Goal: Task Accomplishment & Management: Manage account settings

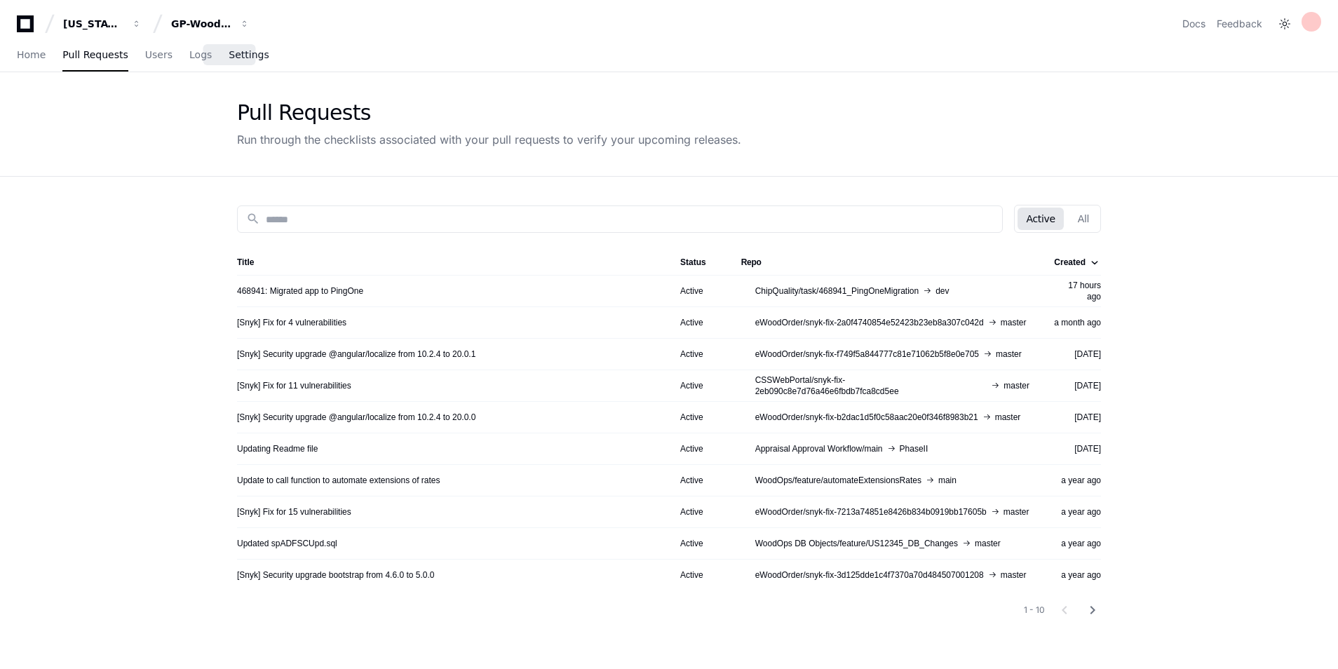
click at [238, 52] on span "Settings" at bounding box center [249, 54] width 40 height 8
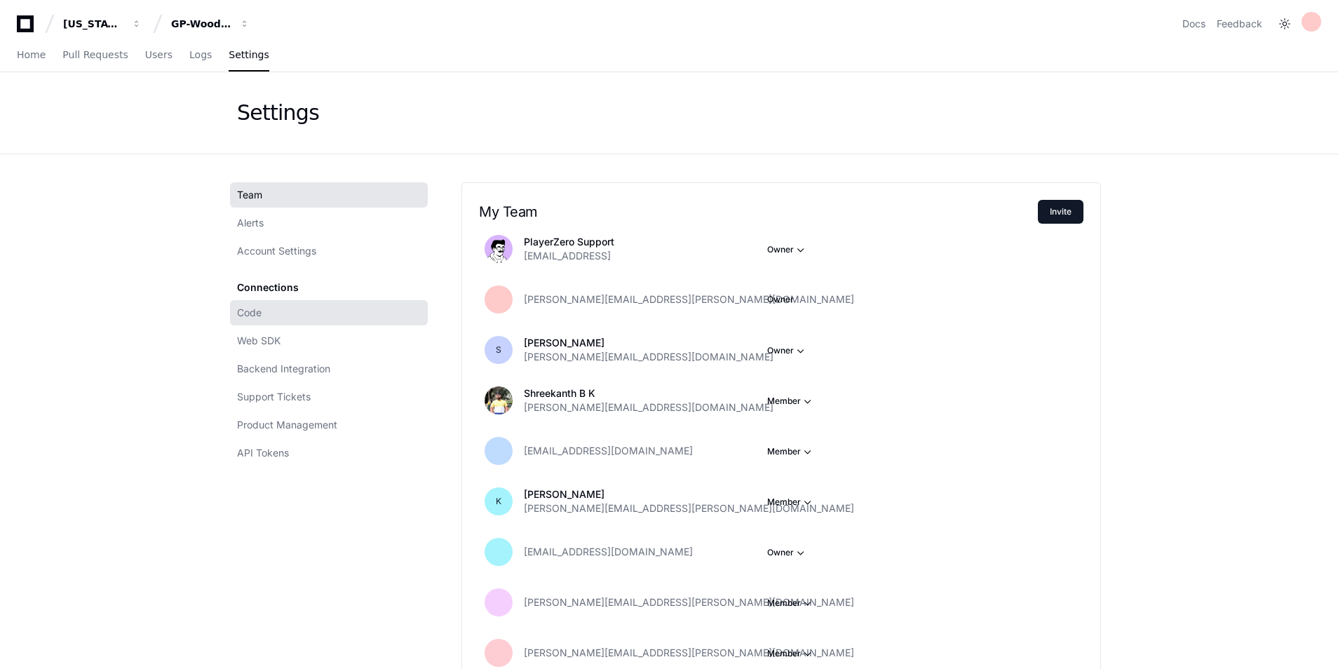
click at [252, 317] on span "Code" at bounding box center [249, 313] width 25 height 14
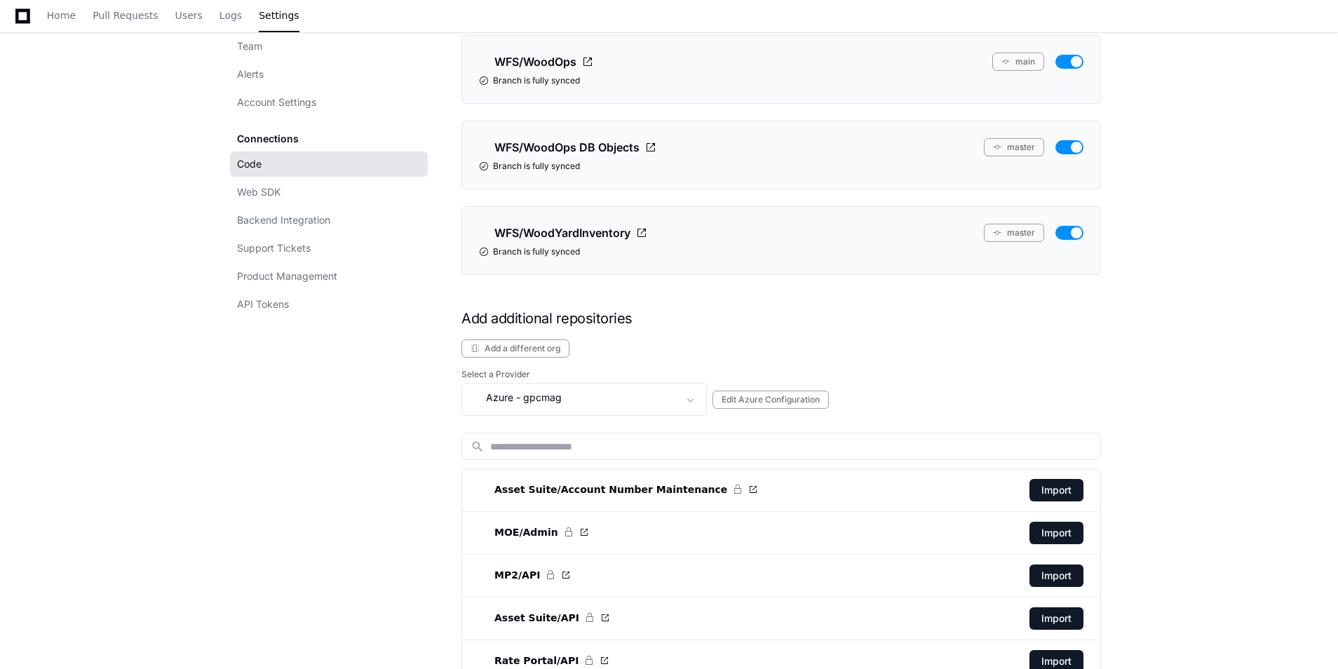
scroll to position [3014, 0]
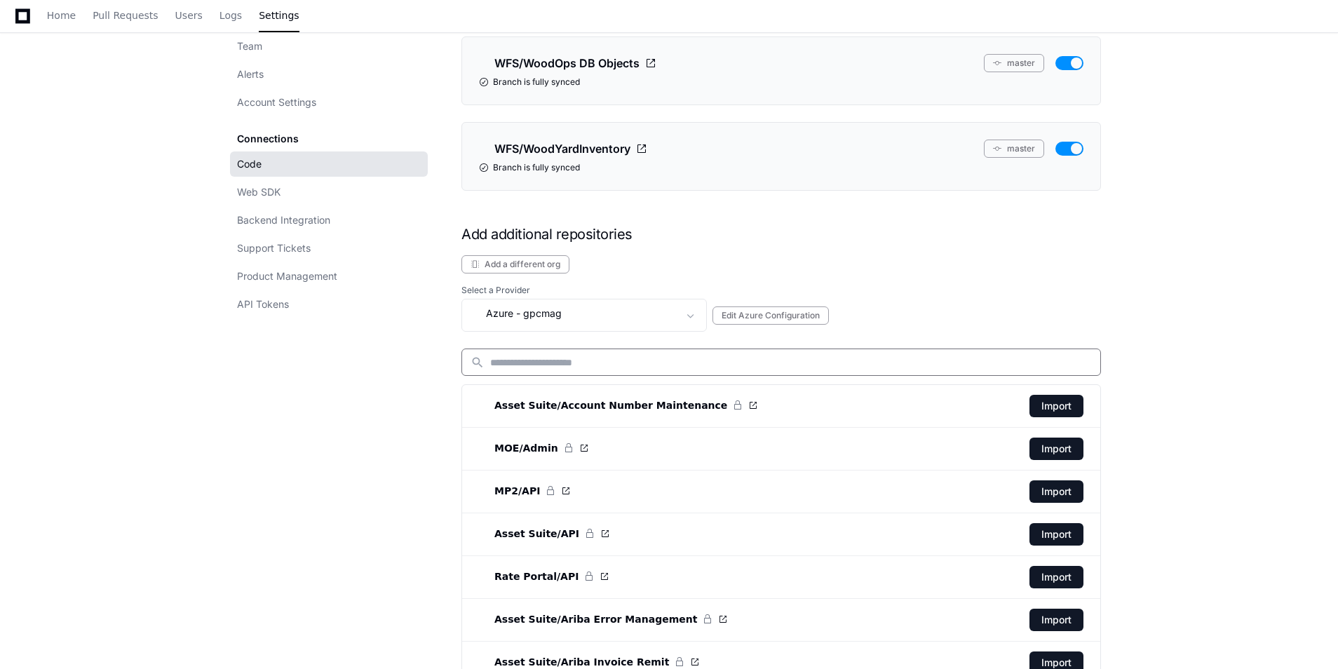
click at [662, 360] on input at bounding box center [790, 362] width 601 height 14
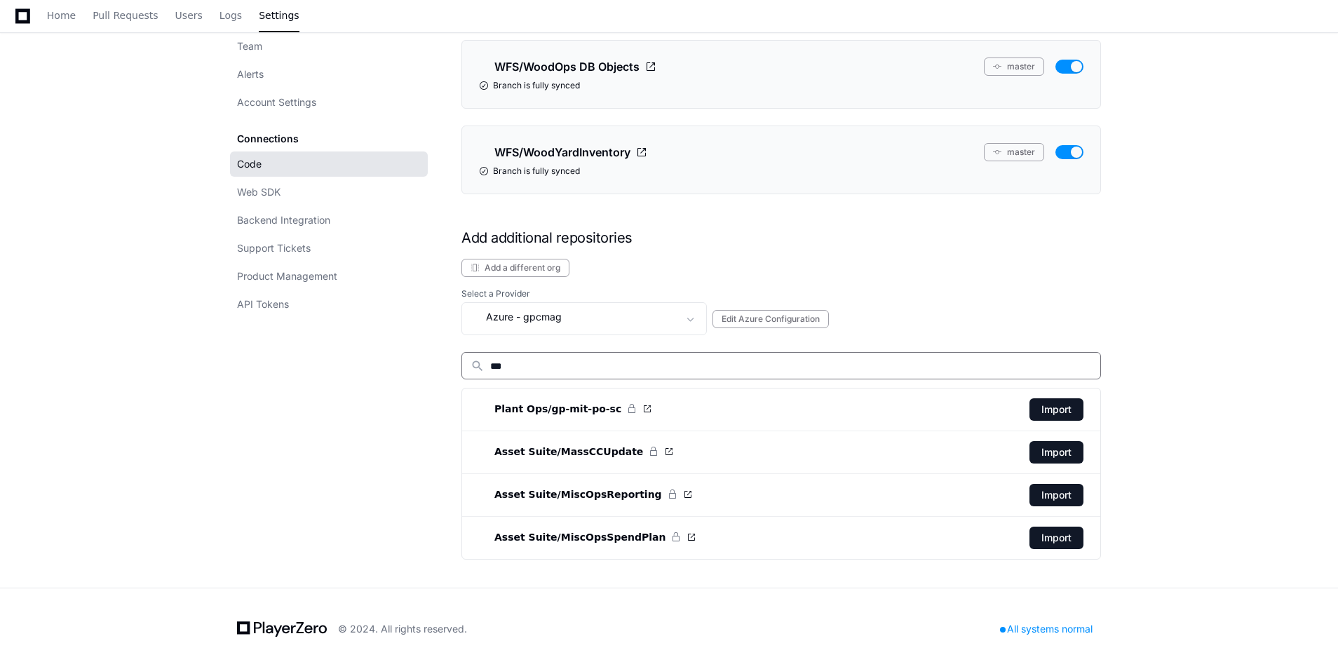
scroll to position [2841, 0]
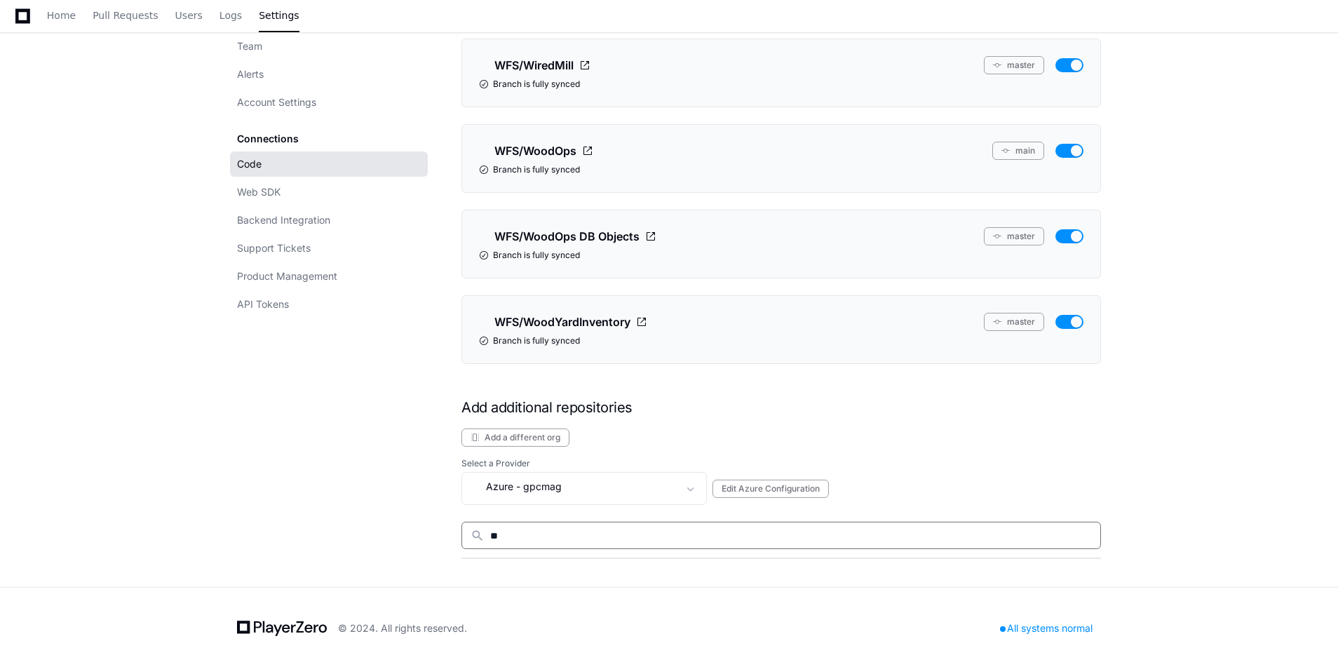
type input "*"
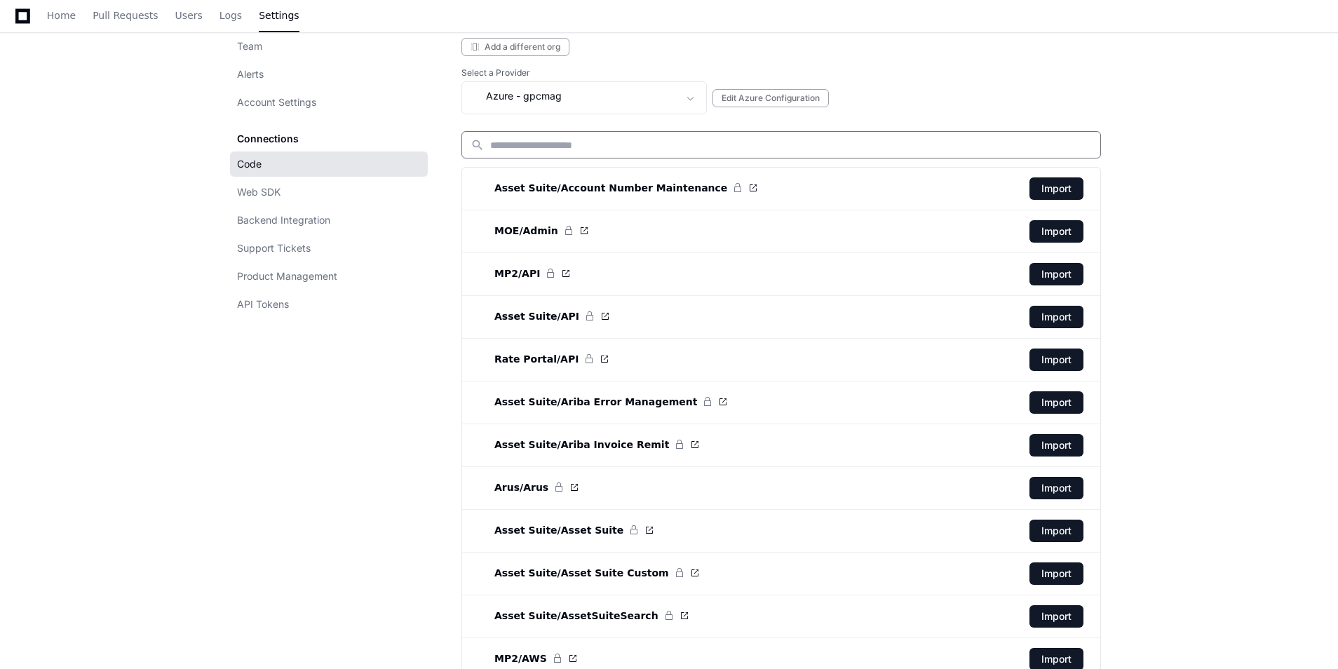
scroll to position [2897, 0]
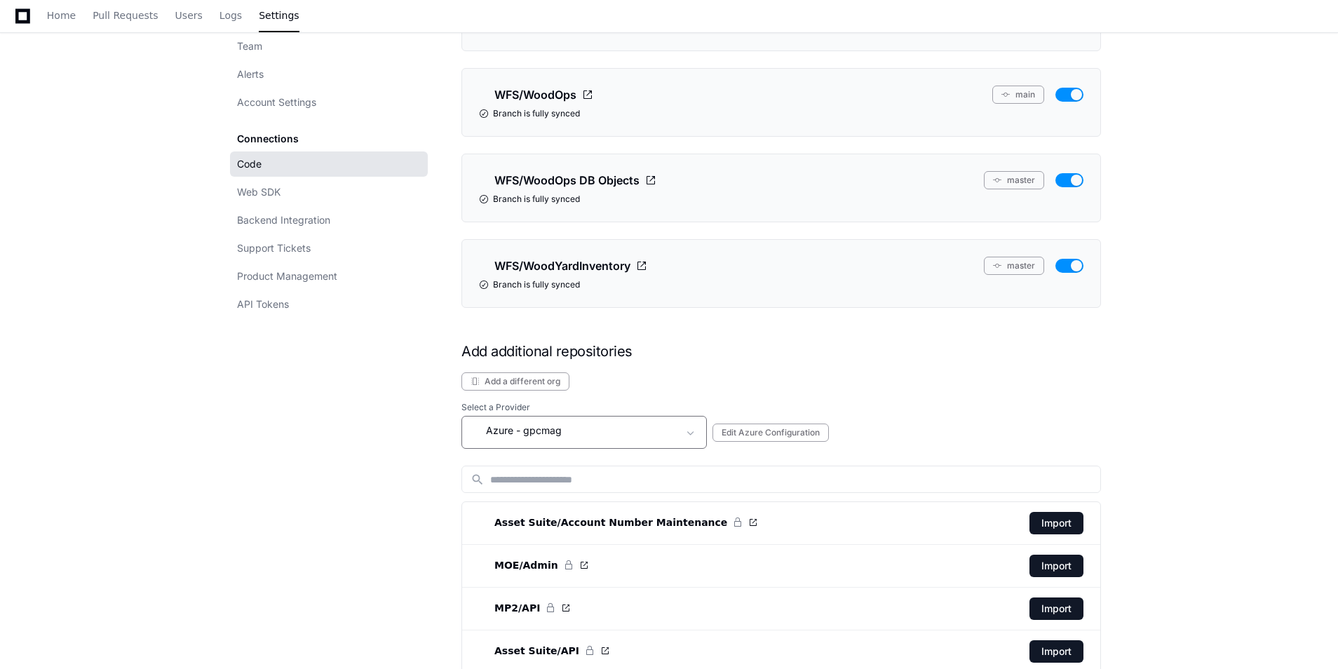
click at [600, 430] on div "Azure - gpcmag" at bounding box center [574, 430] width 208 height 17
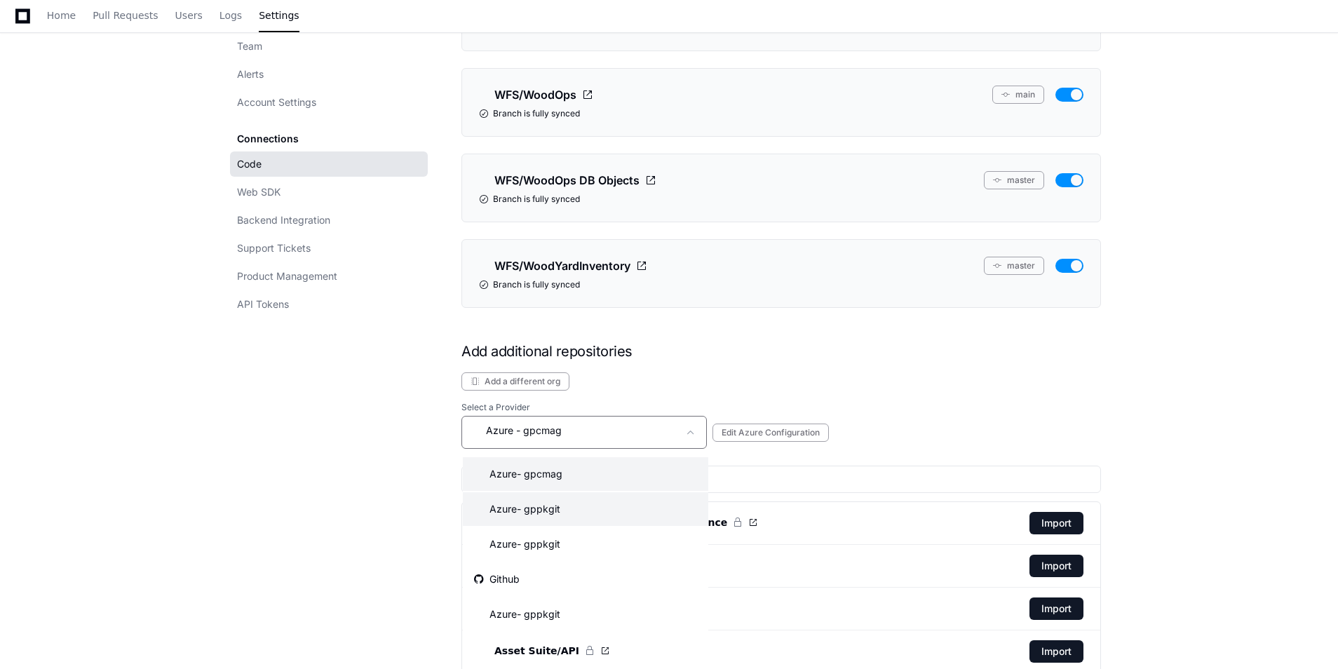
click at [585, 505] on mat-option "Azure - gppkgit" at bounding box center [585, 509] width 245 height 34
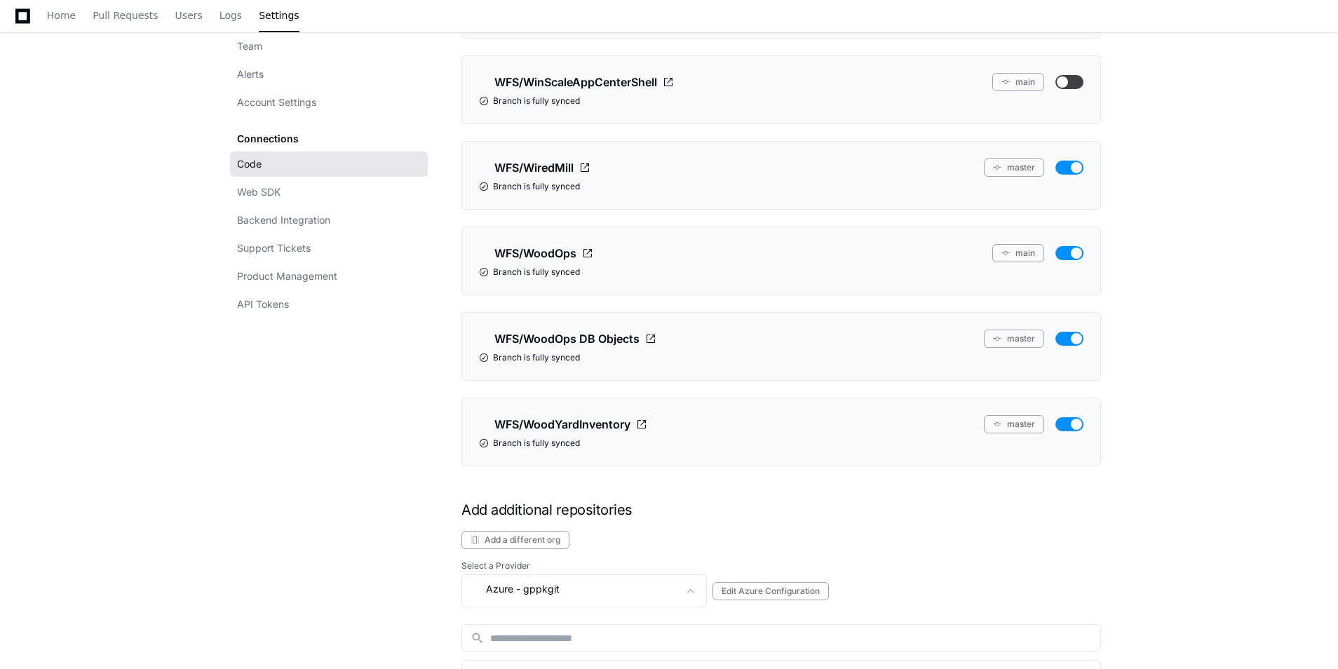
scroll to position [2732, 0]
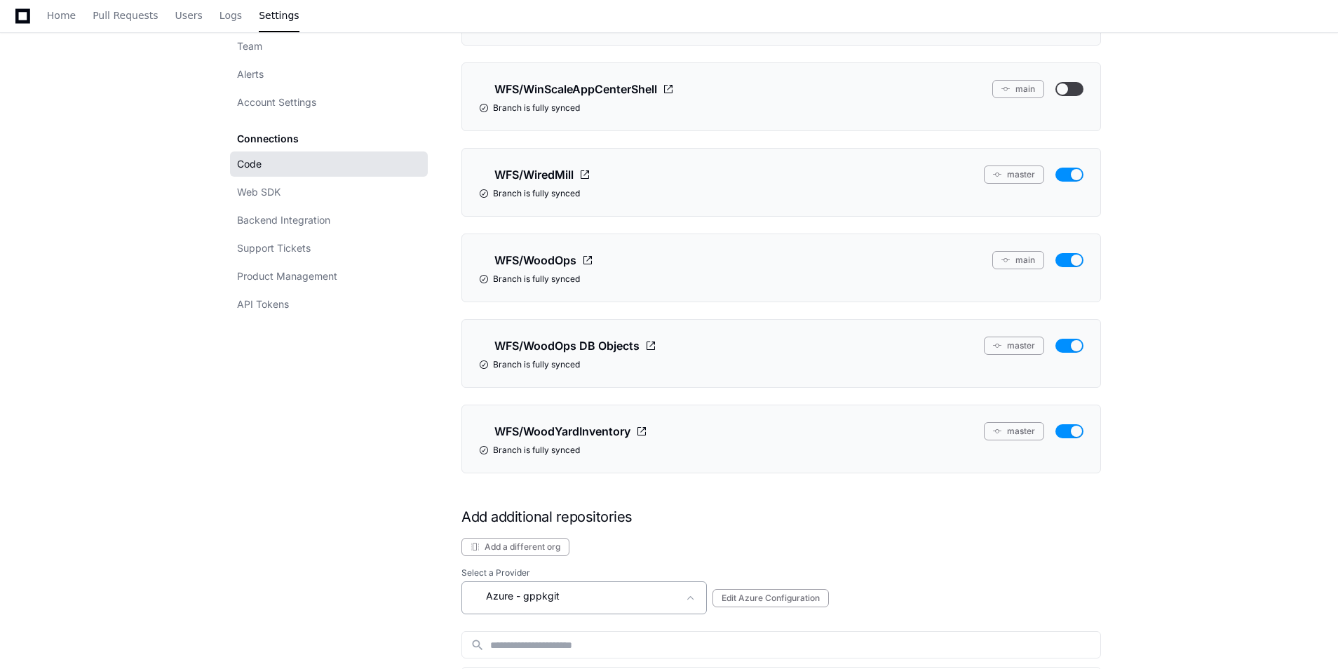
click at [532, 591] on span "- gppkgit" at bounding box center [537, 596] width 43 height 14
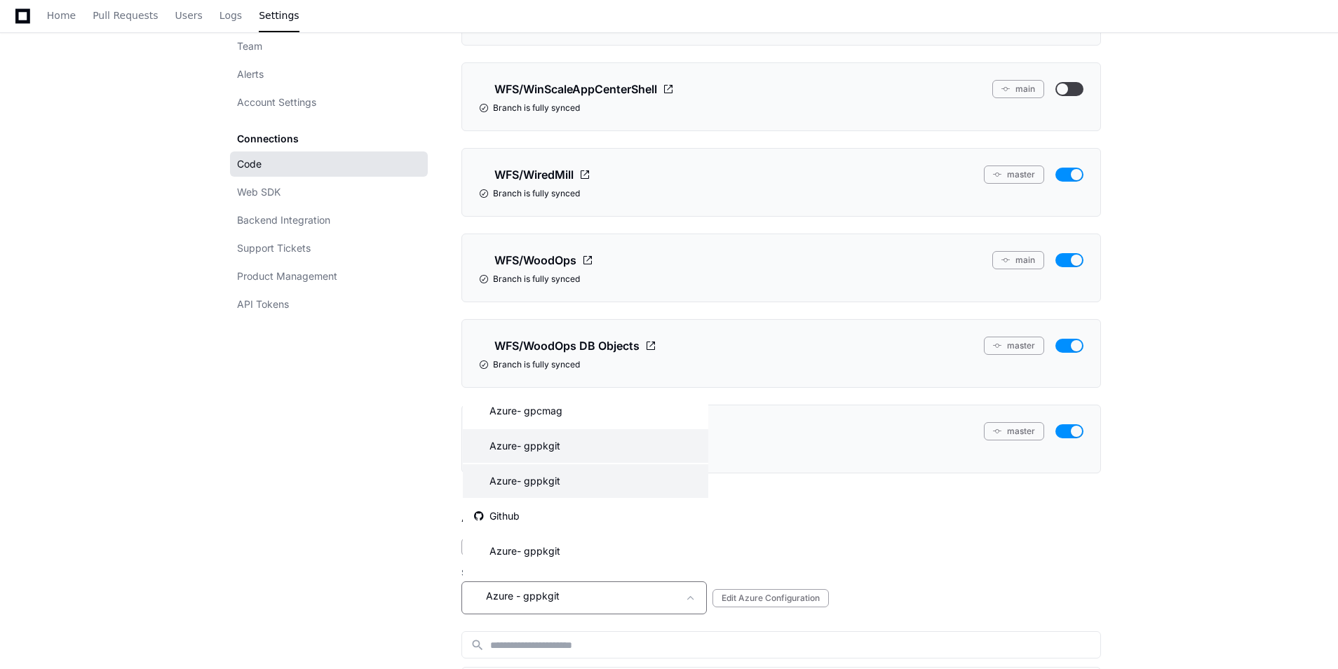
click at [557, 488] on div "Azure - gppkgit" at bounding box center [517, 480] width 86 height 17
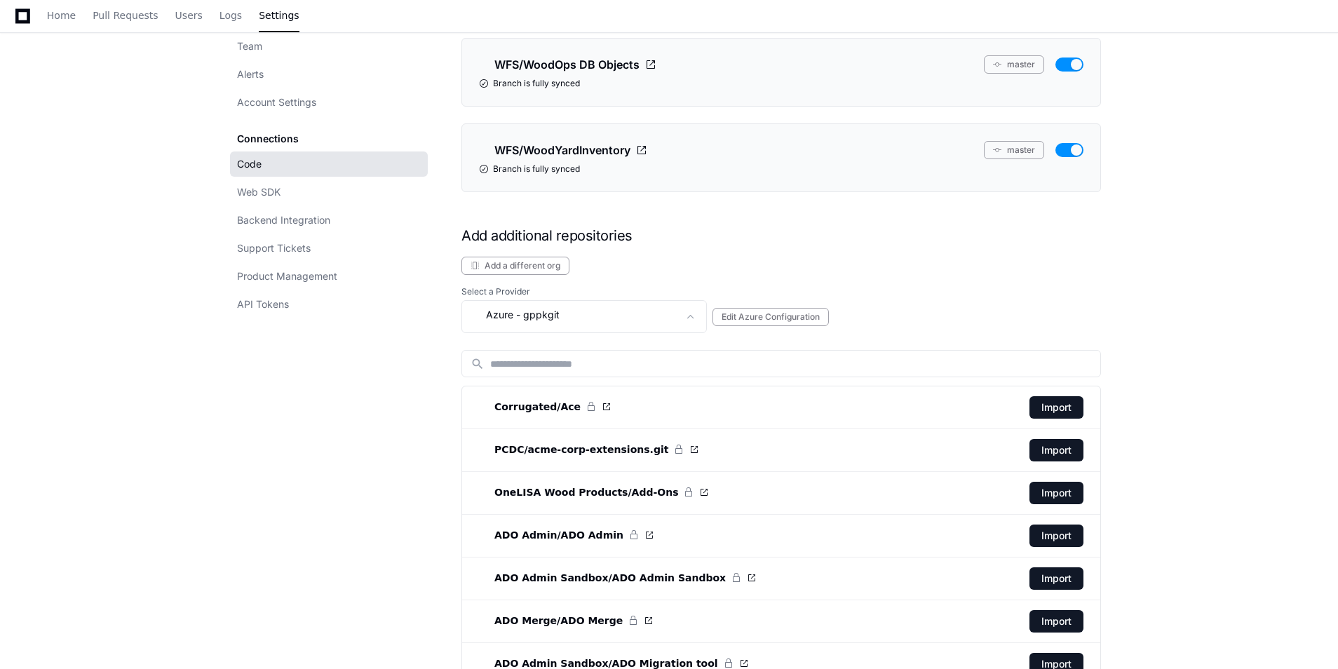
scroll to position [3017, 0]
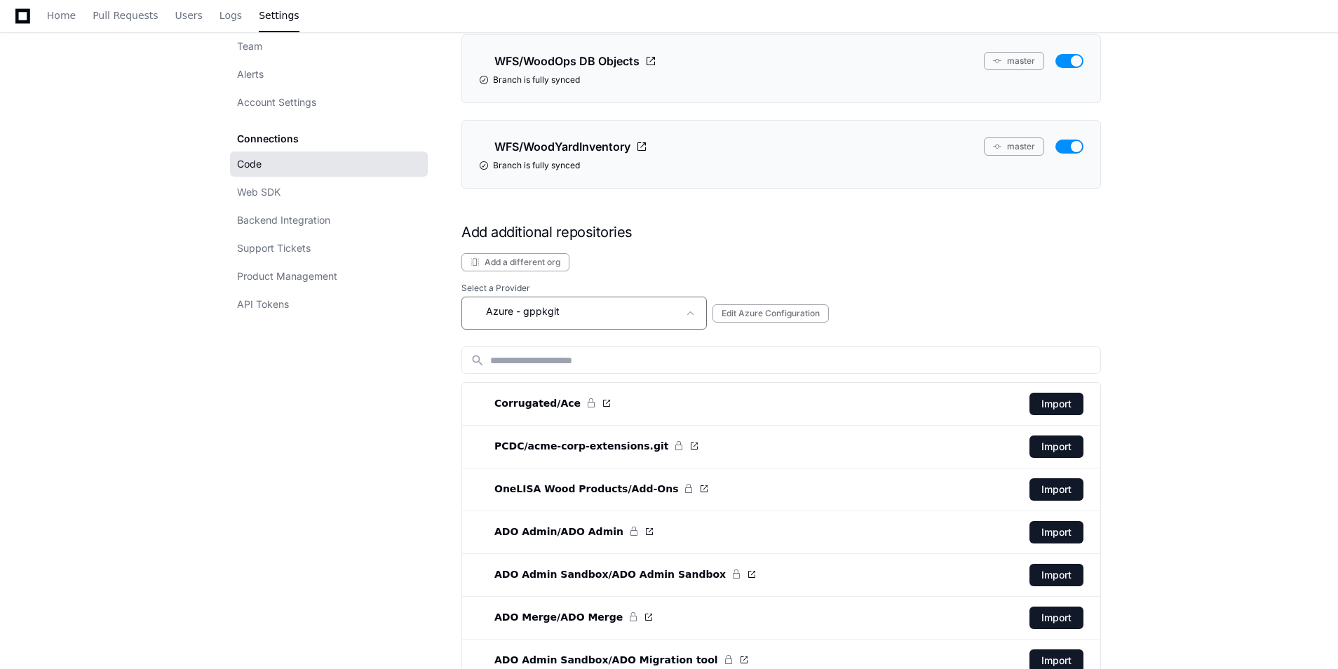
click at [530, 317] on span "- gppkgit" at bounding box center [537, 311] width 43 height 14
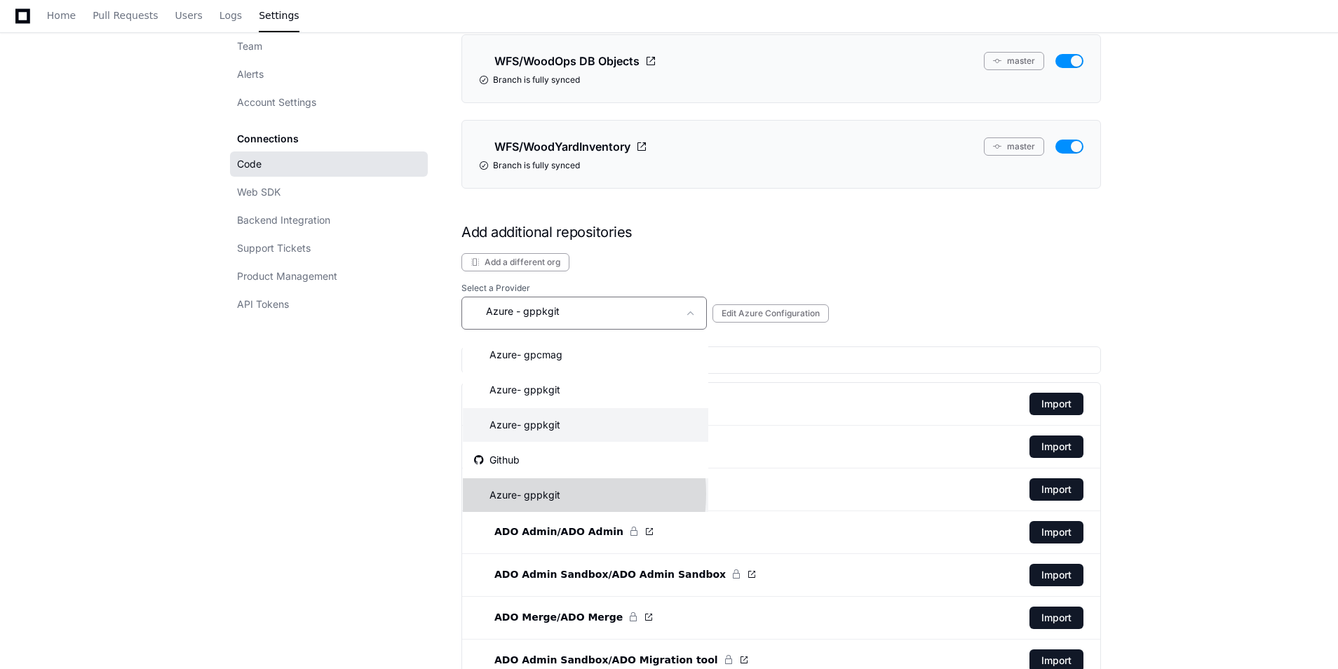
click at [531, 494] on span "- gppkgit" at bounding box center [538, 495] width 43 height 14
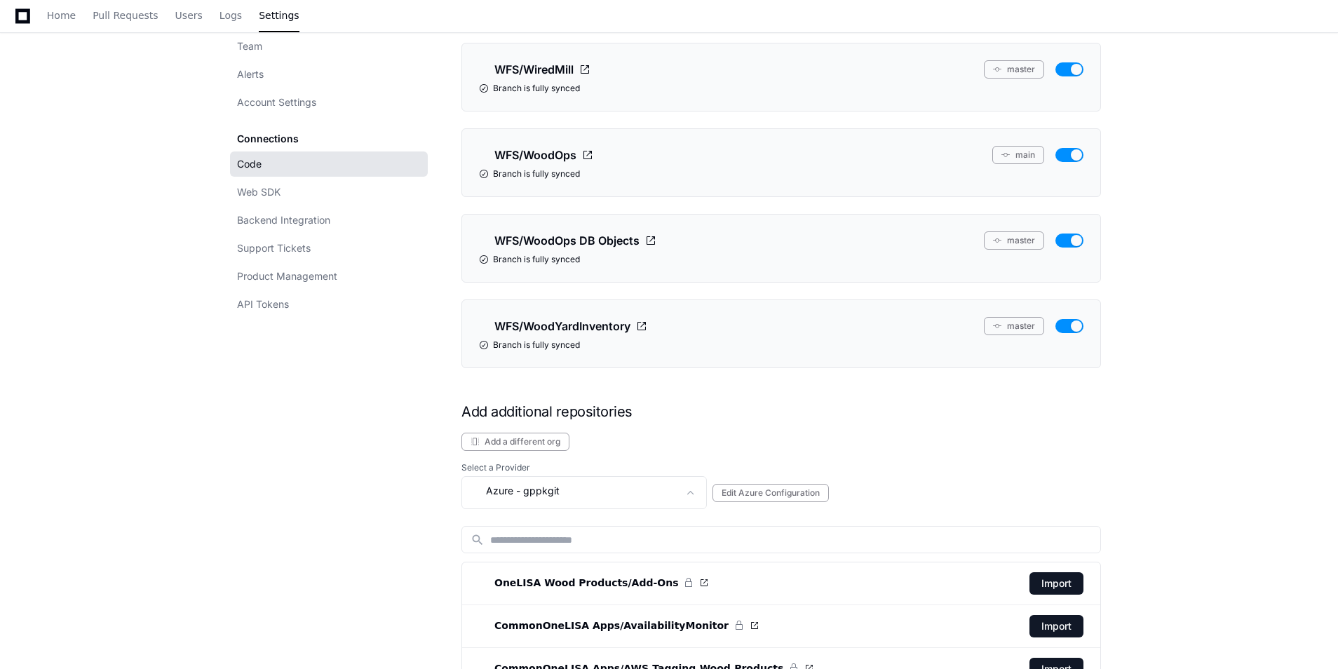
scroll to position [3008, 0]
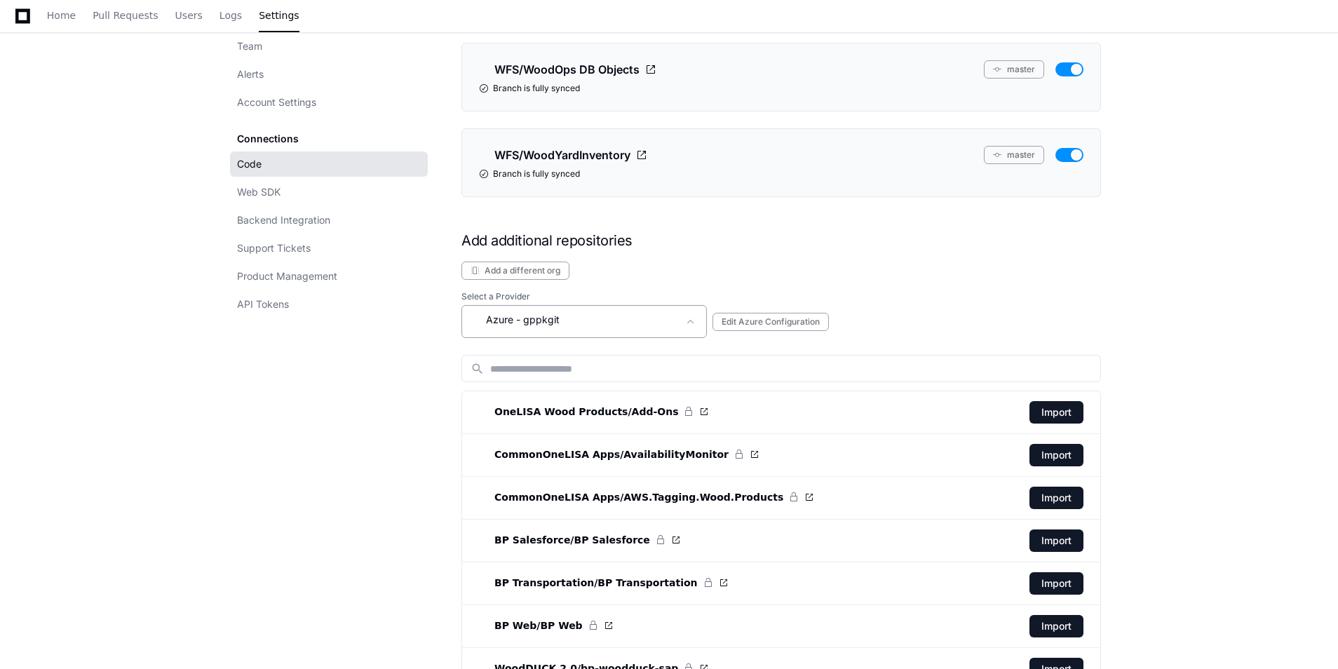
click at [510, 322] on div "Azure - gppkgit" at bounding box center [574, 319] width 208 height 17
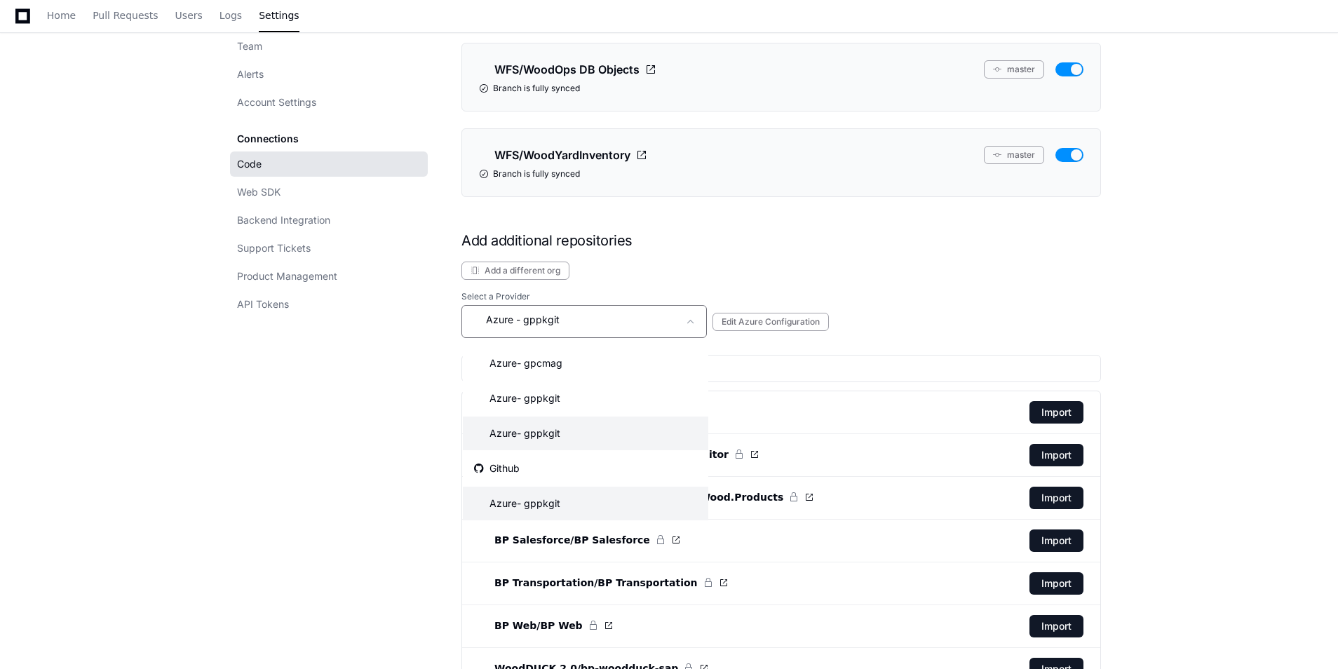
click at [543, 430] on span "- gppkgit" at bounding box center [538, 433] width 43 height 14
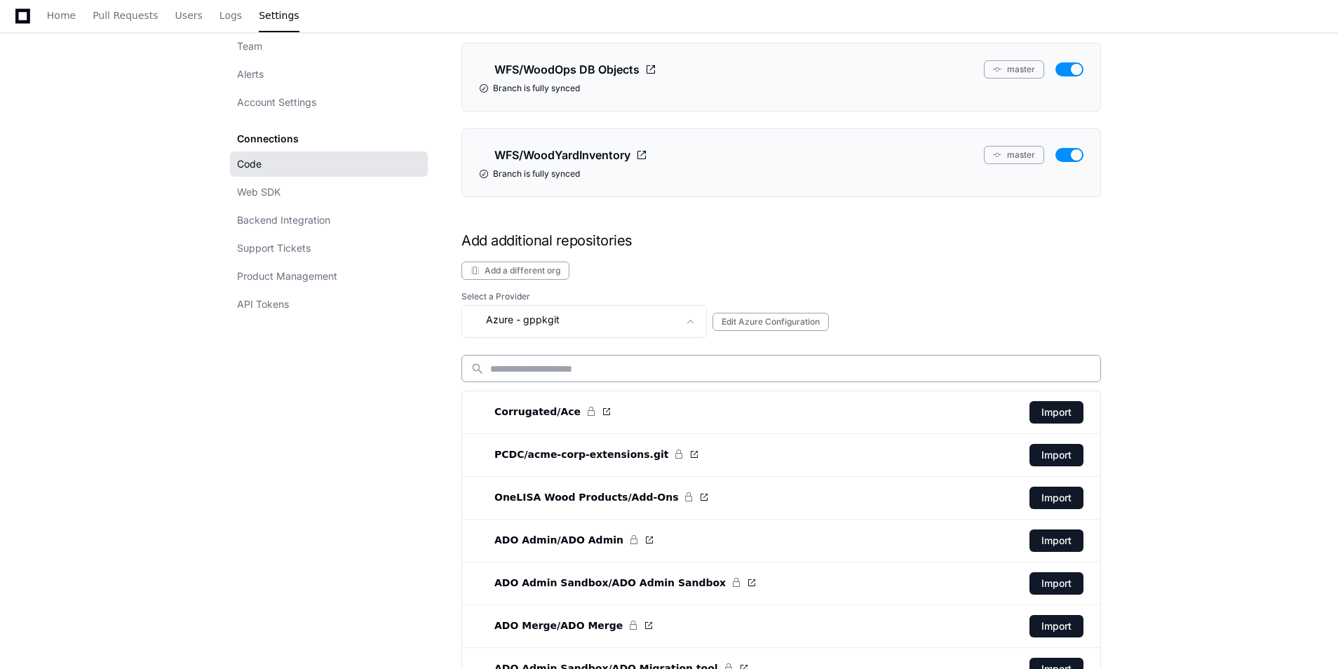
click at [630, 370] on input at bounding box center [790, 369] width 601 height 14
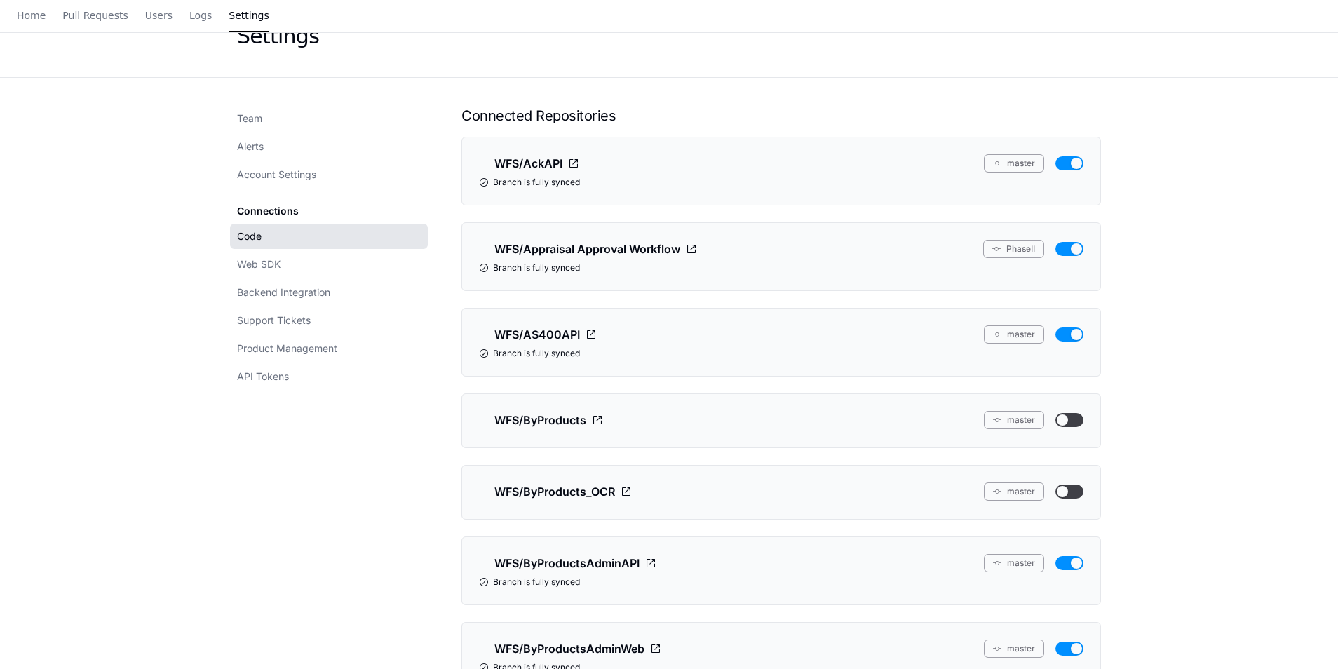
scroll to position [0, 0]
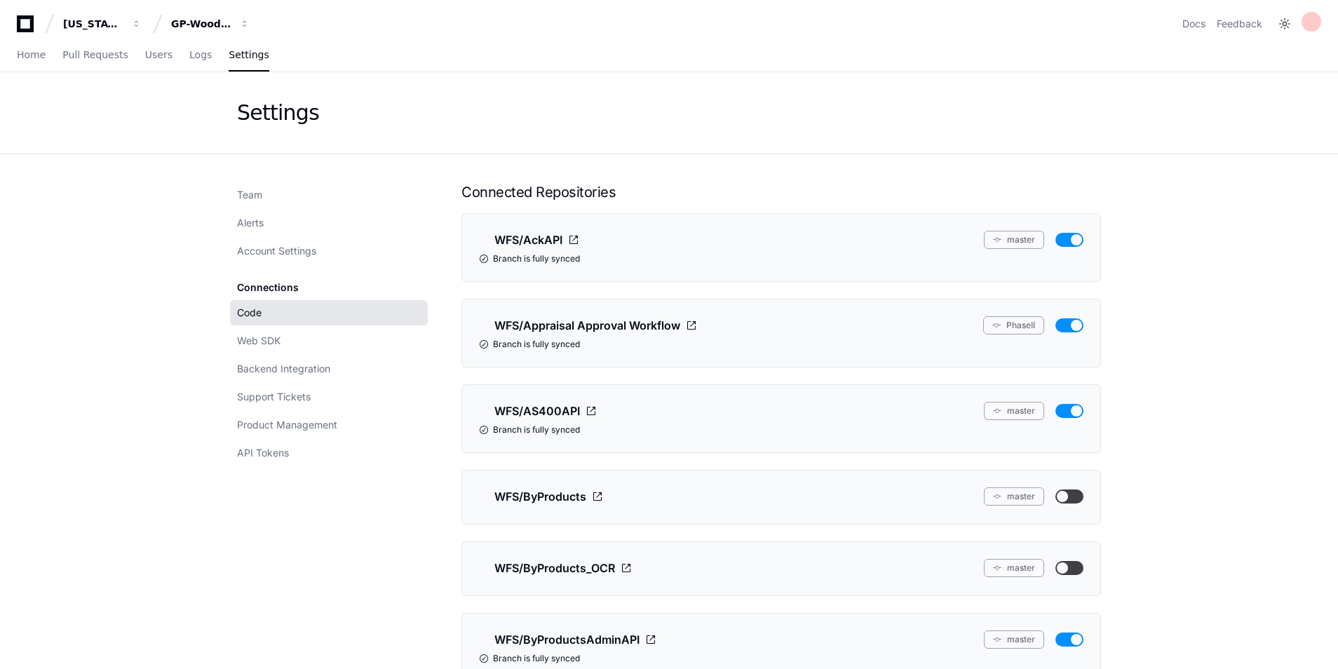
type input "***"
click at [969, 118] on div "Settings" at bounding box center [669, 112] width 864 height 25
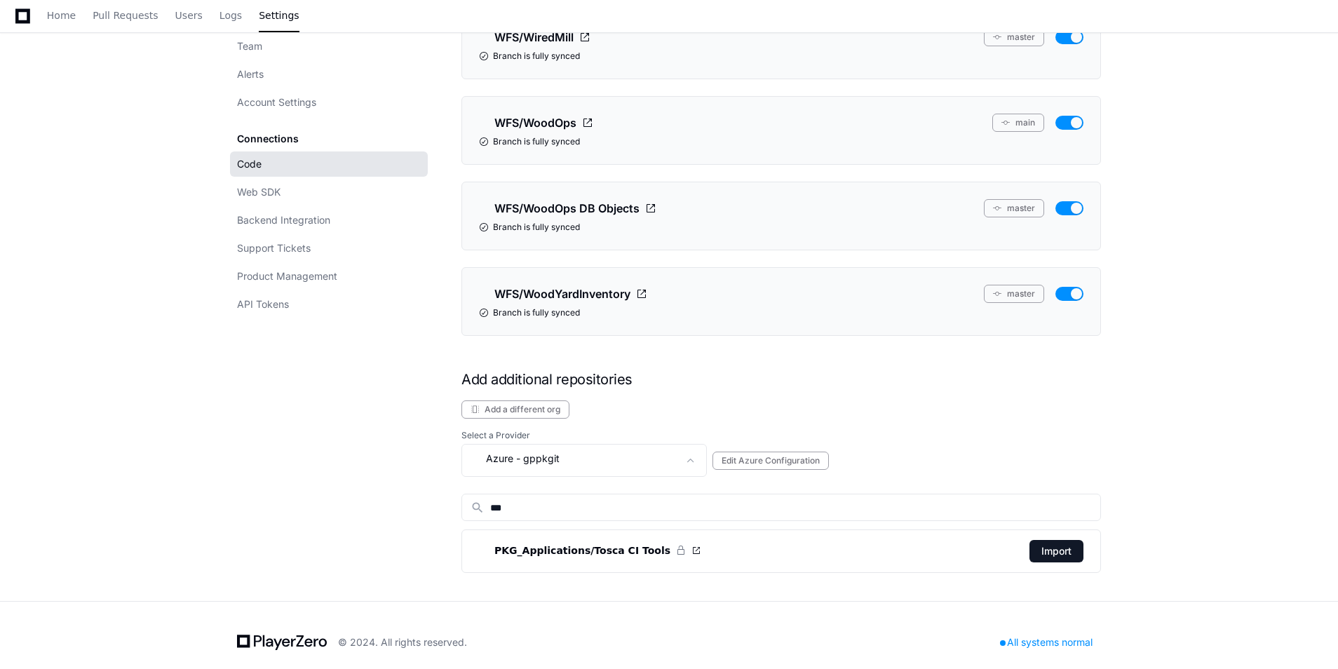
scroll to position [2883, 0]
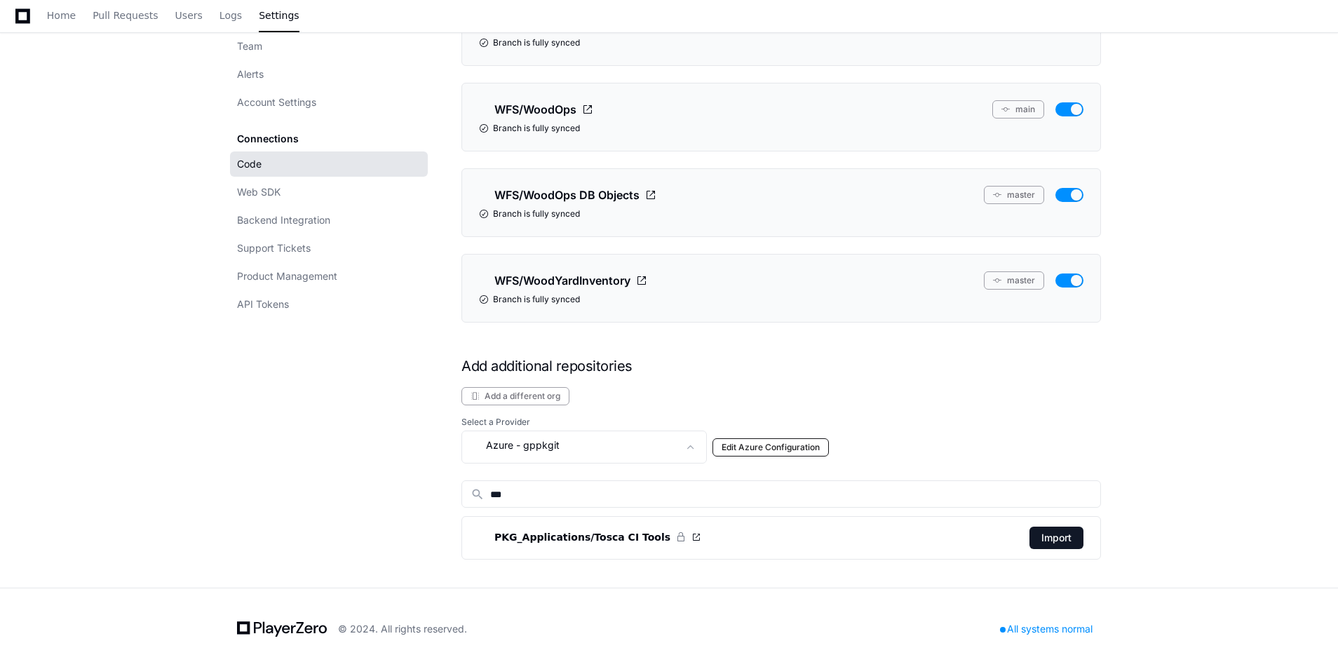
click at [788, 451] on button "Edit Azure Configuration" at bounding box center [770, 447] width 116 height 18
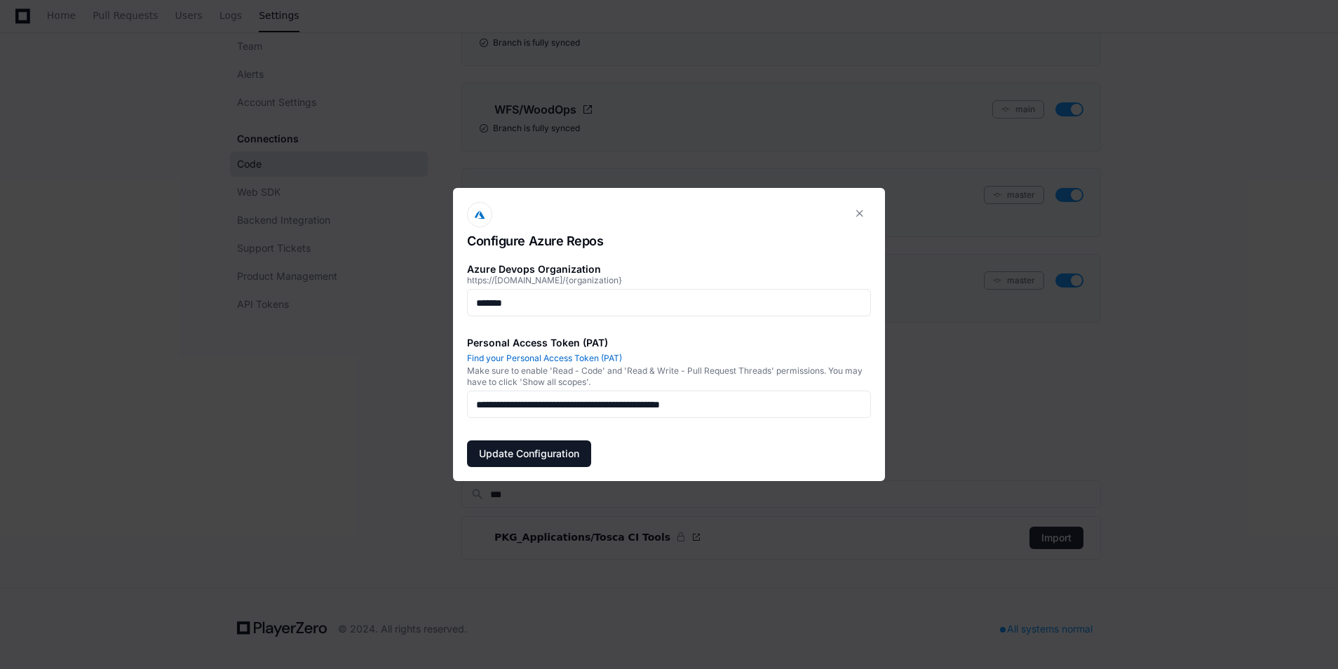
scroll to position [0, 0]
click at [571, 454] on button "Update Configuration" at bounding box center [529, 453] width 124 height 27
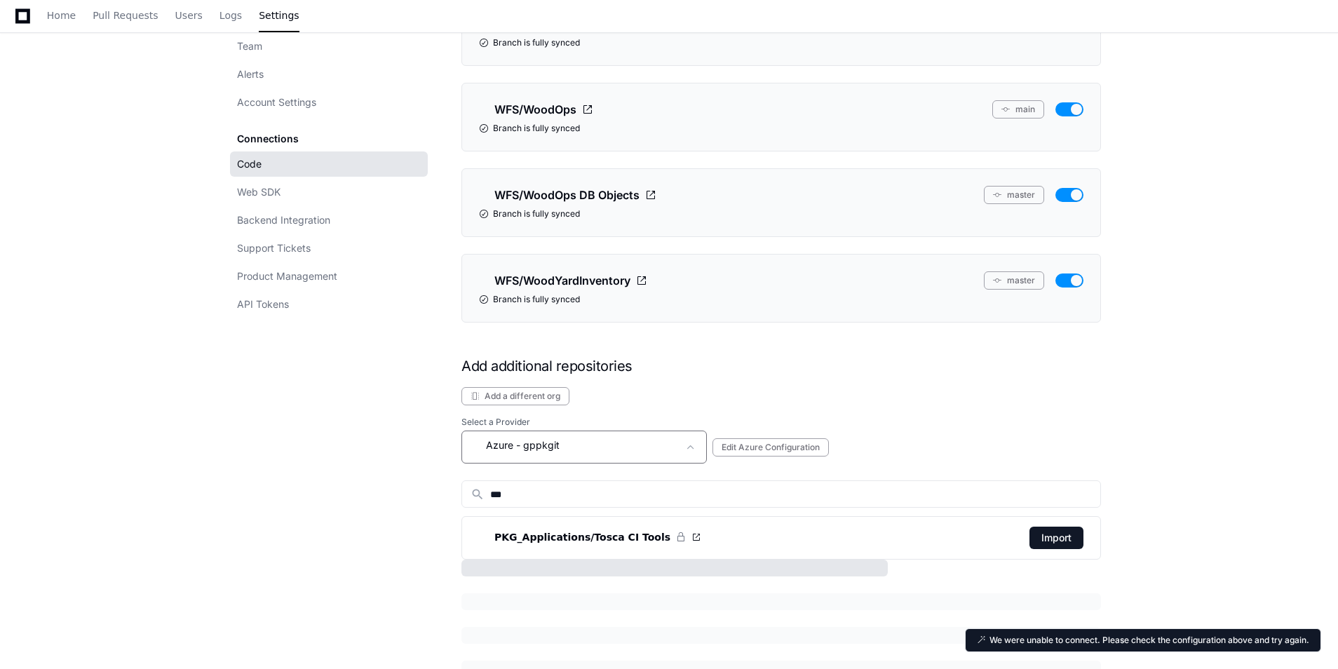
click at [611, 447] on div "Azure - gppkgit" at bounding box center [574, 445] width 208 height 17
click at [608, 489] on mat-option "Azure - gpcmag" at bounding box center [585, 489] width 245 height 34
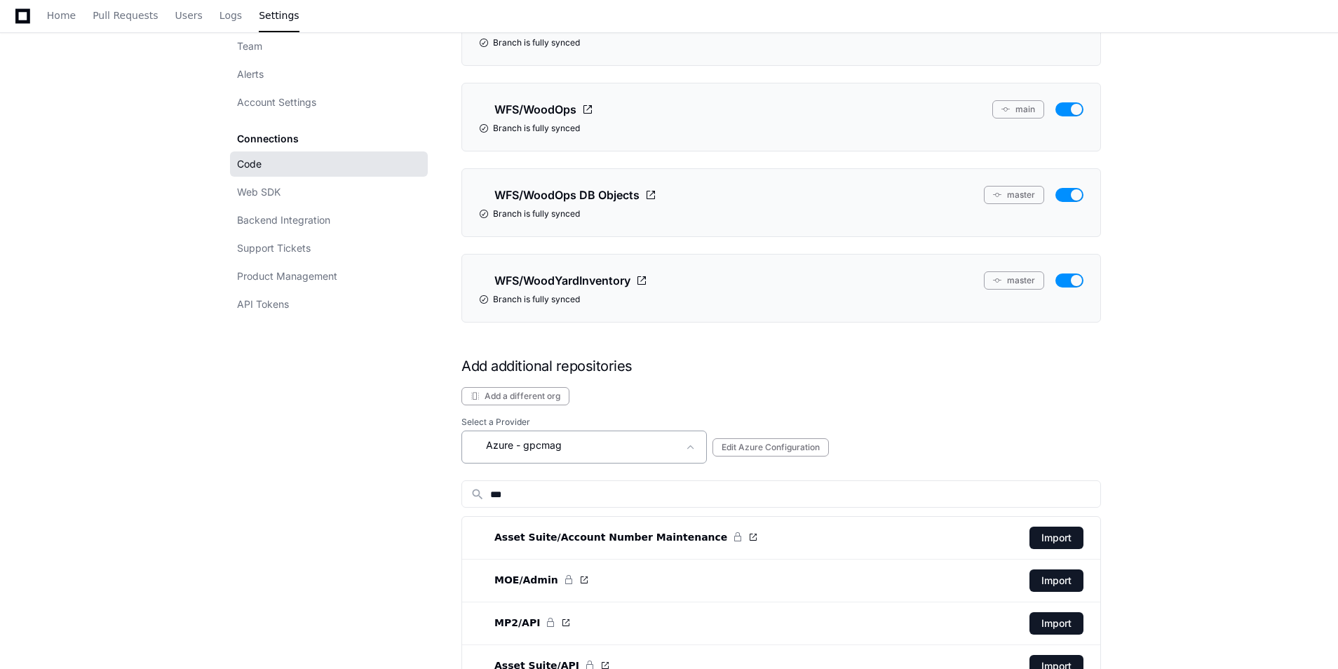
click at [617, 445] on div "Azure - gpcmag" at bounding box center [574, 445] width 208 height 17
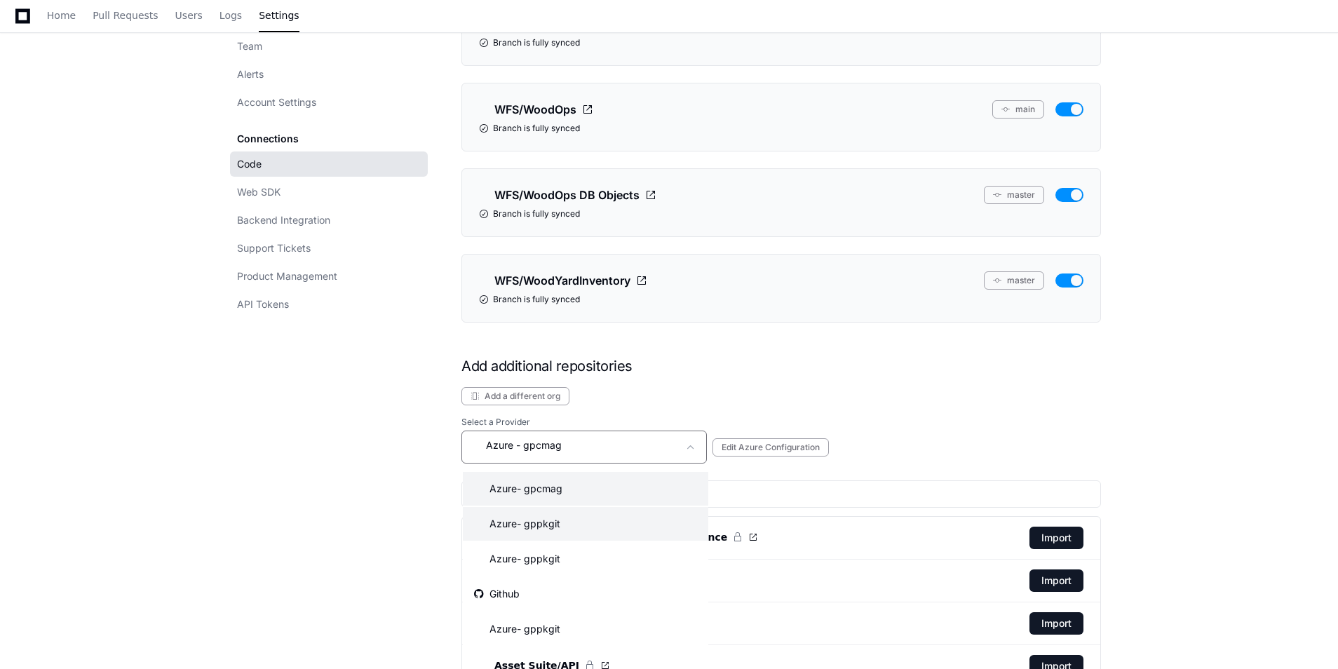
click at [606, 521] on mat-option "Azure - gppkgit" at bounding box center [585, 524] width 245 height 34
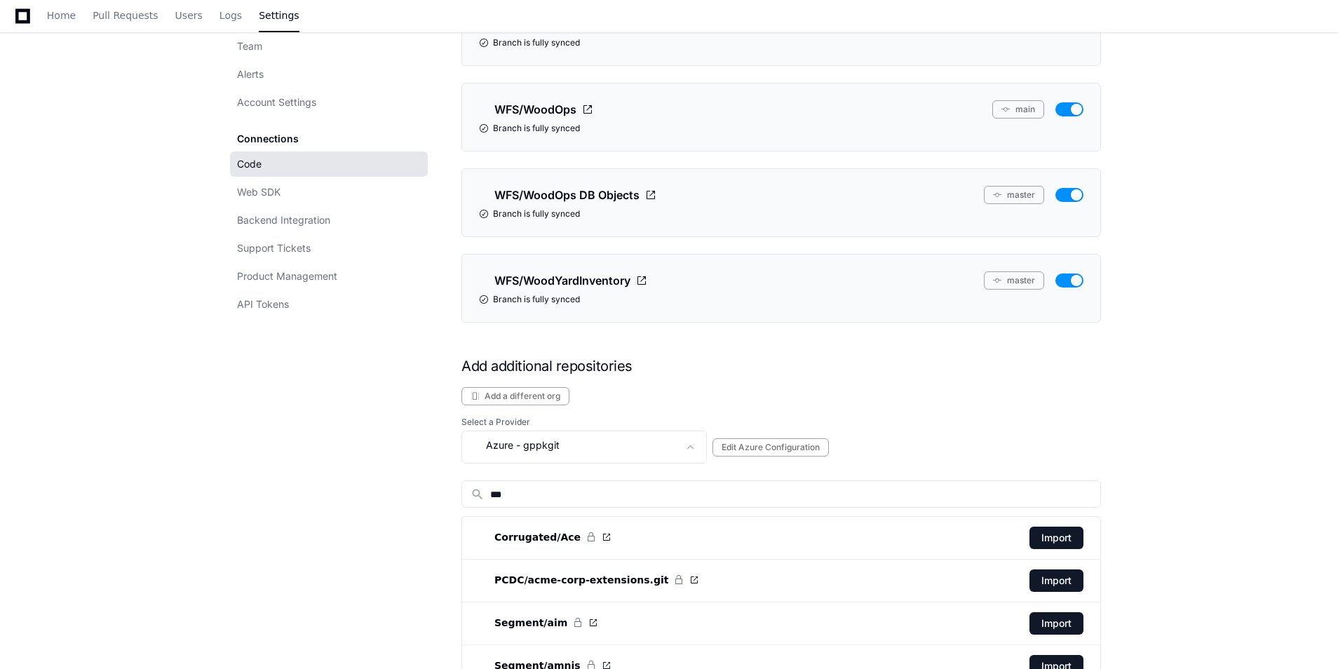
click at [795, 435] on div "Azure - gppkgit Edit Azure Configuration" at bounding box center [780, 446] width 639 height 33
click at [795, 448] on button "Edit Azure Configuration" at bounding box center [770, 447] width 116 height 18
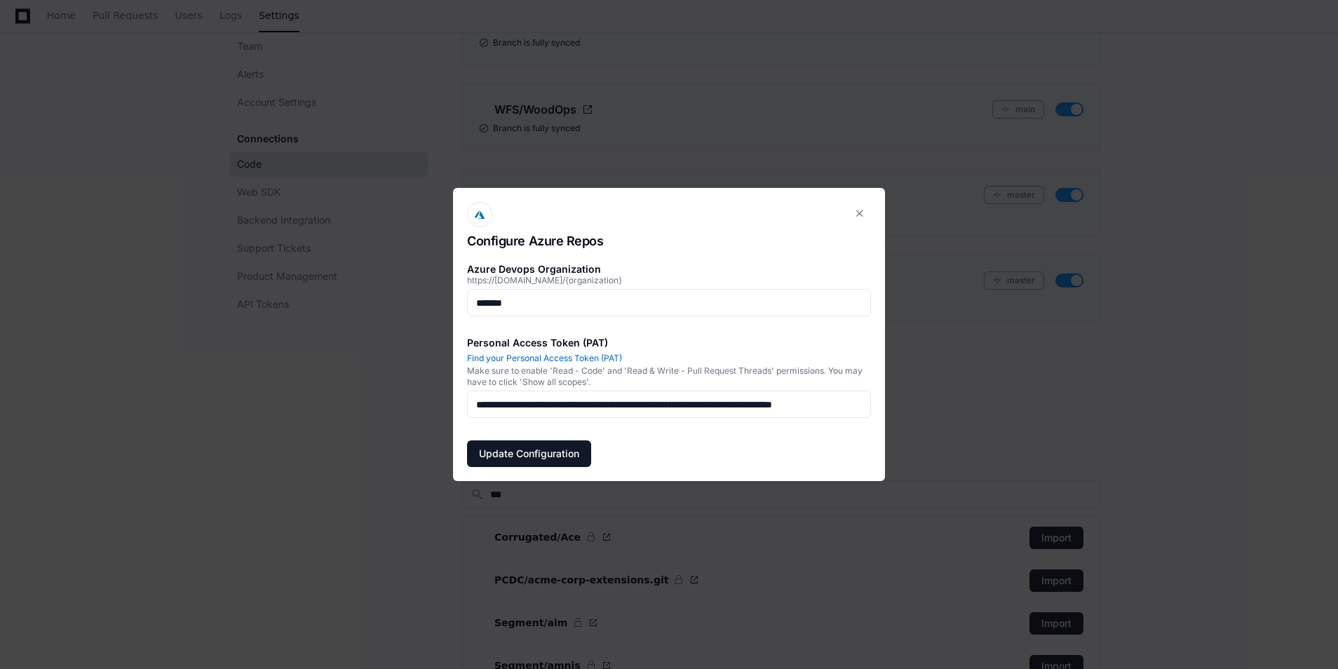
scroll to position [0, 0]
click at [499, 458] on button "Update Configuration" at bounding box center [529, 453] width 124 height 27
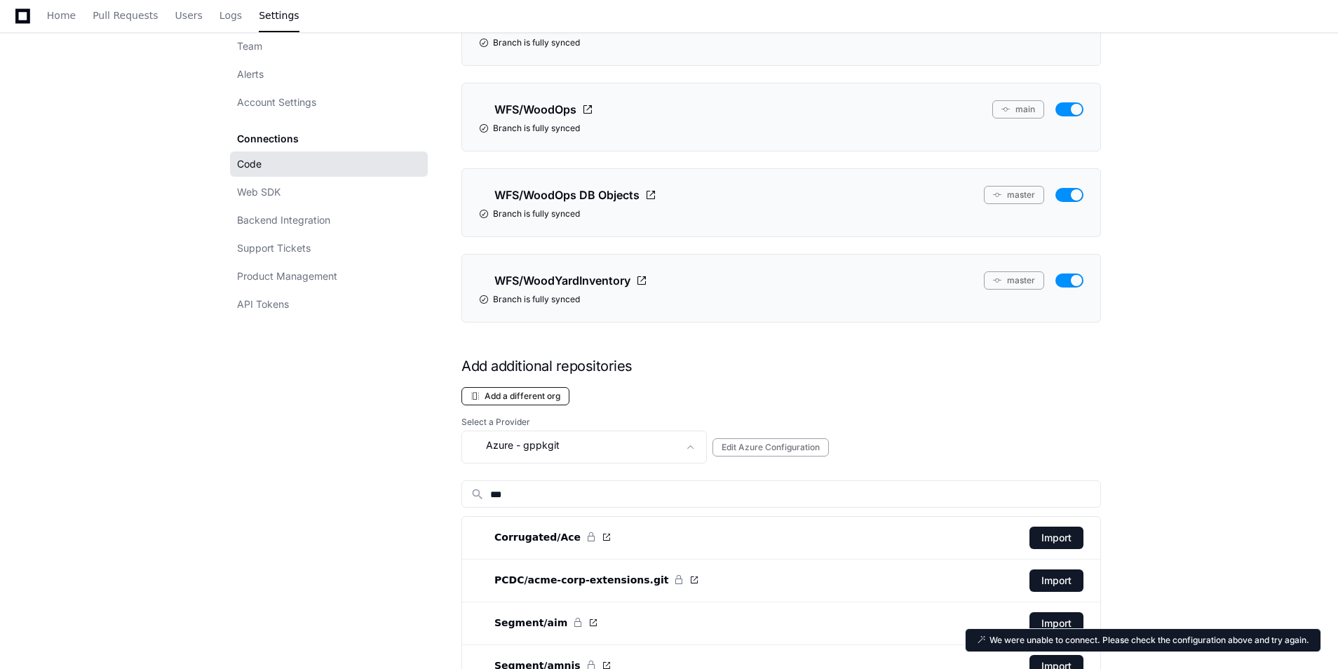
click at [529, 394] on button "Add a different org" at bounding box center [515, 396] width 108 height 18
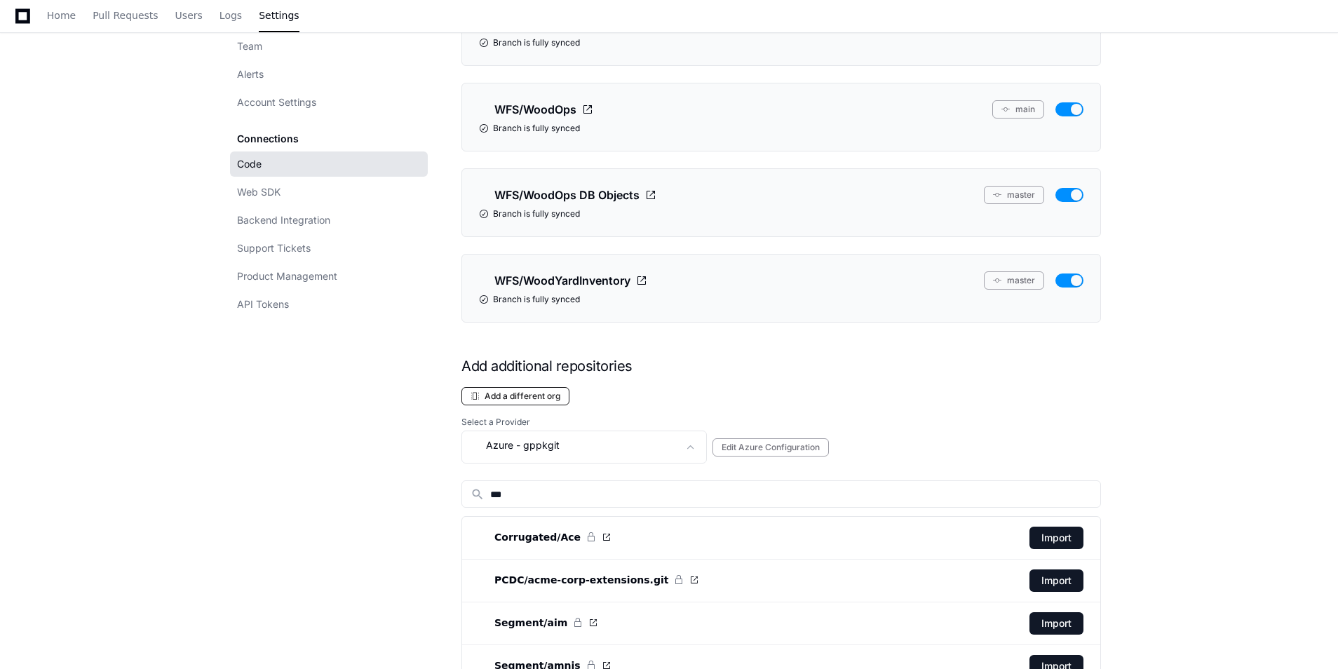
click at [562, 395] on button "Add a different org" at bounding box center [515, 396] width 108 height 18
click at [525, 397] on button "Add a different org" at bounding box center [515, 396] width 108 height 18
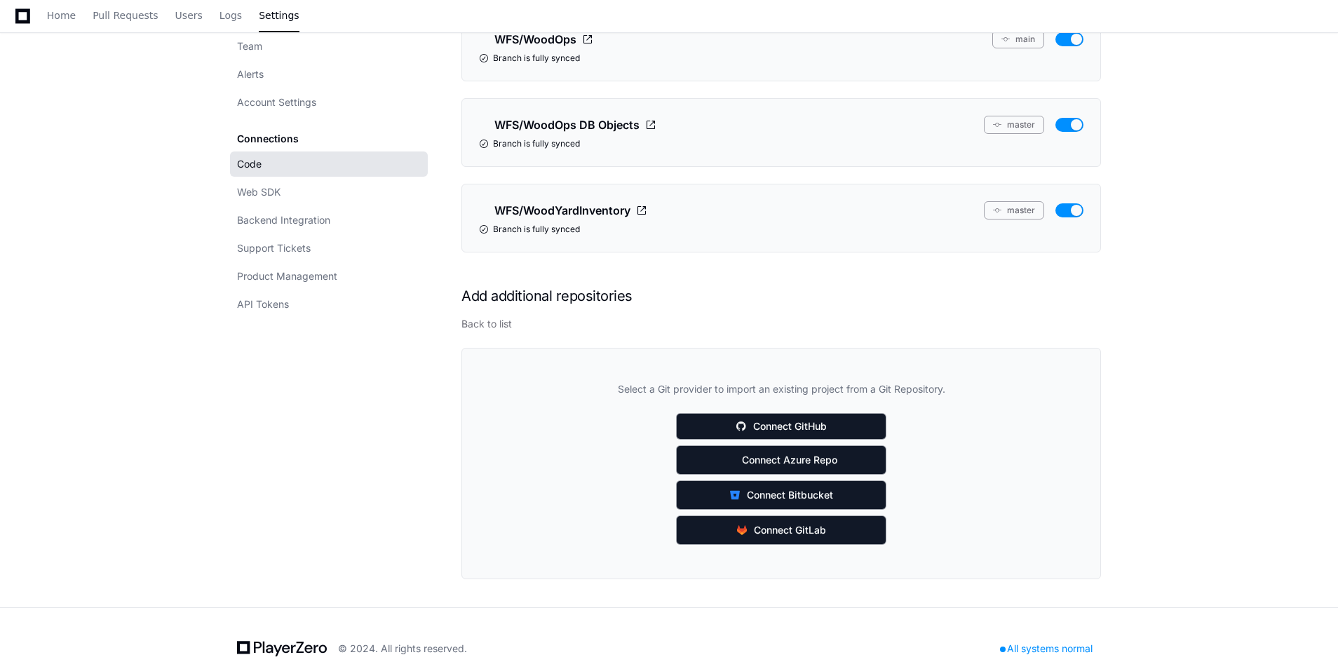
scroll to position [2973, 0]
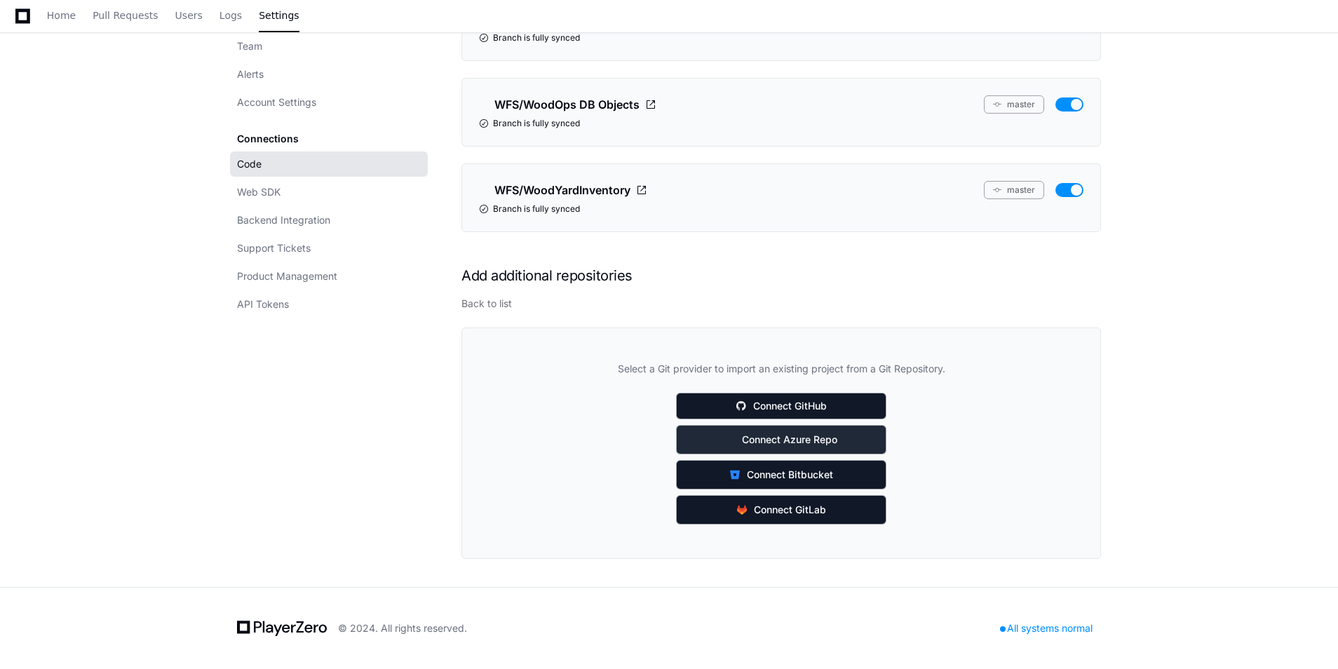
click at [787, 441] on span "Connect Azure Repo" at bounding box center [789, 440] width 95 height 14
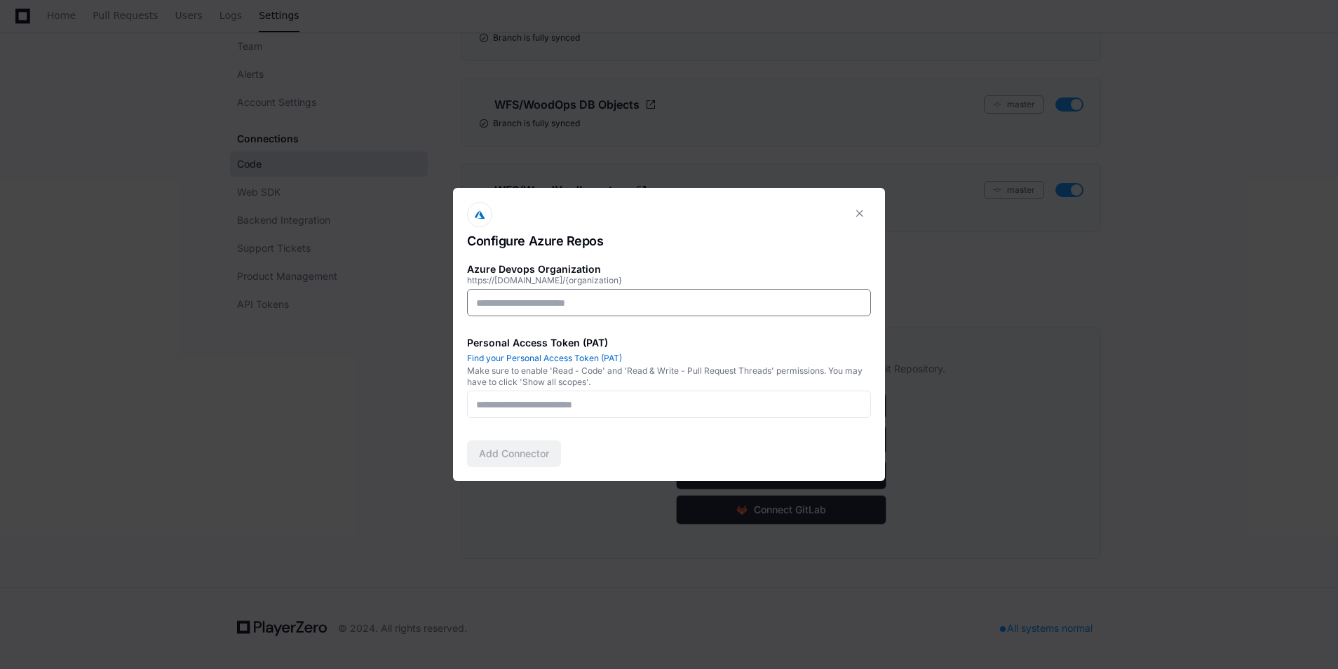
click at [548, 304] on input at bounding box center [669, 303] width 386 height 14
type input "**********"
click at [629, 402] on input at bounding box center [669, 404] width 386 height 14
click at [592, 356] on link "Find your Personal Access Token (PAT)" at bounding box center [544, 358] width 155 height 11
click at [646, 402] on input at bounding box center [669, 404] width 386 height 14
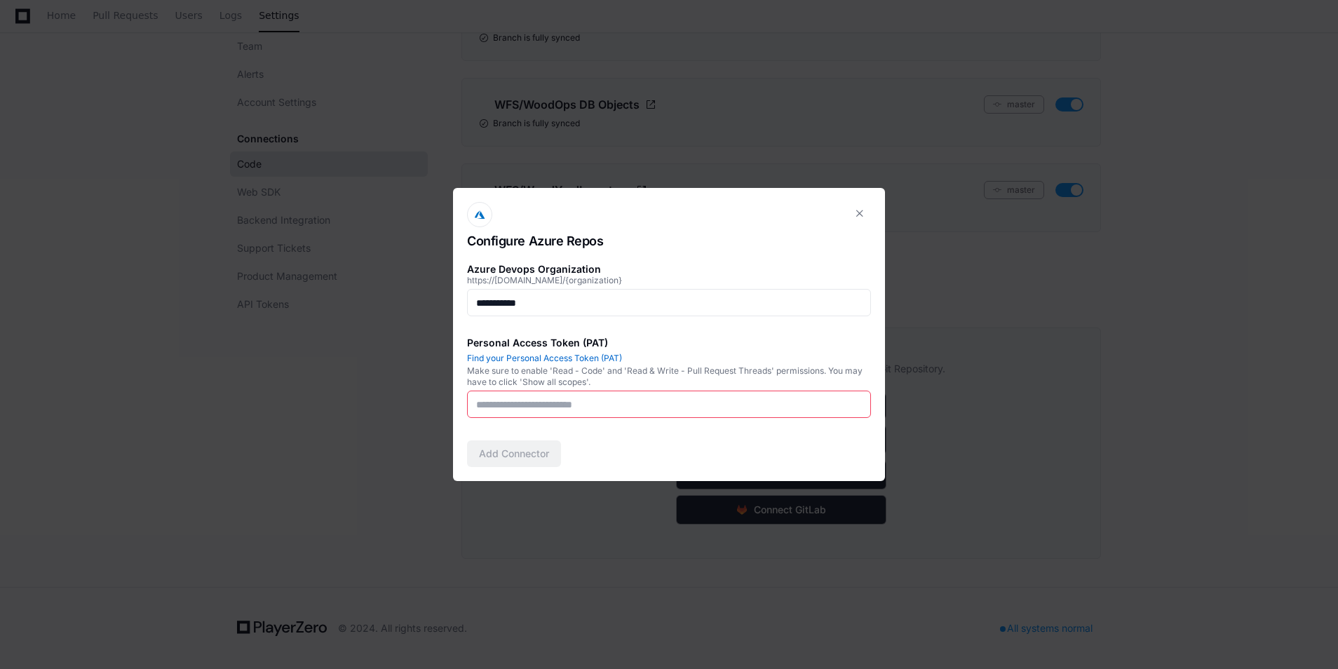
paste input "**********"
type input "**********"
click at [517, 456] on button "Add Connector" at bounding box center [514, 453] width 94 height 27
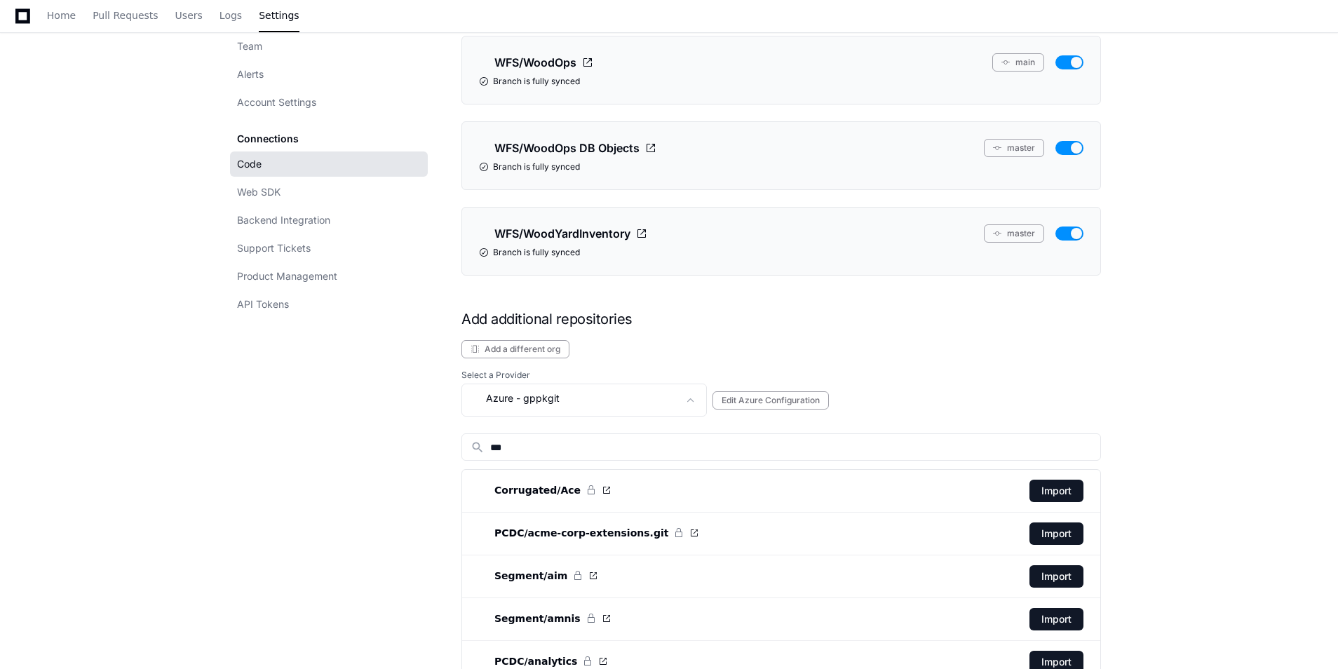
scroll to position [2973, 0]
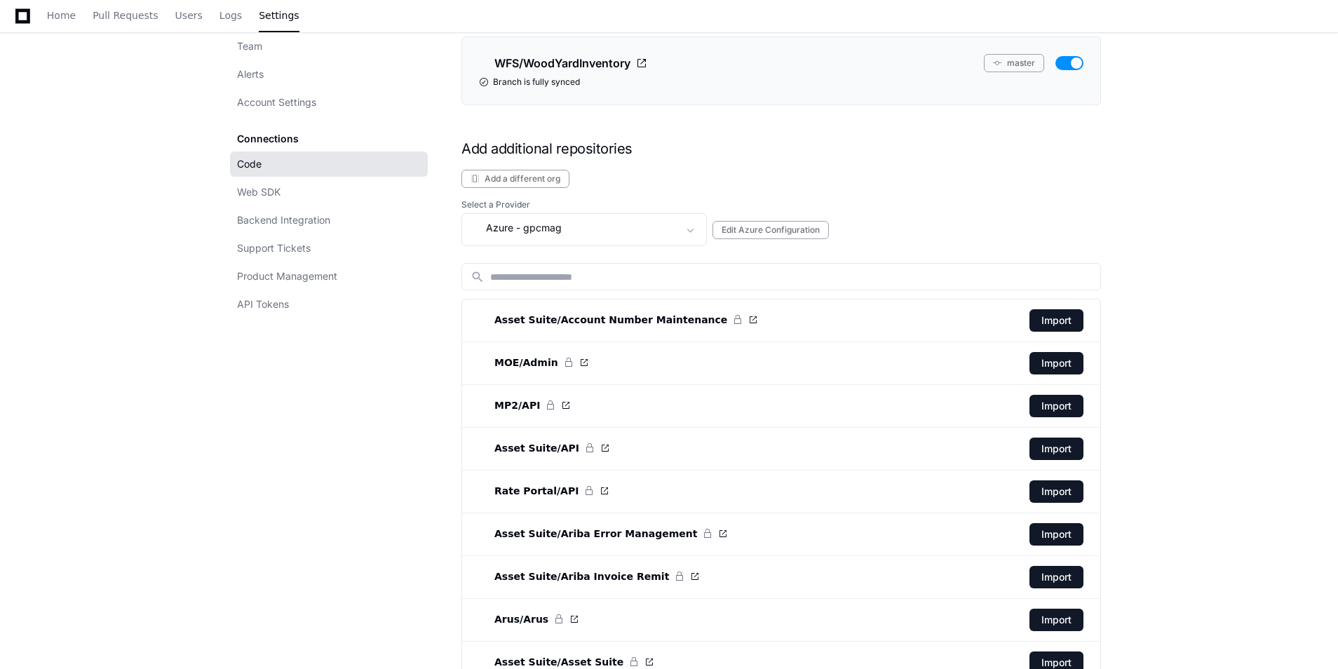
scroll to position [3085, 0]
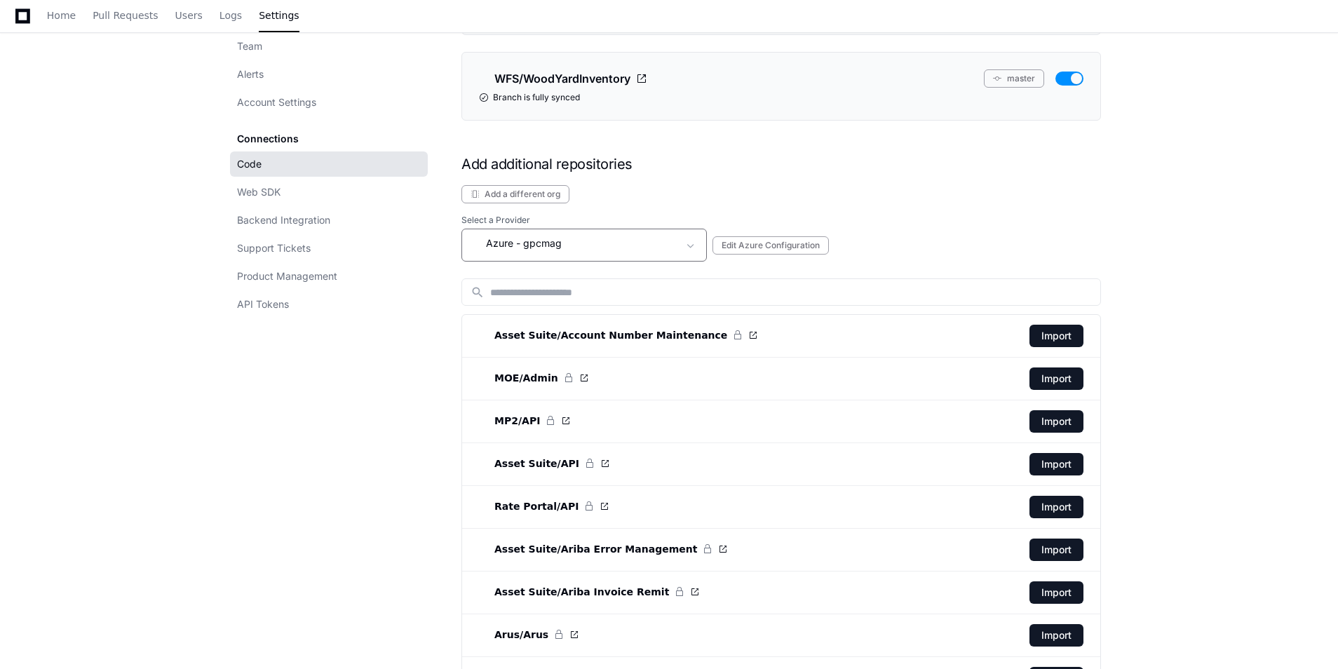
click at [522, 250] on div "Azure - gpcmag" at bounding box center [574, 243] width 208 height 17
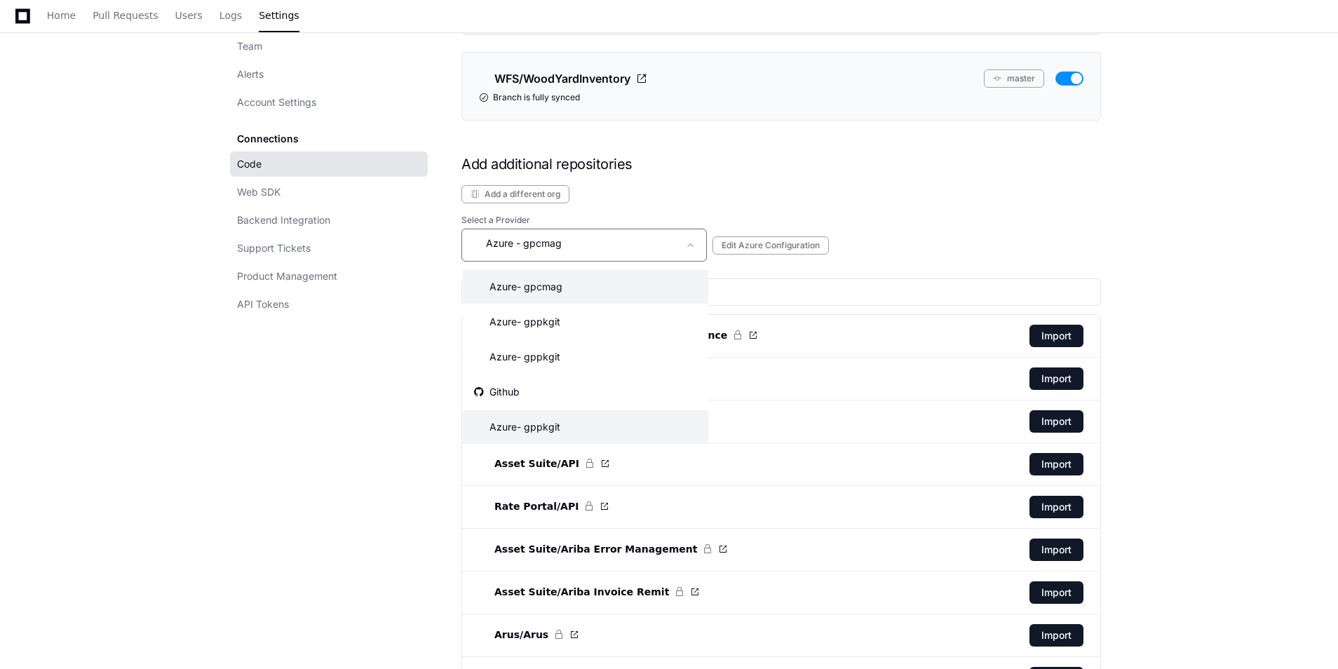
click at [580, 419] on mat-option "Azure - gppkgit" at bounding box center [585, 427] width 245 height 34
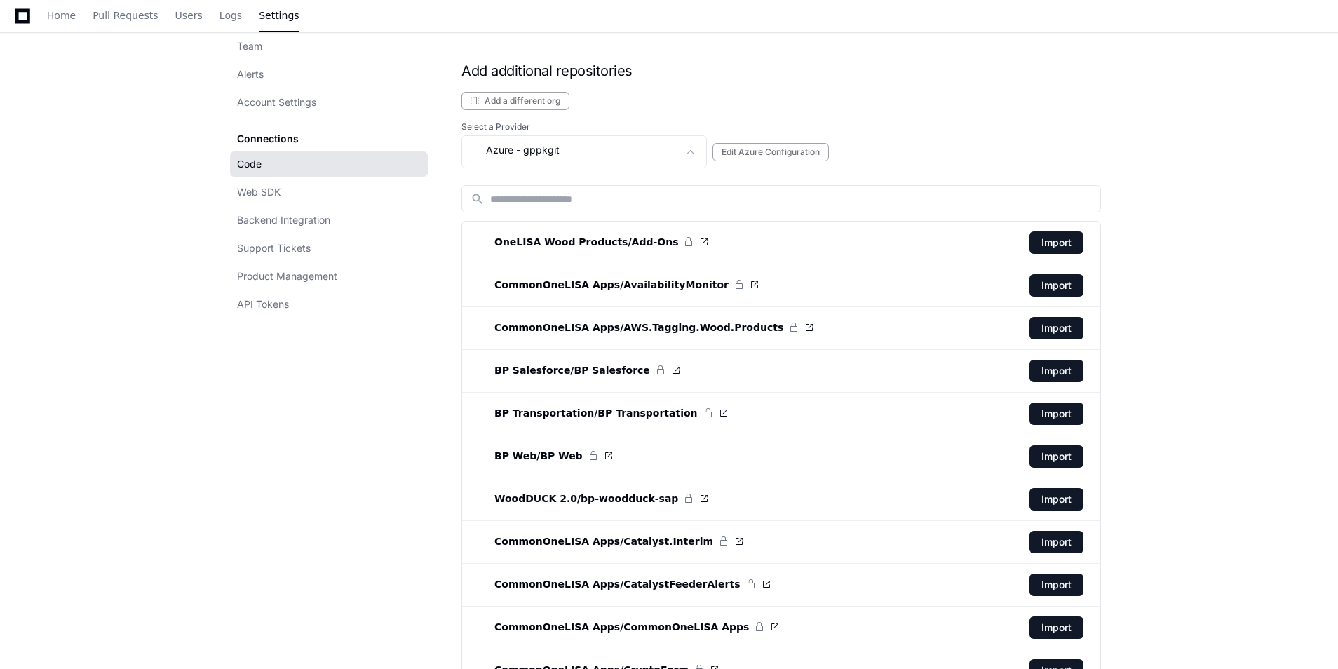
scroll to position [2938, 0]
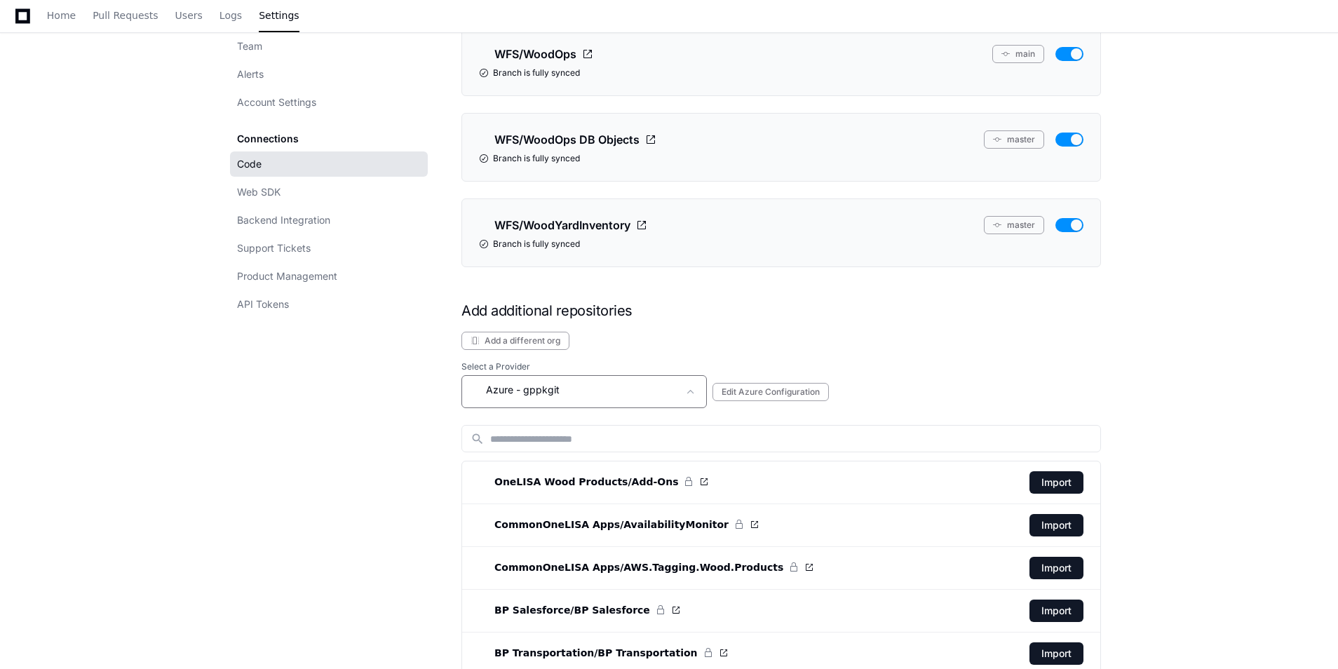
click at [562, 393] on div "Azure - gppkgit" at bounding box center [574, 389] width 208 height 17
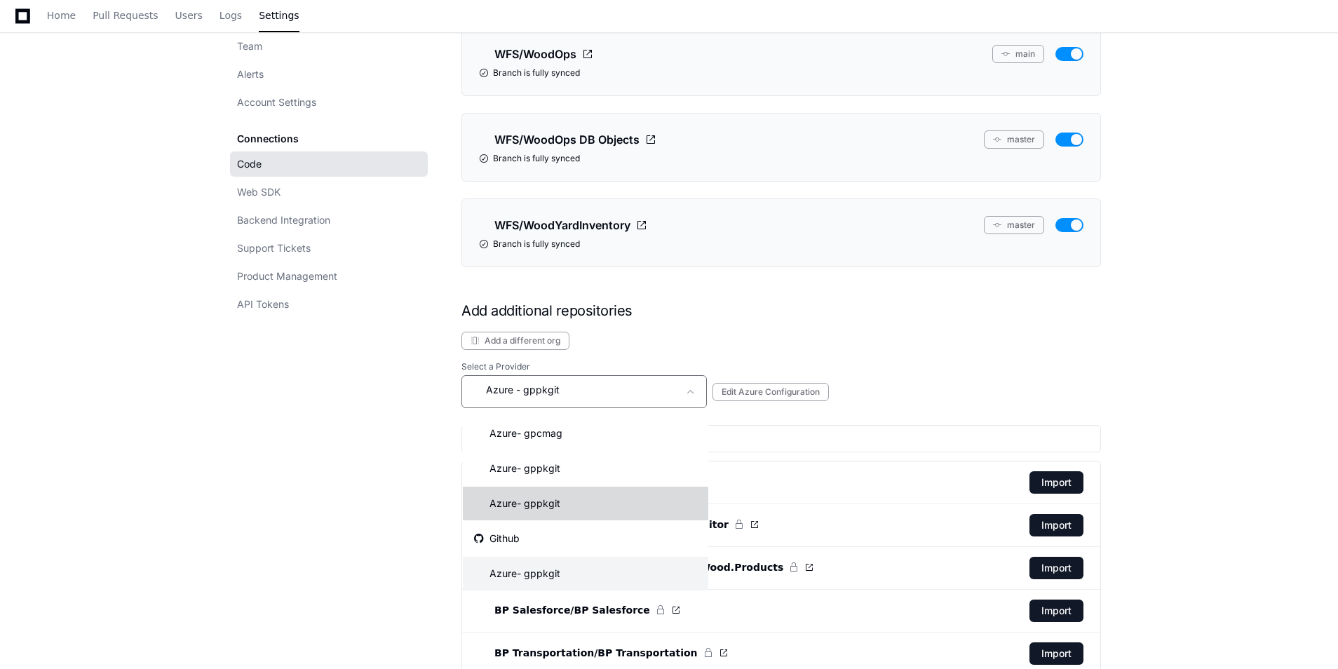
click at [588, 496] on mat-option "Azure - gppkgit" at bounding box center [585, 504] width 245 height 34
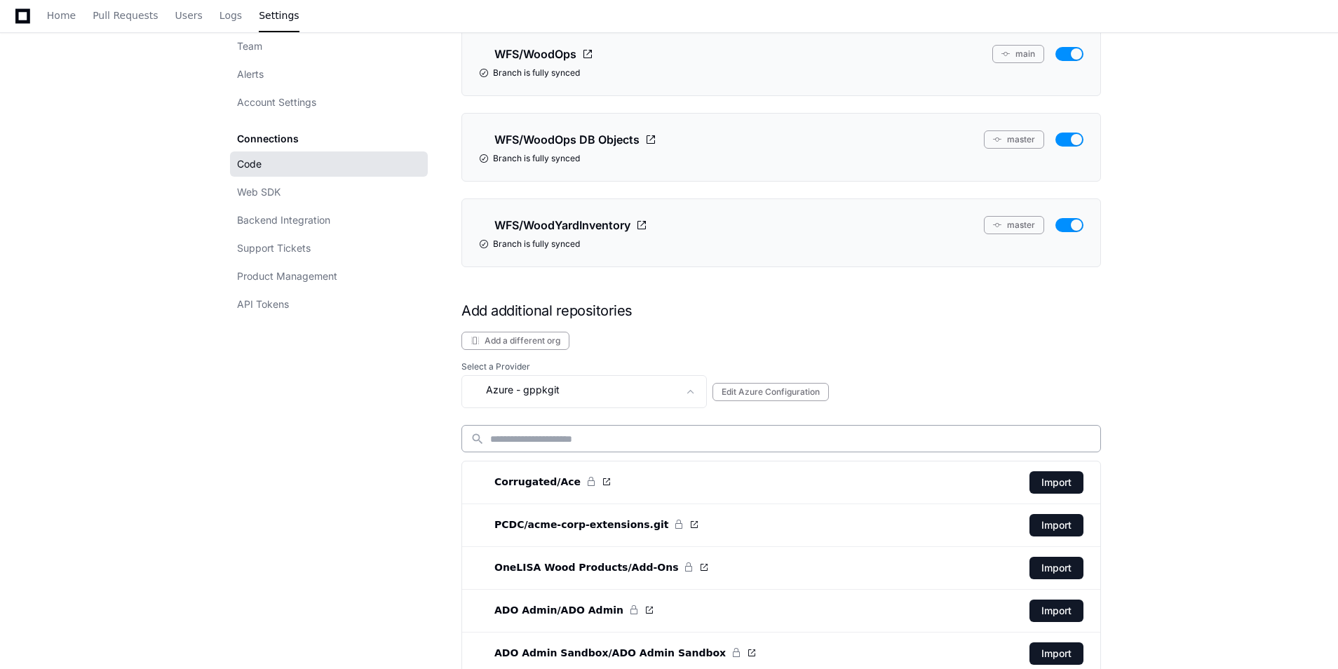
click at [531, 432] on input at bounding box center [790, 439] width 601 height 14
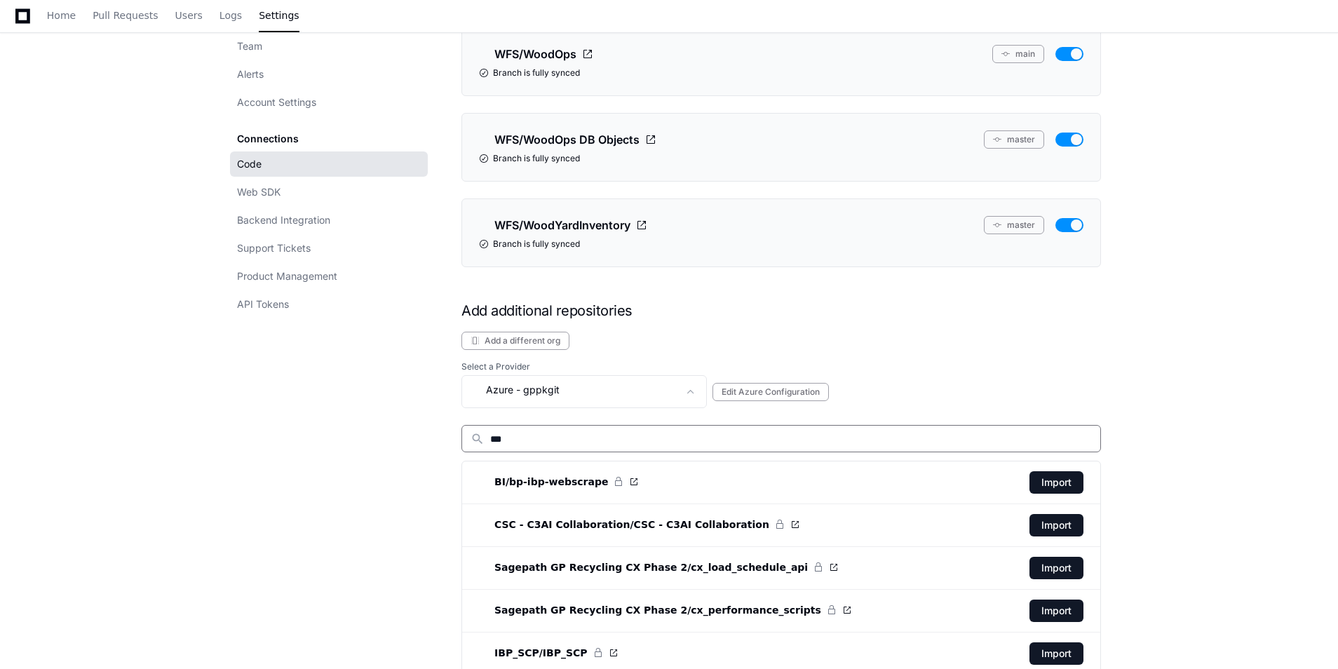
scroll to position [2883, 0]
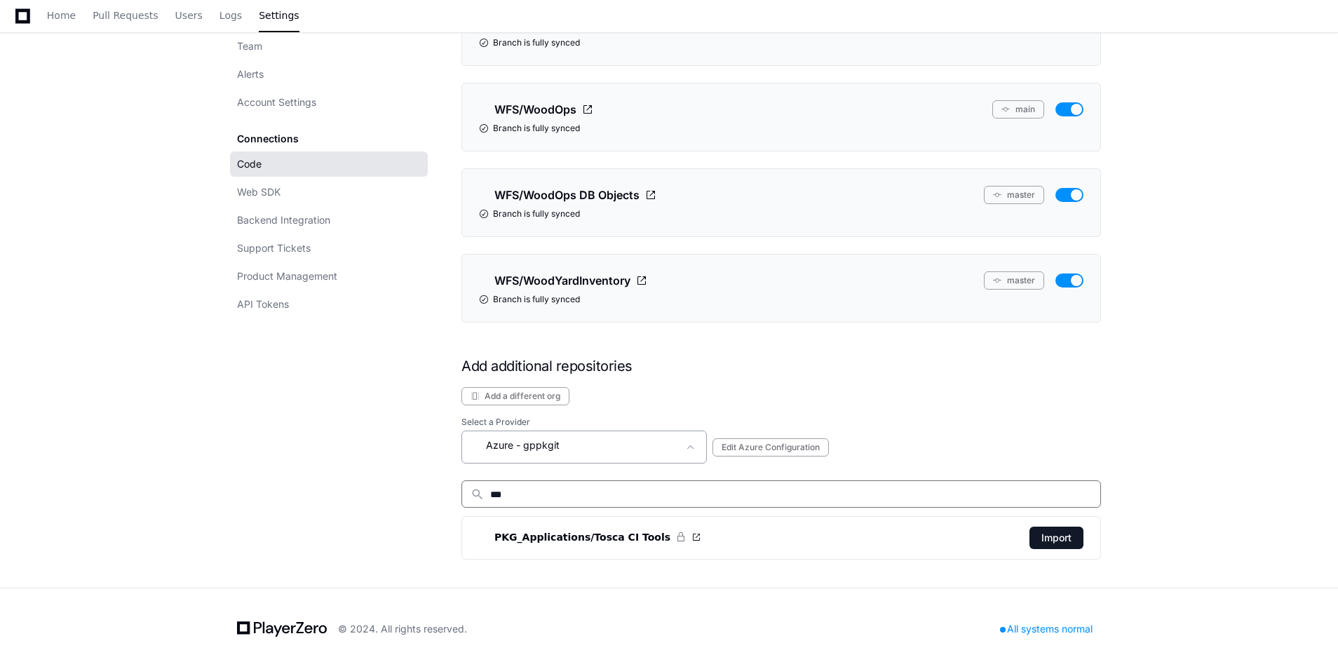
type input "***"
click at [587, 445] on div "Azure - gppkgit" at bounding box center [574, 445] width 208 height 17
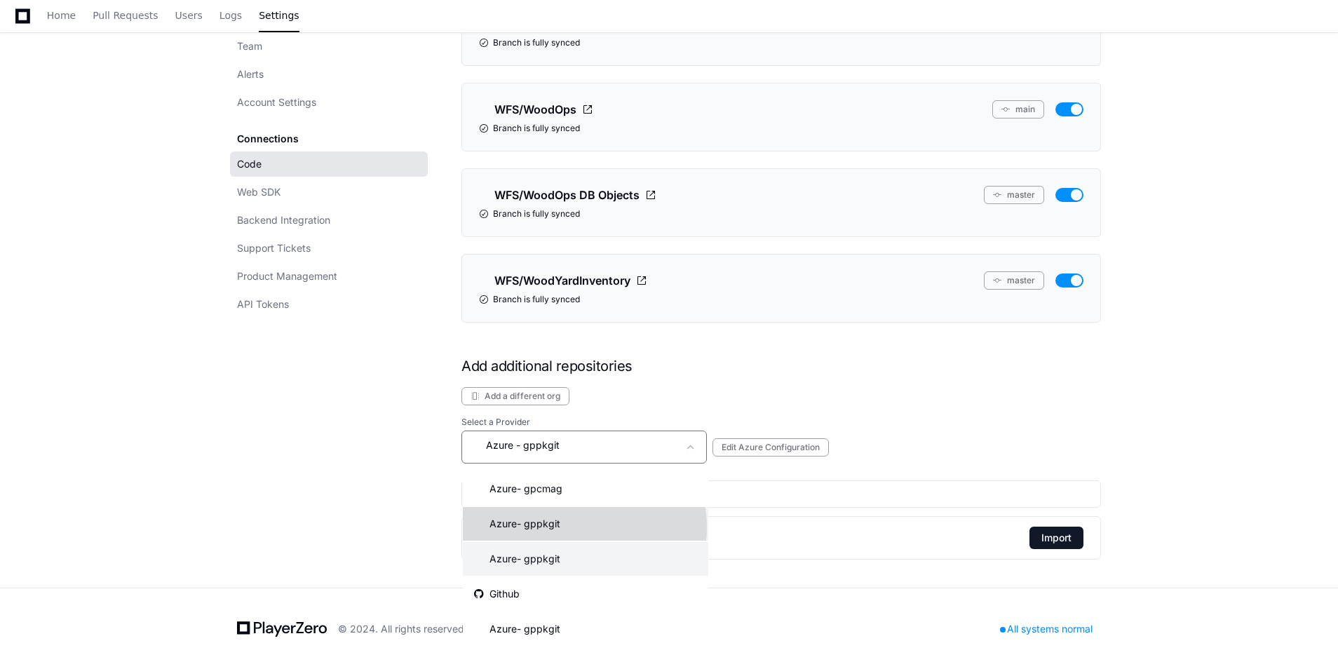
click at [576, 527] on mat-option "Azure - gppkgit" at bounding box center [585, 524] width 245 height 34
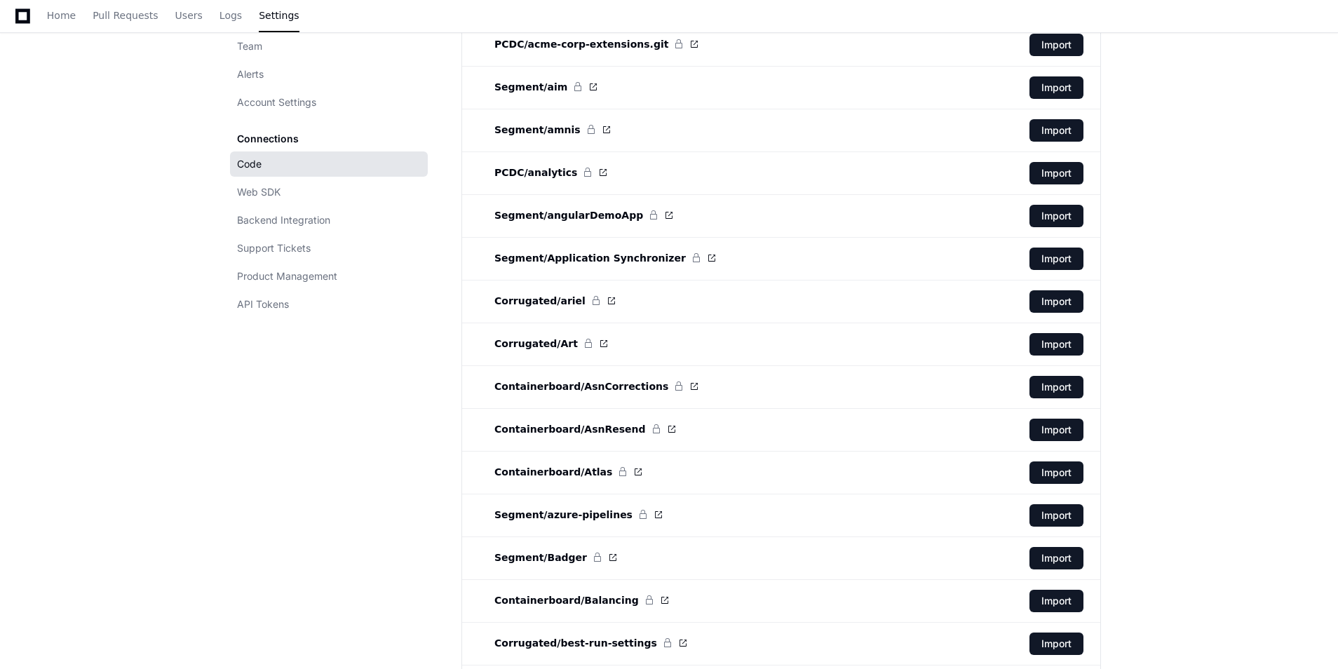
scroll to position [3085, 0]
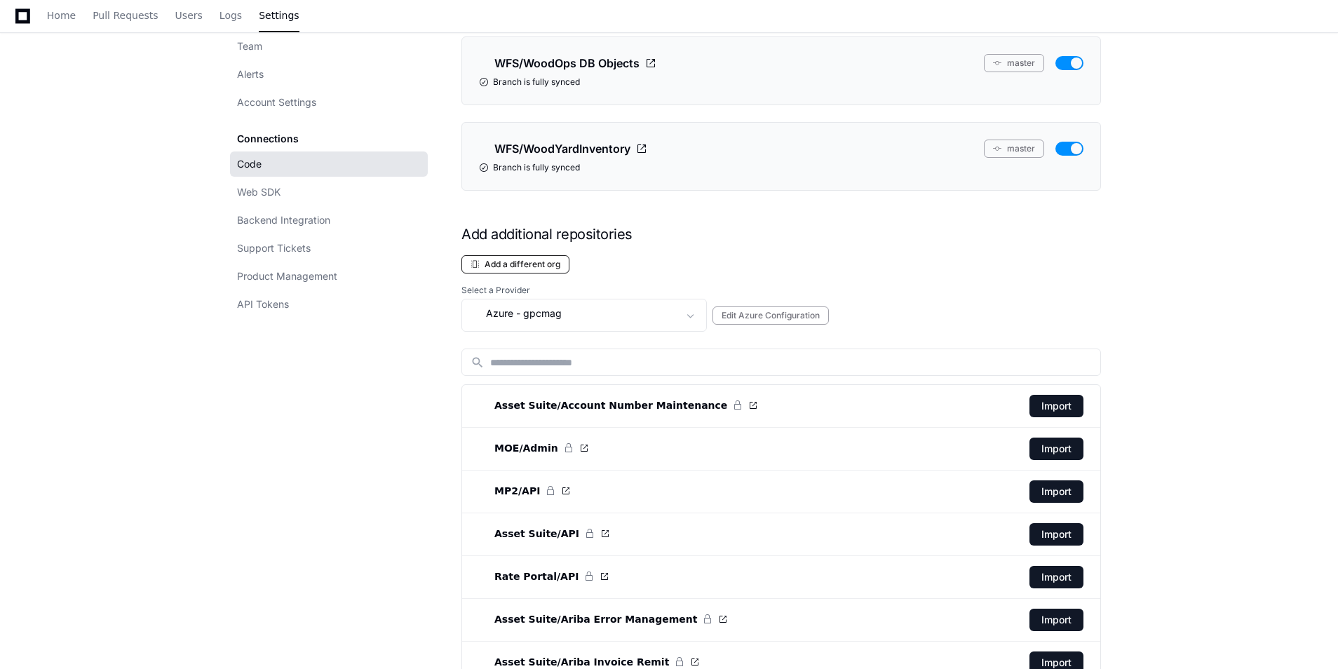
click at [536, 268] on button "Add a different org" at bounding box center [515, 264] width 108 height 18
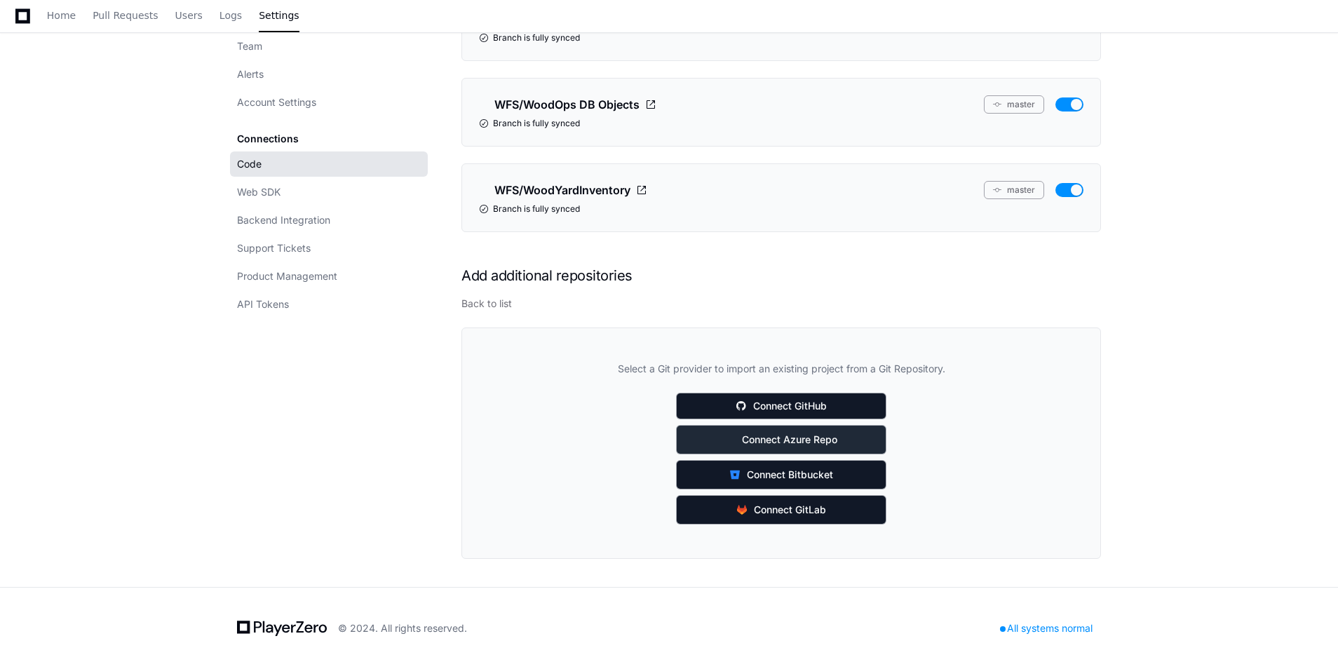
click at [798, 435] on span "Connect Azure Repo" at bounding box center [789, 440] width 95 height 14
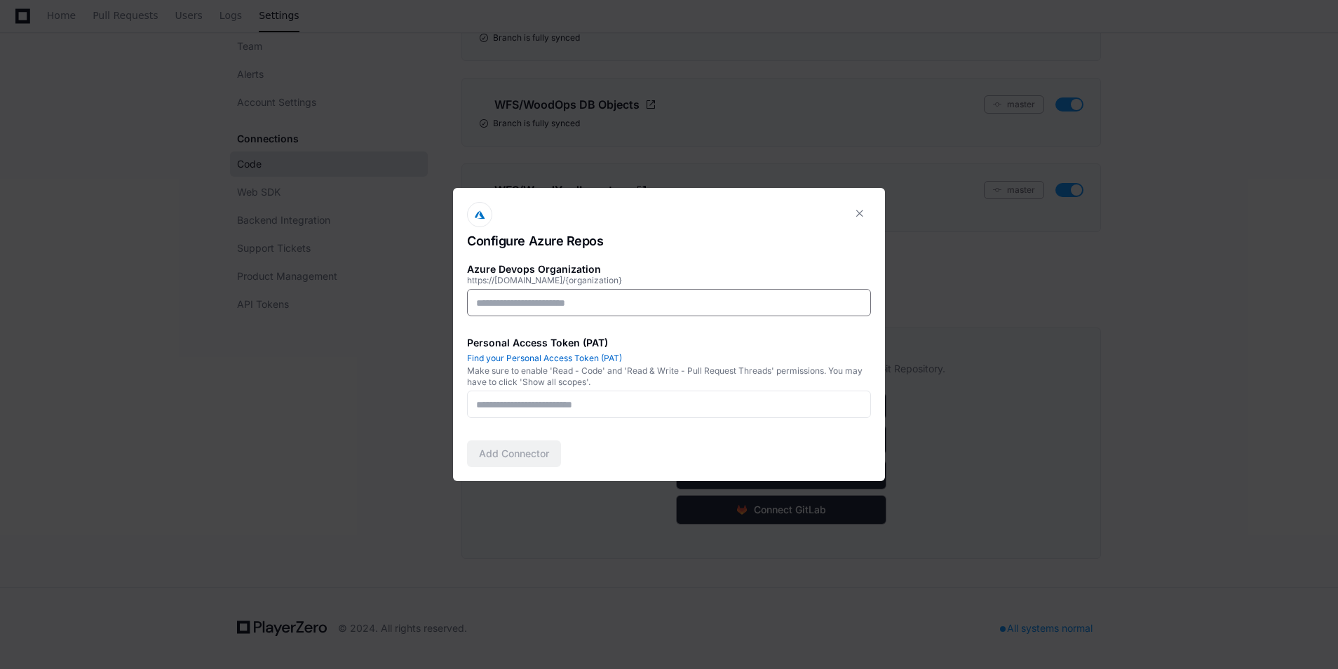
click at [605, 297] on input at bounding box center [669, 303] width 386 height 14
paste input "**********"
type input "***"
click at [698, 407] on input at bounding box center [669, 404] width 386 height 14
paste input "**********"
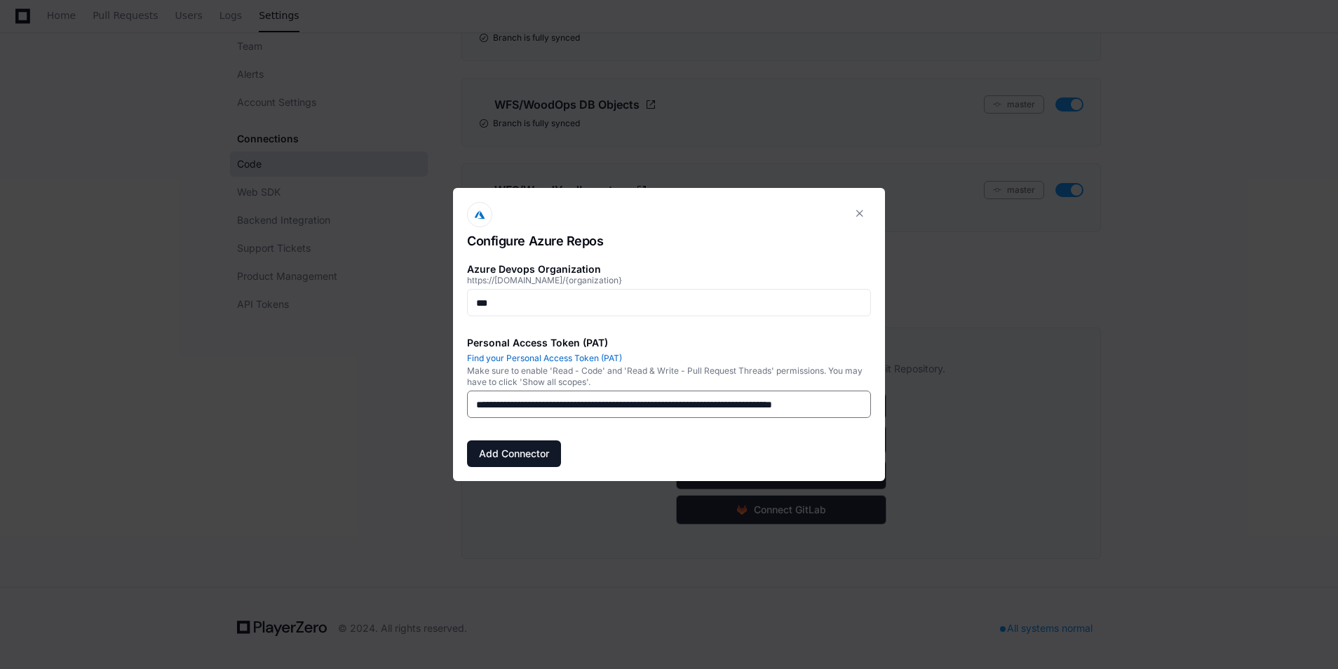
scroll to position [0, 121]
type input "**********"
click at [531, 454] on button "Add Connector" at bounding box center [514, 453] width 94 height 27
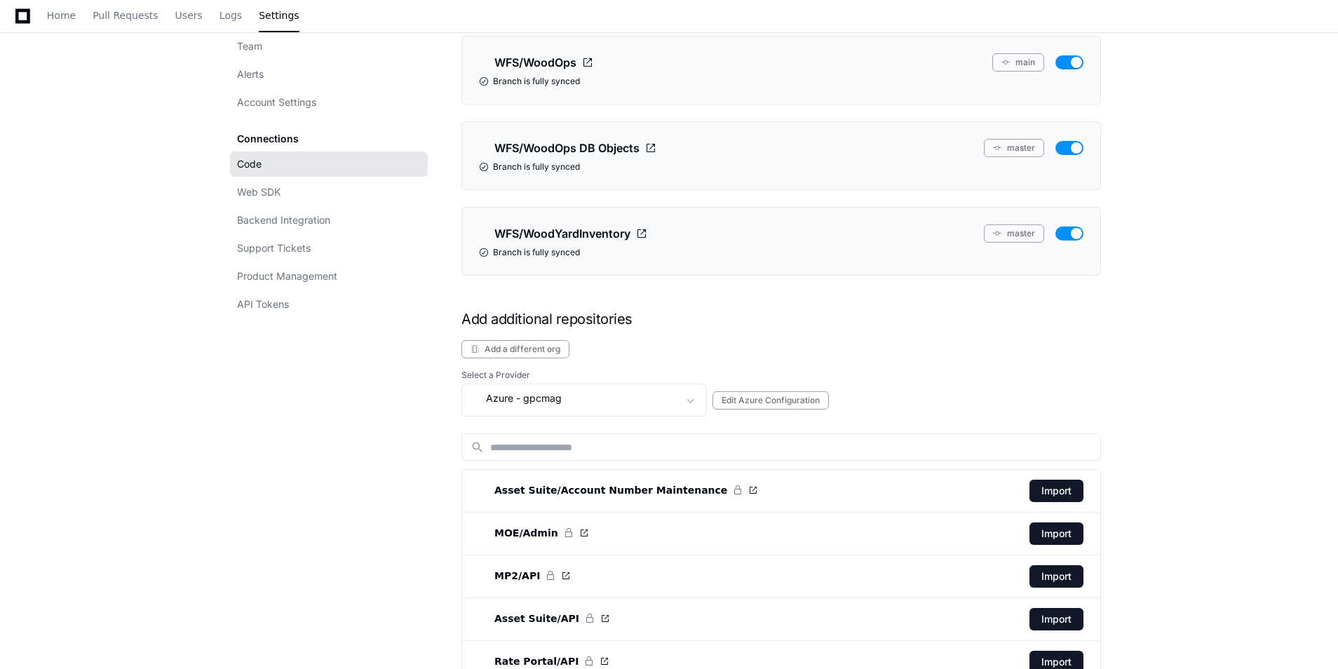
scroll to position [2973, 0]
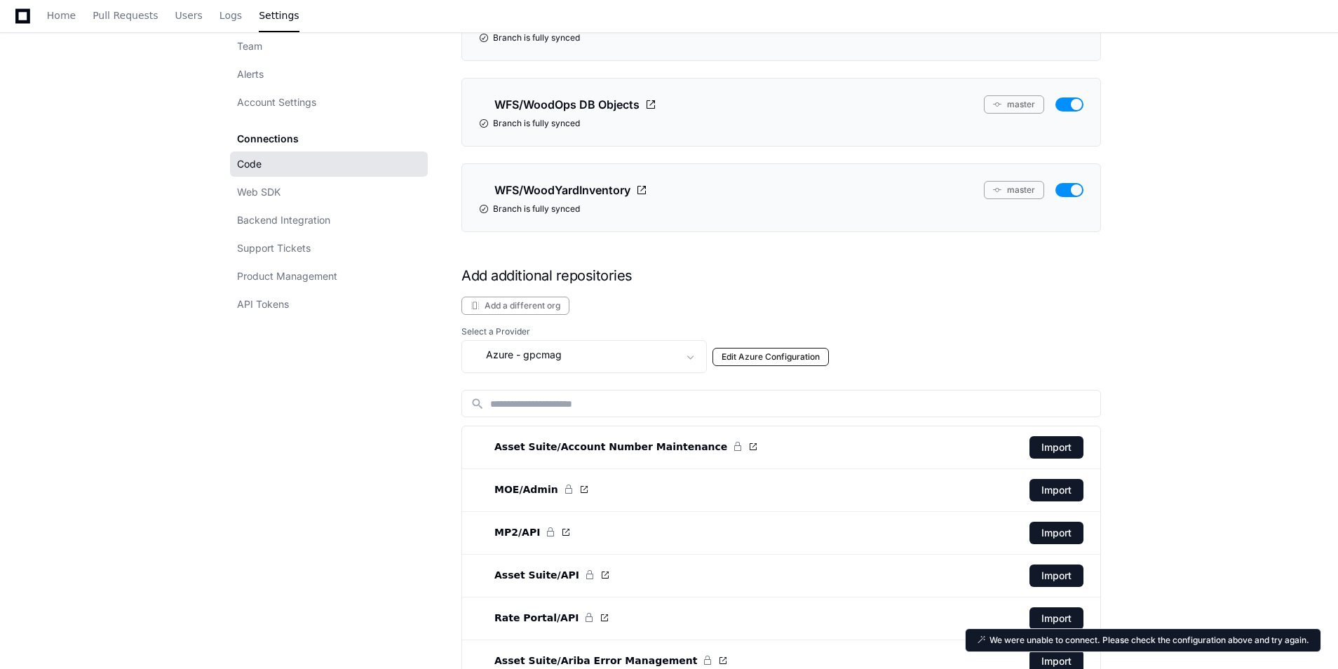
click at [791, 359] on button "Edit Azure Configuration" at bounding box center [770, 357] width 116 height 18
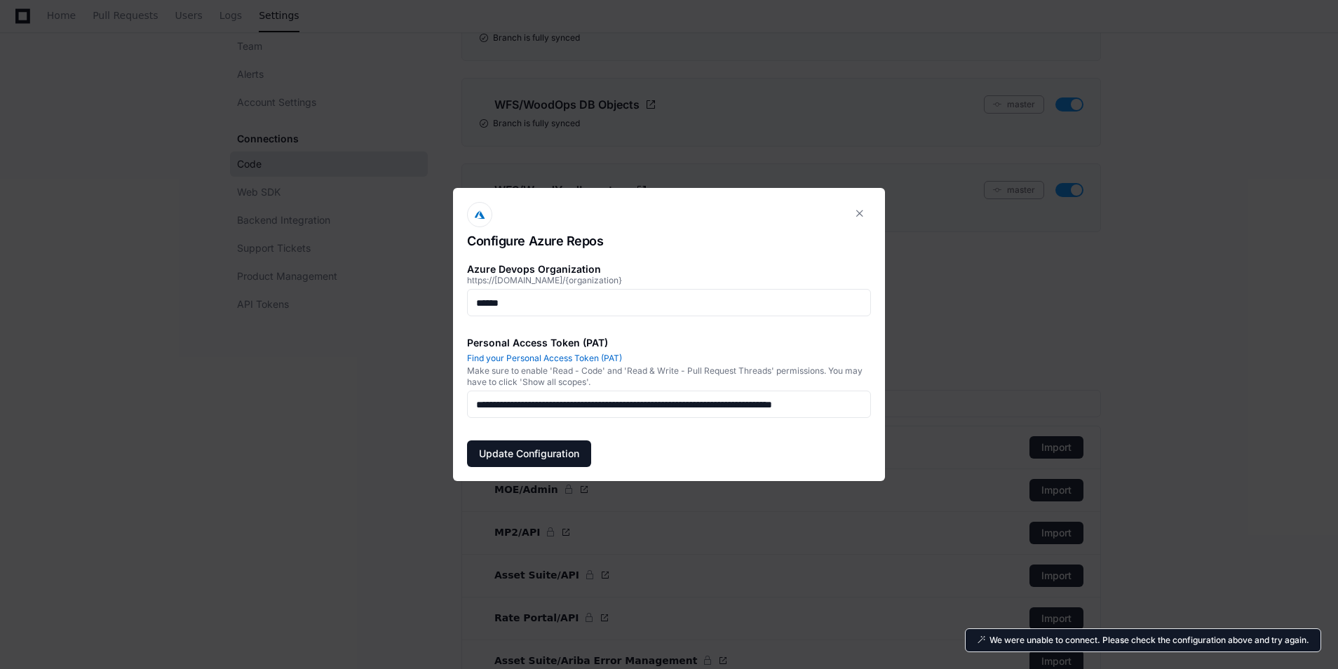
scroll to position [0, 0]
drag, startPoint x: 857, startPoint y: 212, endPoint x: 851, endPoint y: 192, distance: 20.6
click at [857, 212] on button at bounding box center [859, 213] width 22 height 22
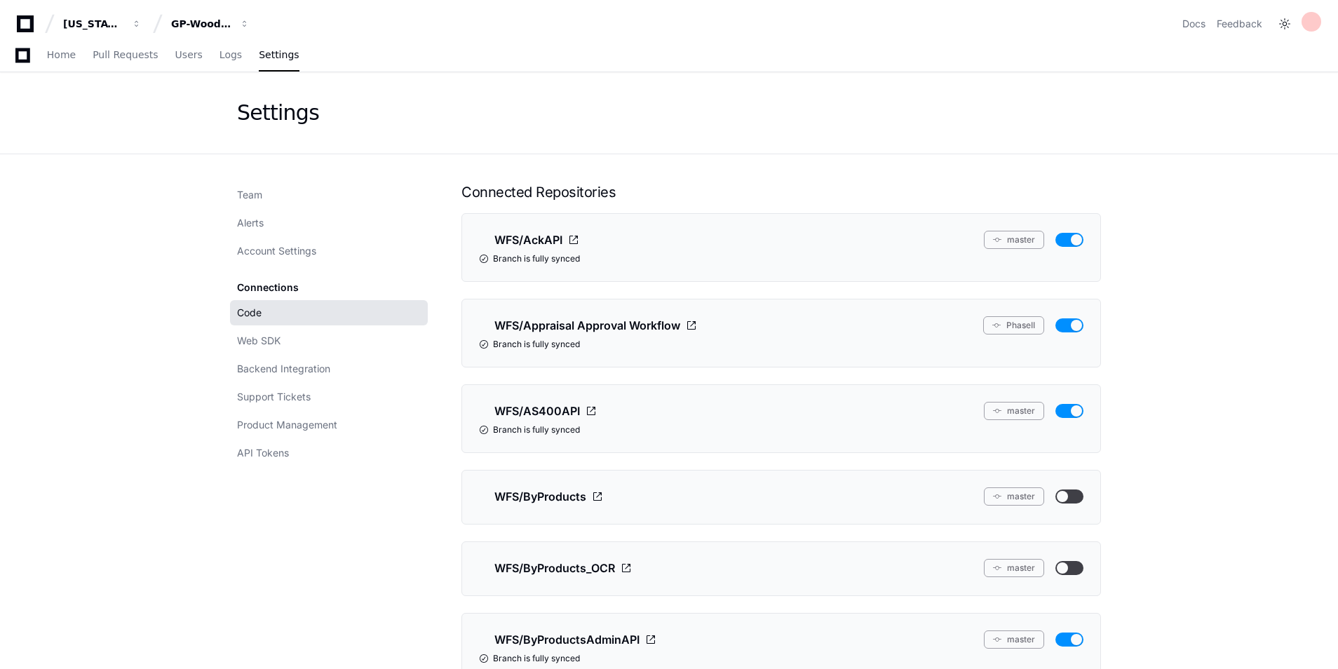
scroll to position [2973, 0]
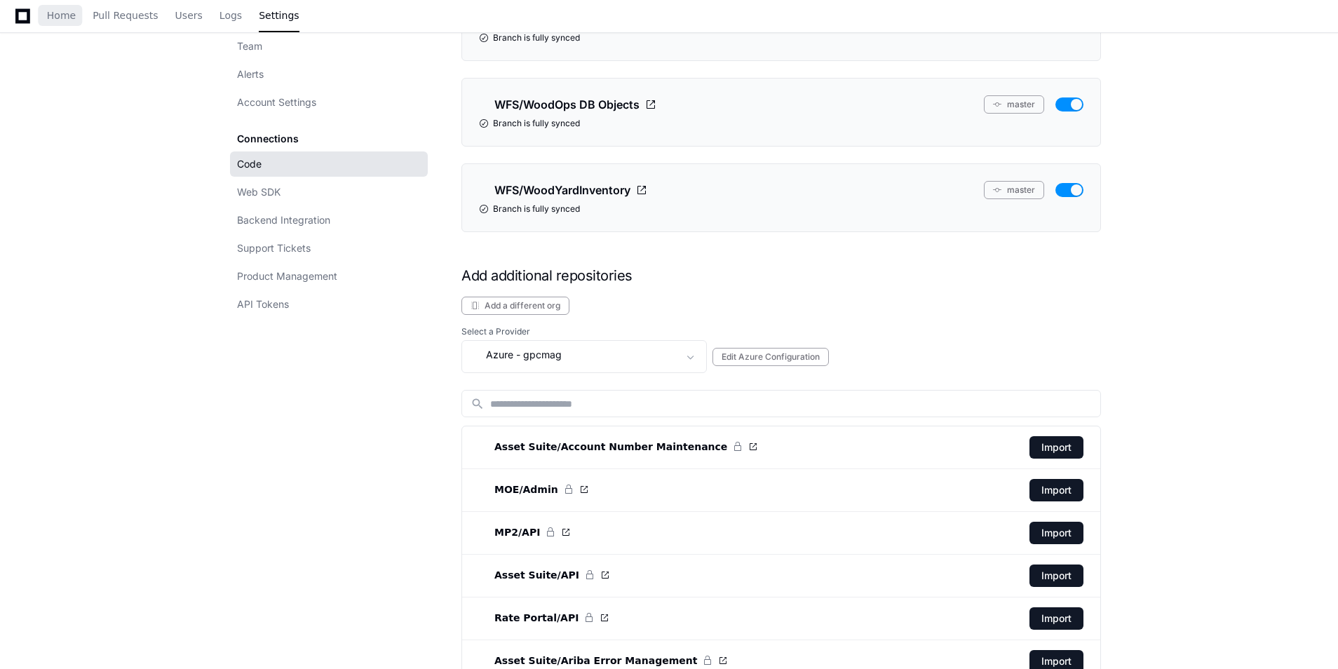
click at [45, 16] on div "Home Pull Requests Users Logs Settings" at bounding box center [156, 16] width 313 height 32
click at [28, 11] on icon at bounding box center [22, 15] width 15 height 15
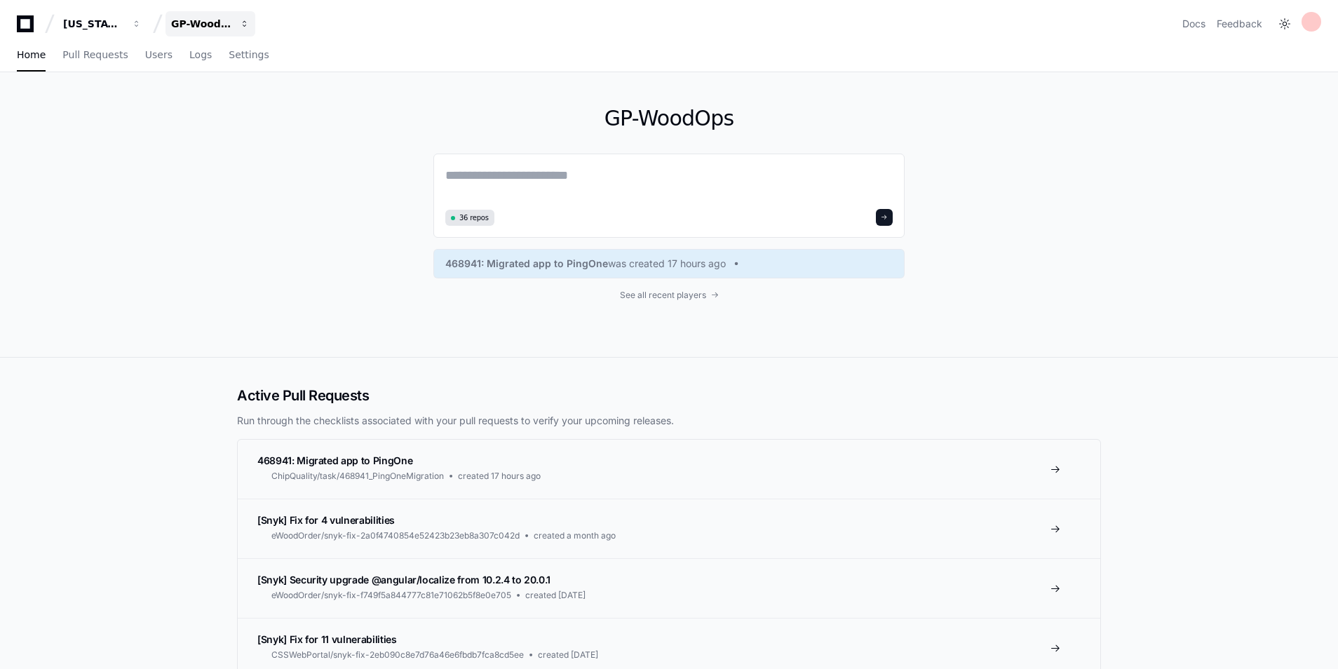
click at [211, 16] on button "GP-WoodOps" at bounding box center [210, 23] width 90 height 25
click at [69, 34] on button "[US_STATE] Pacific" at bounding box center [102, 23] width 90 height 25
click at [118, 105] on span "[US_STATE] Pacific" at bounding box center [155, 102] width 102 height 17
click at [205, 23] on div "GP-WoodOps" at bounding box center [201, 24] width 60 height 14
click at [271, 70] on link "Join or create a project" at bounding box center [263, 73] width 179 height 18
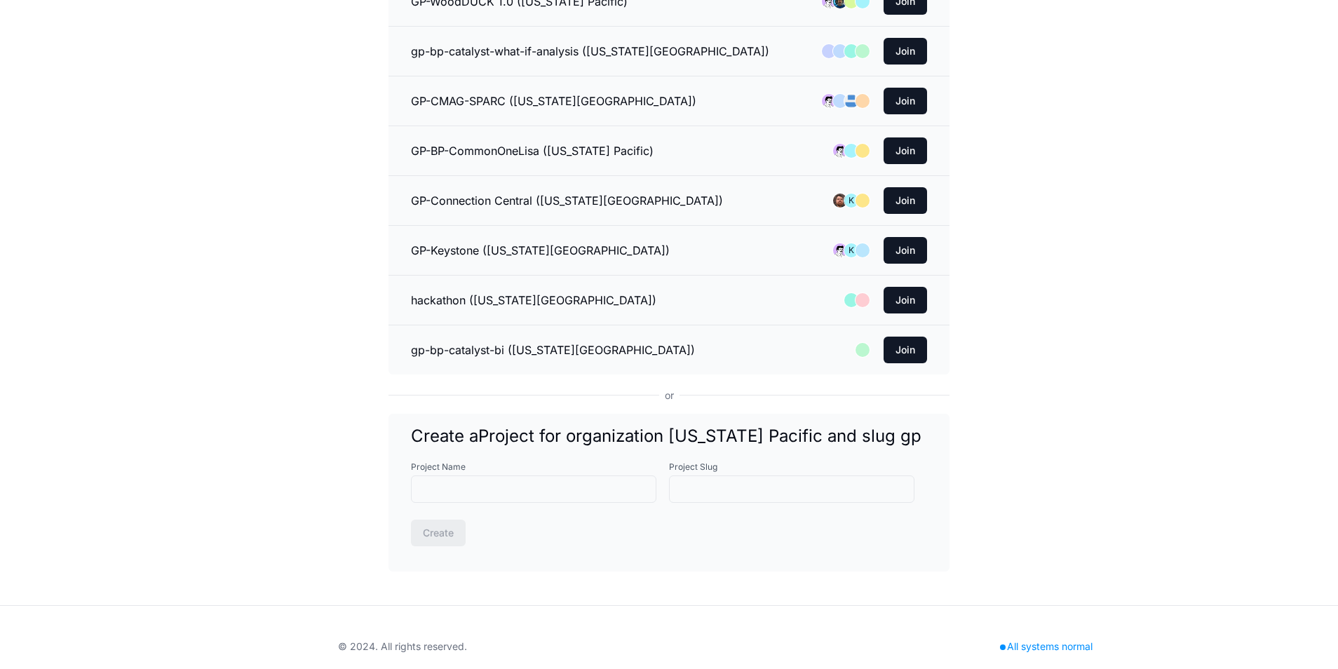
scroll to position [1760, 0]
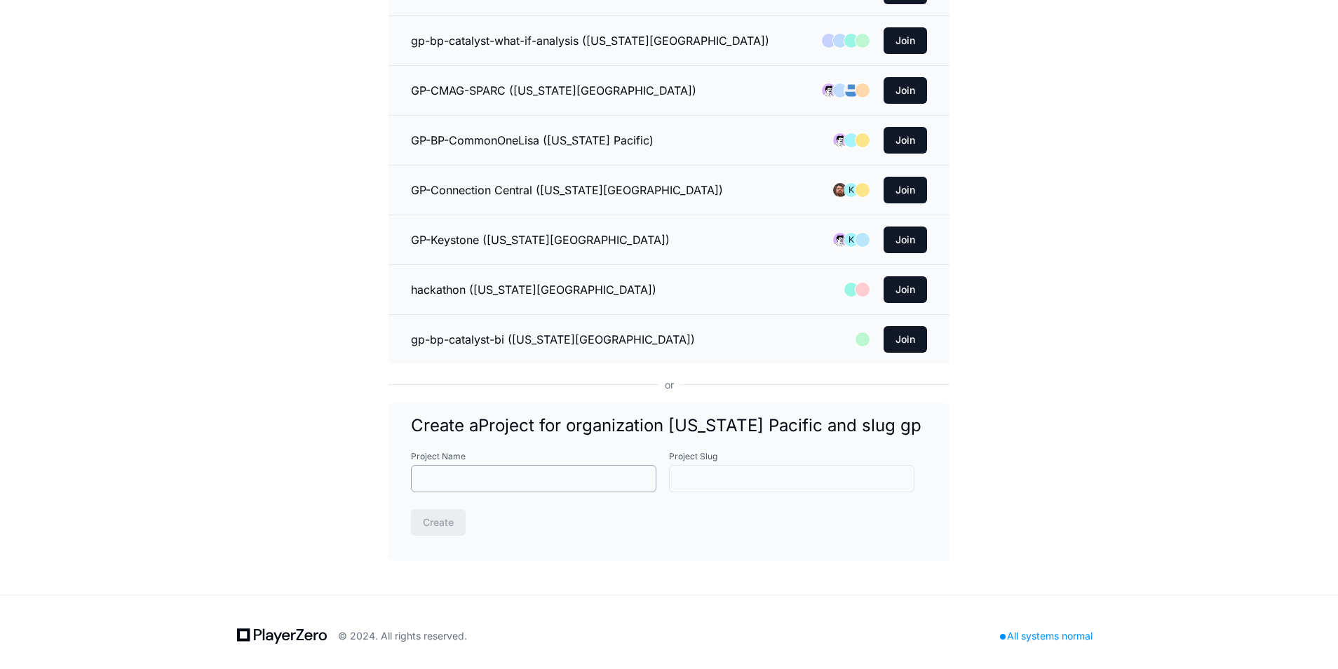
click at [566, 477] on input "Project Name" at bounding box center [533, 479] width 227 height 14
type input "*"
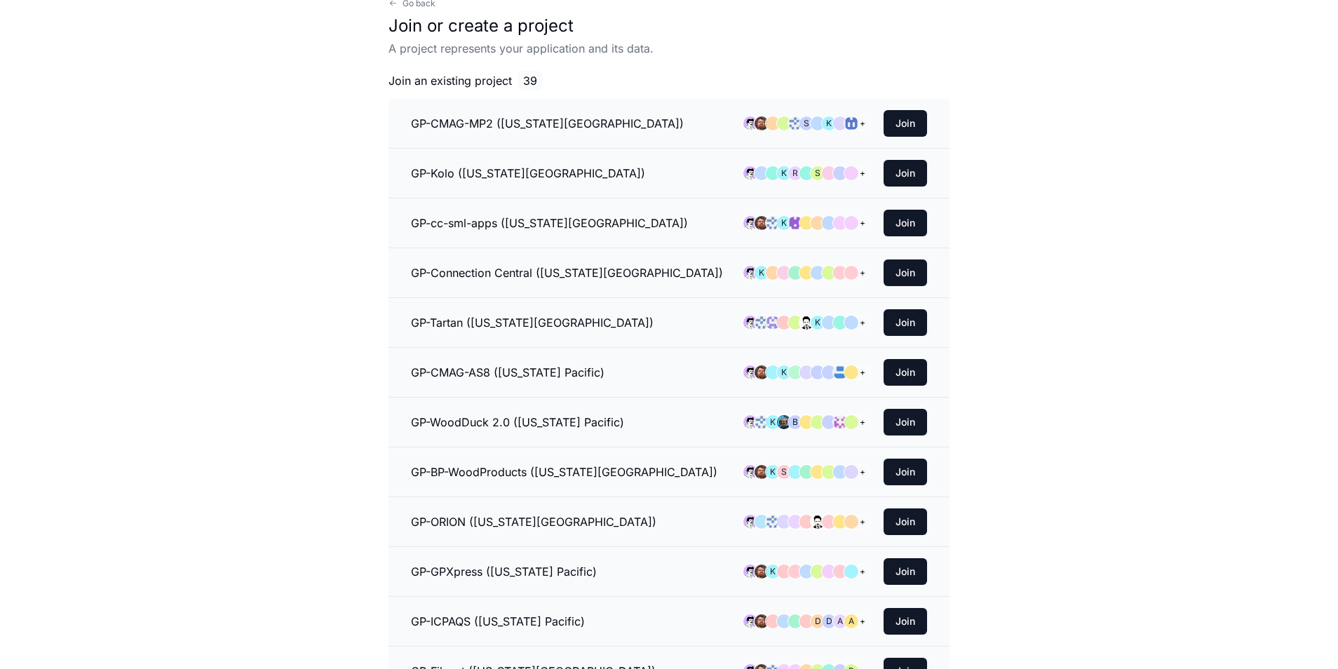
scroll to position [0, 0]
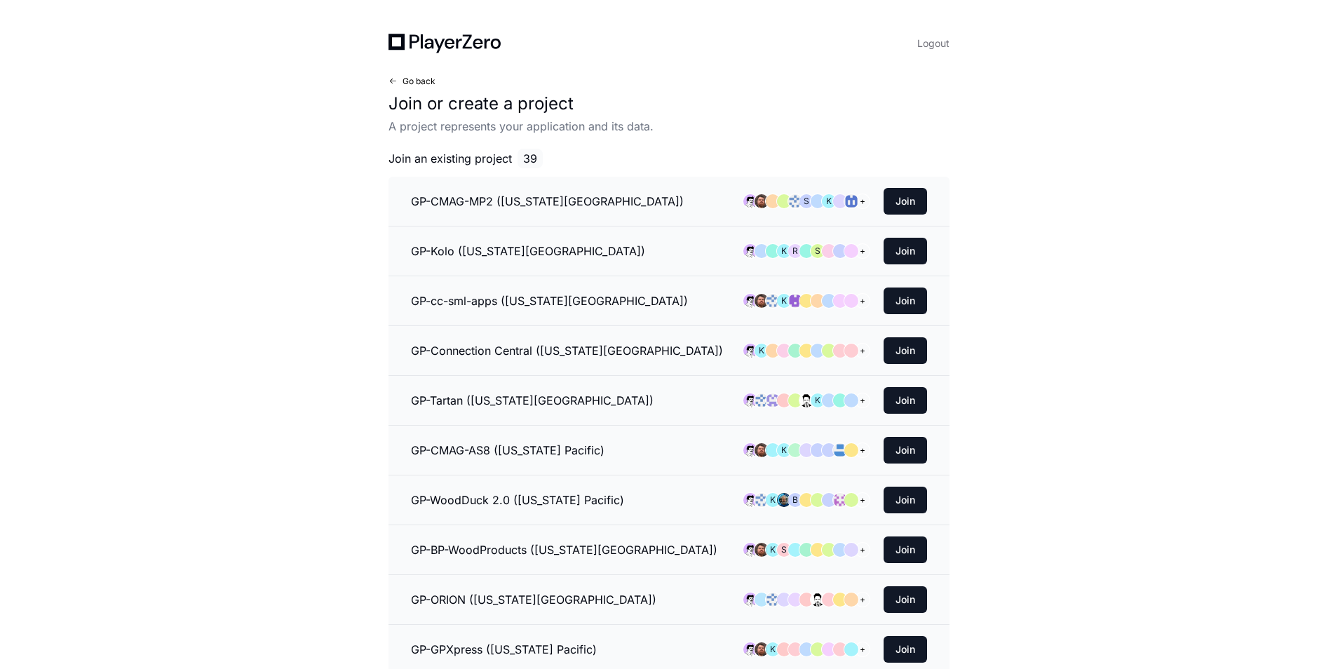
click at [394, 79] on span at bounding box center [392, 81] width 8 height 8
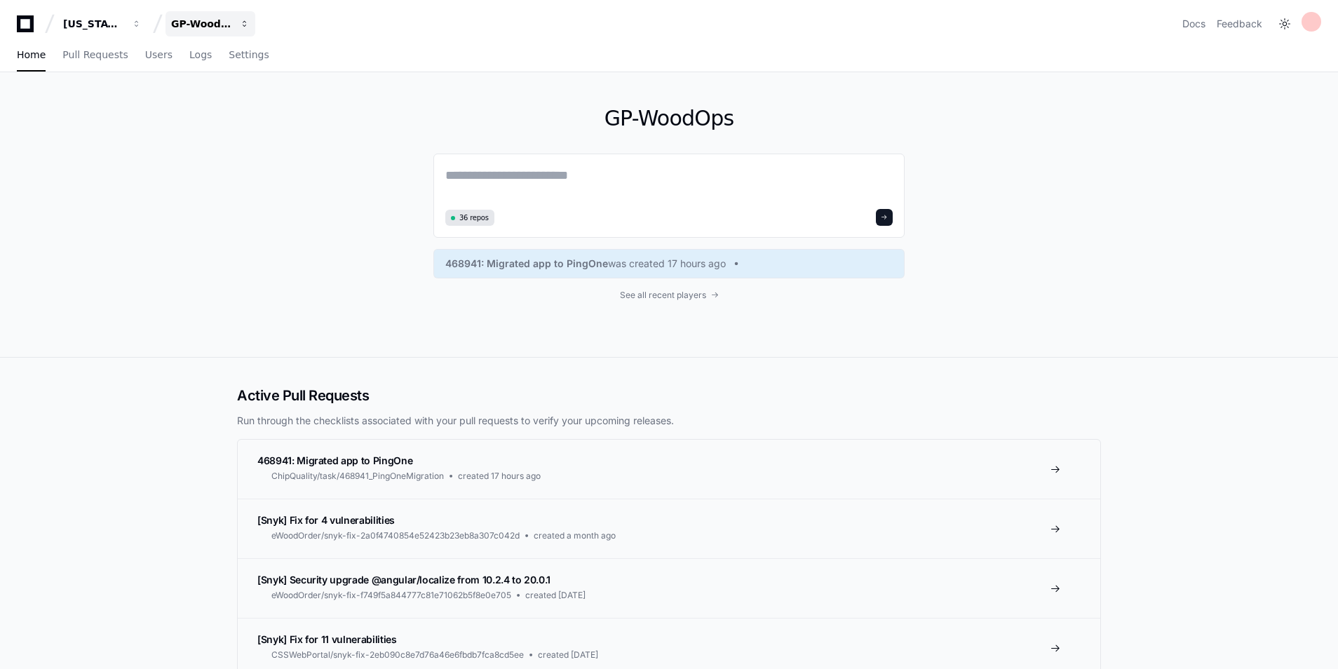
click at [213, 28] on div "GP-WoodOps" at bounding box center [201, 24] width 60 height 14
click at [247, 128] on span "GP-Scaling" at bounding box center [222, 130] width 58 height 17
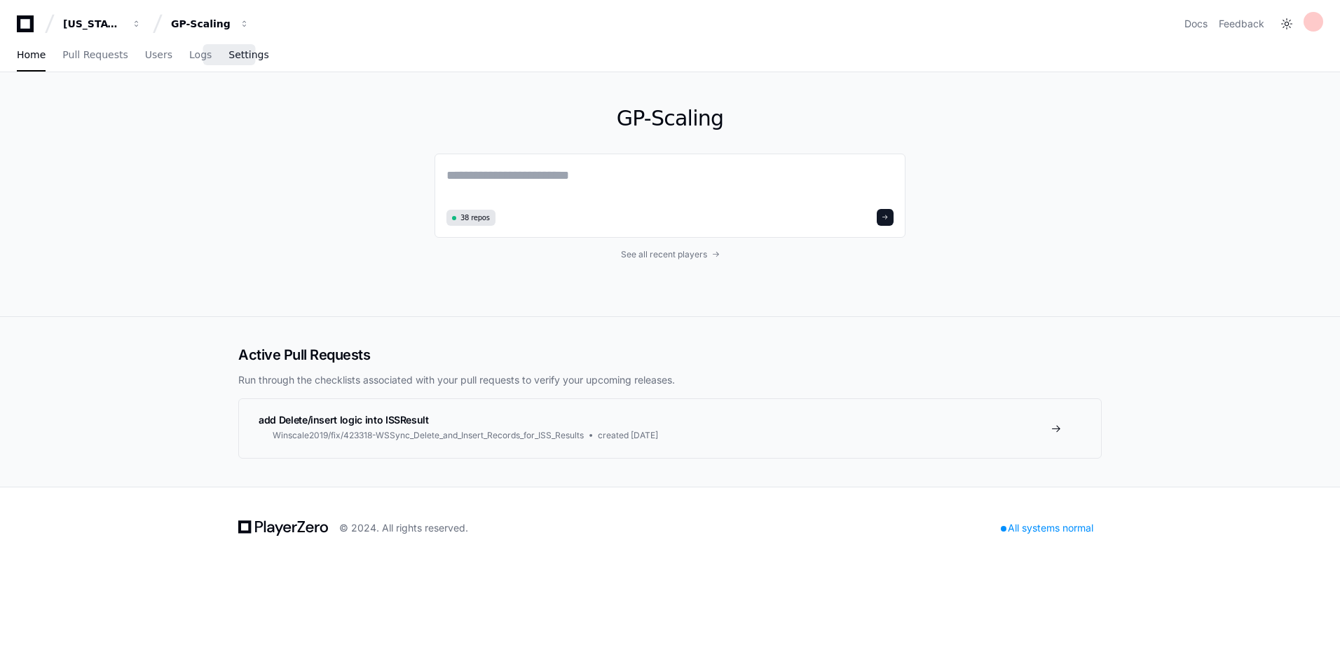
click at [236, 53] on span "Settings" at bounding box center [249, 54] width 40 height 8
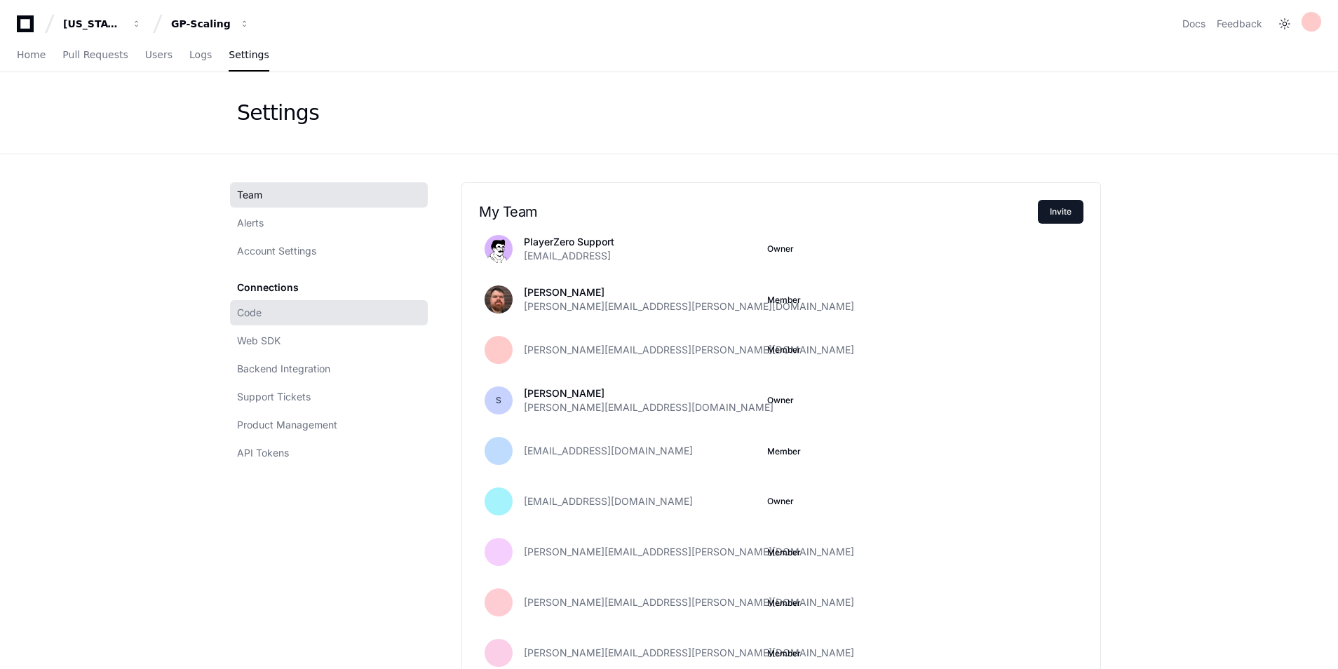
click at [265, 317] on link "Code" at bounding box center [329, 312] width 198 height 25
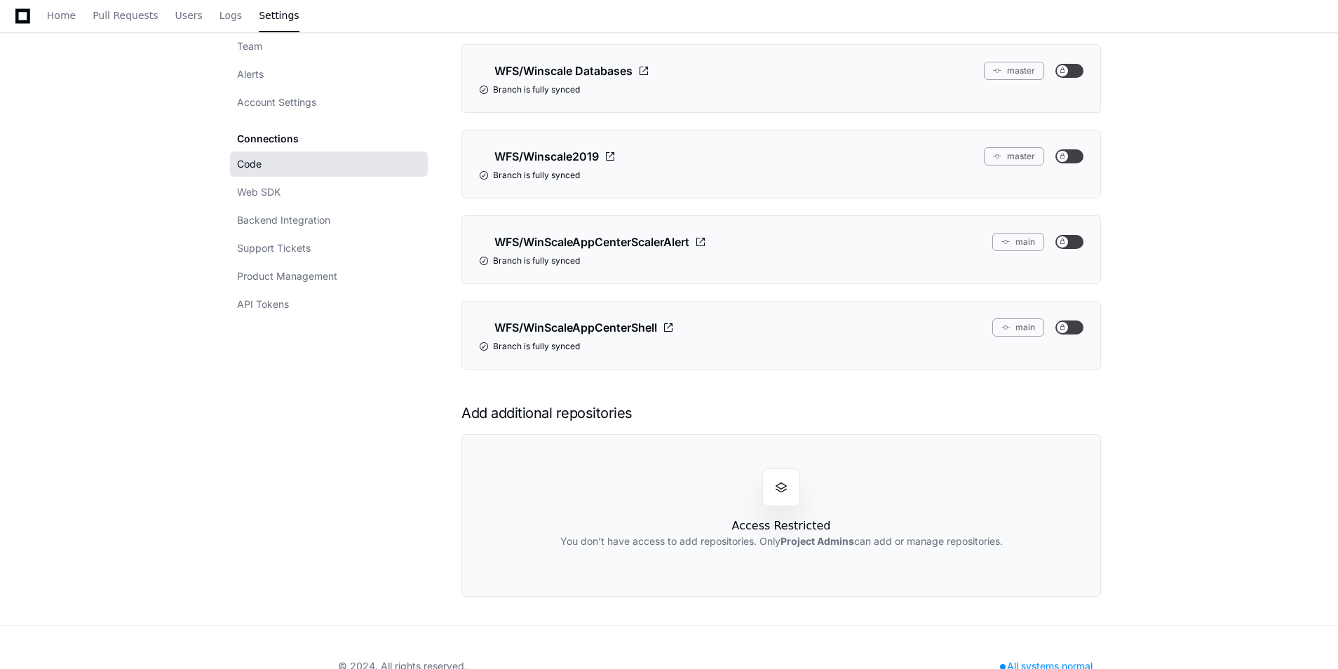
scroll to position [308, 0]
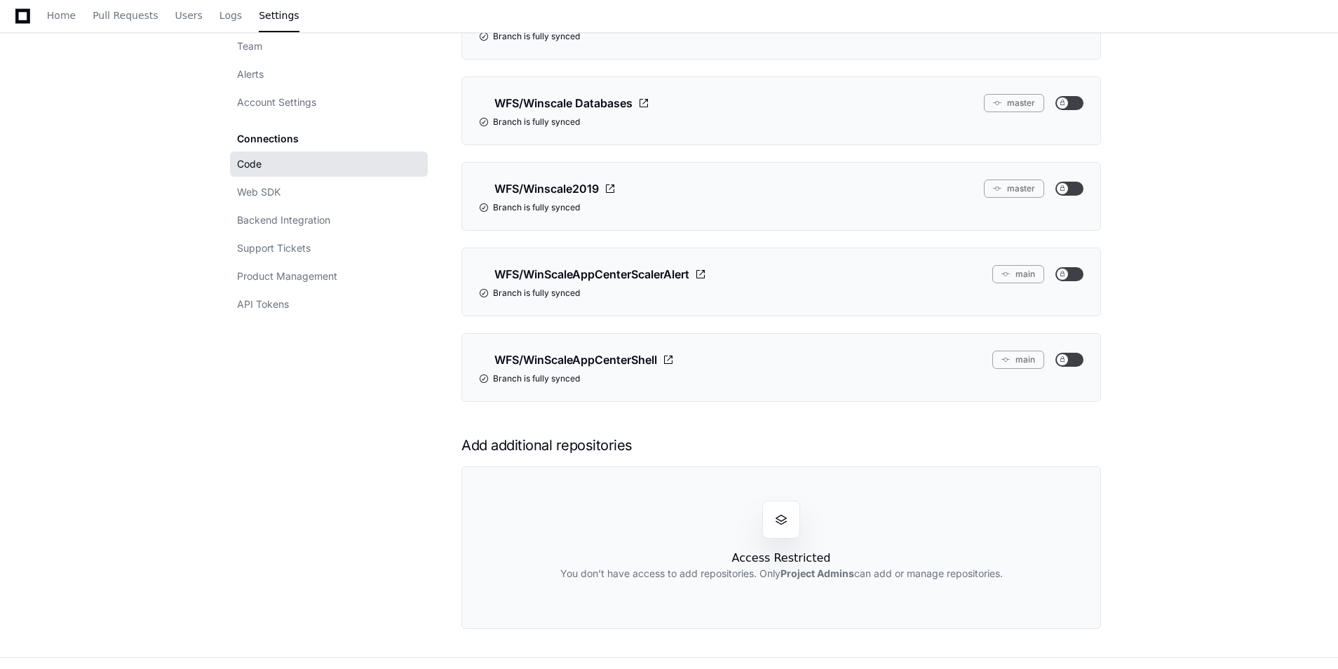
click at [786, 526] on span at bounding box center [781, 519] width 14 height 14
drag, startPoint x: 807, startPoint y: 561, endPoint x: 926, endPoint y: 554, distance: 119.4
click at [926, 554] on div "Access Restricted You don’t have access to add repositories. Only Project Admin…" at bounding box center [780, 547] width 639 height 163
drag, startPoint x: 926, startPoint y: 554, endPoint x: 1152, endPoint y: 538, distance: 226.3
click at [1110, 543] on div "Team Alerts Account Settings Connections Code Web SDK Backend Integration Suppo…" at bounding box center [668, 251] width 897 height 810
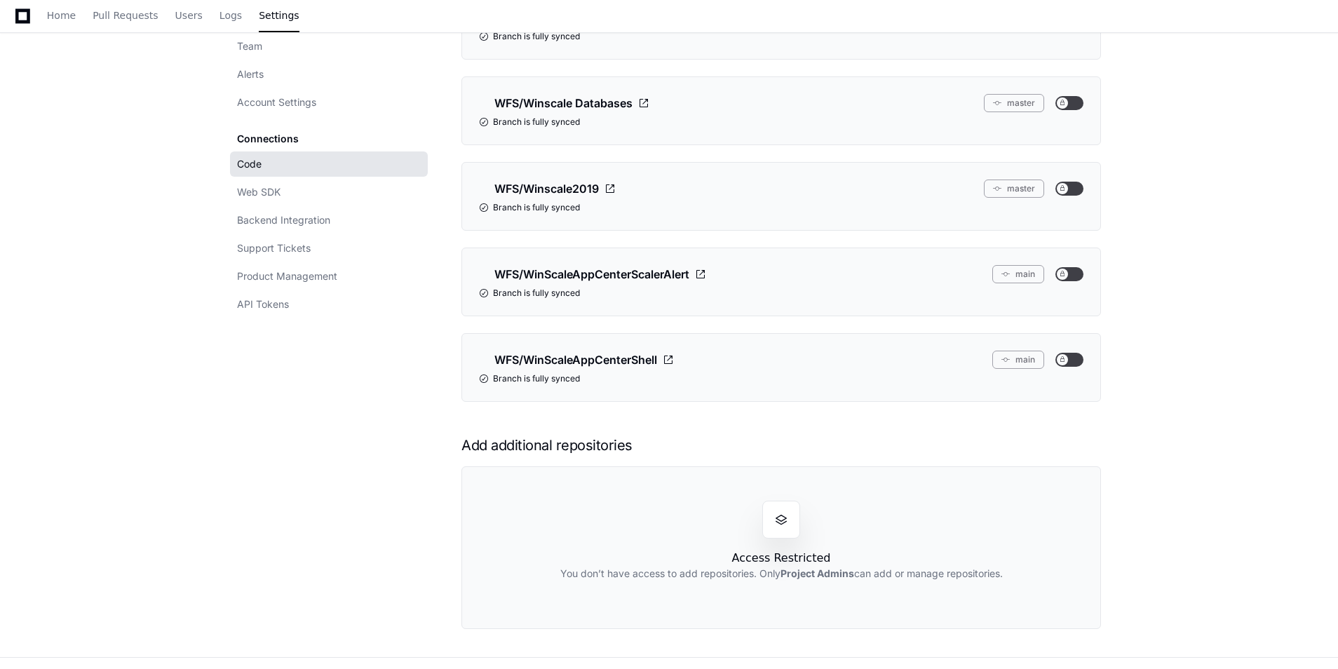
click at [1187, 531] on app-setting "Settings Team Alerts Account Settings Connections Code Web SDK Backend Integrat…" at bounding box center [669, 210] width 1338 height 892
click at [802, 587] on div "You don’t have access to add repositories. Only Project Admins can add or manag…" at bounding box center [781, 580] width 442 height 28
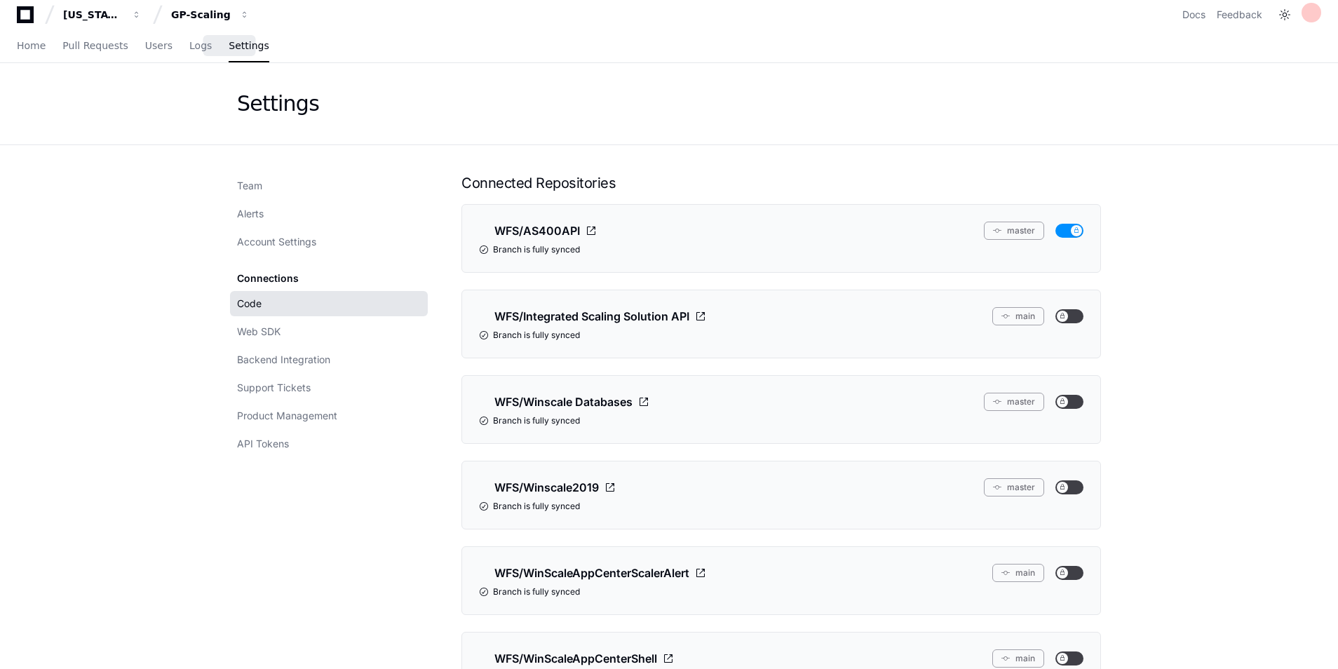
scroll to position [0, 0]
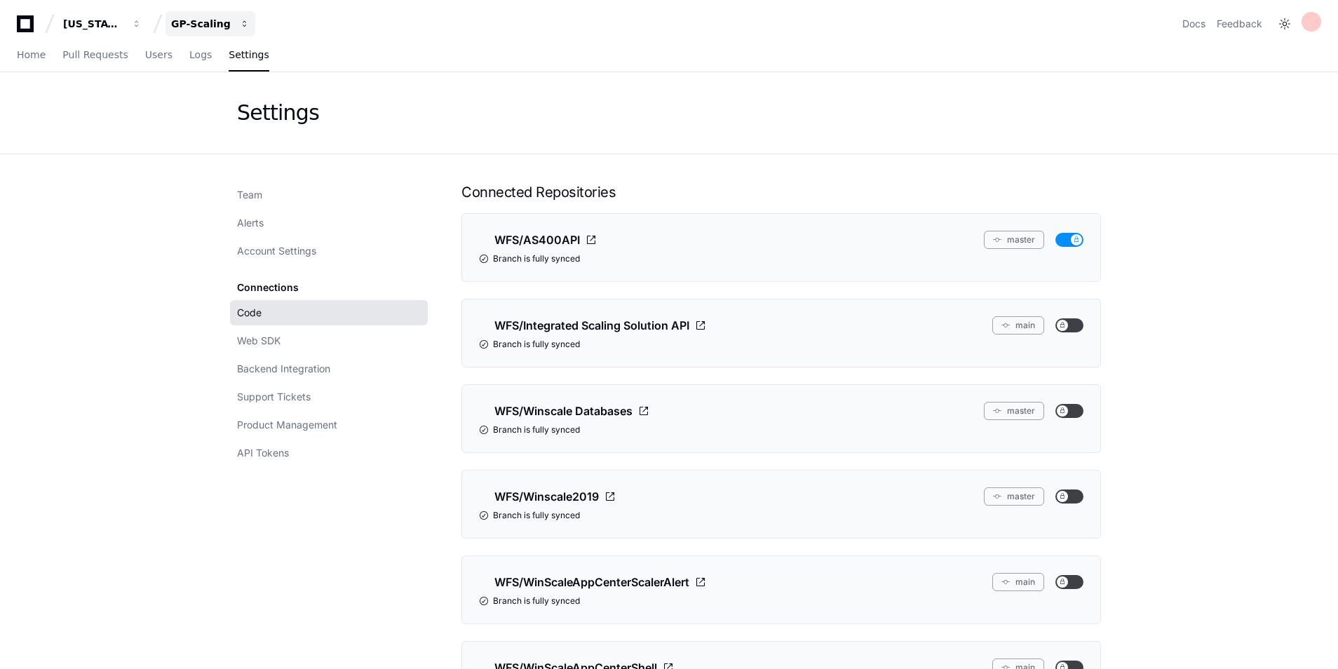
click at [197, 20] on div "GP-Scaling" at bounding box center [201, 24] width 60 height 14
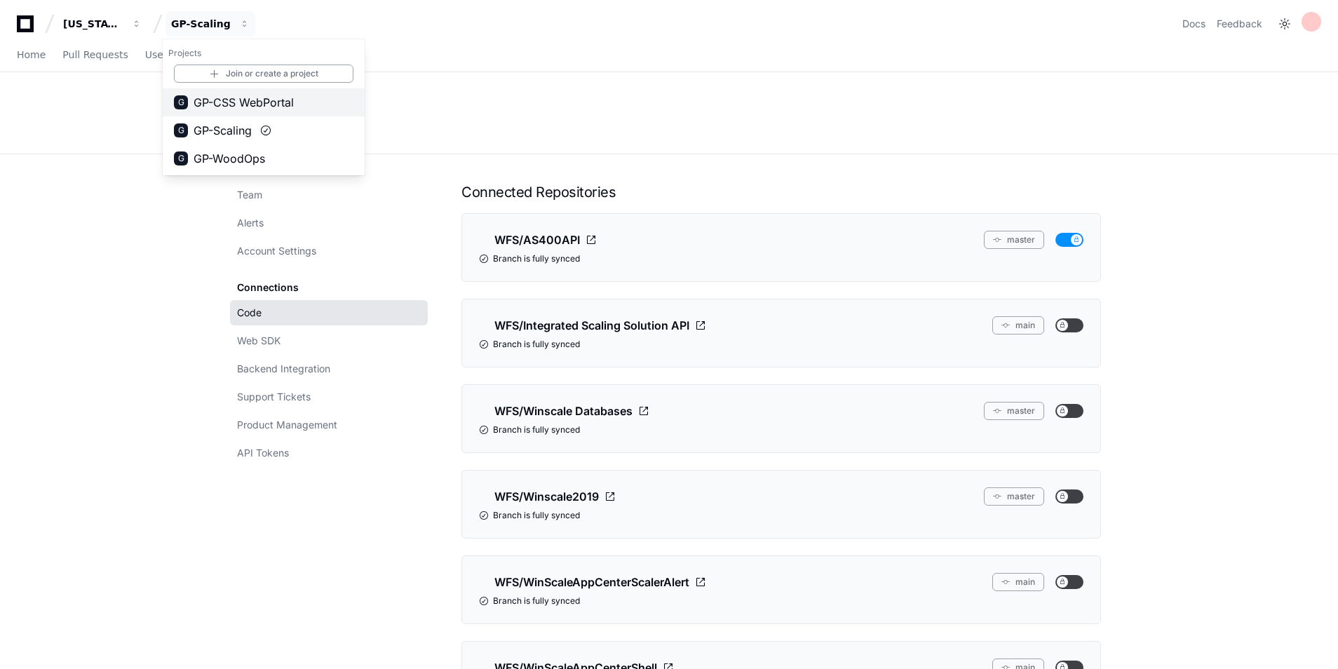
click at [243, 100] on span "GP-CSS WebPortal" at bounding box center [243, 102] width 100 height 17
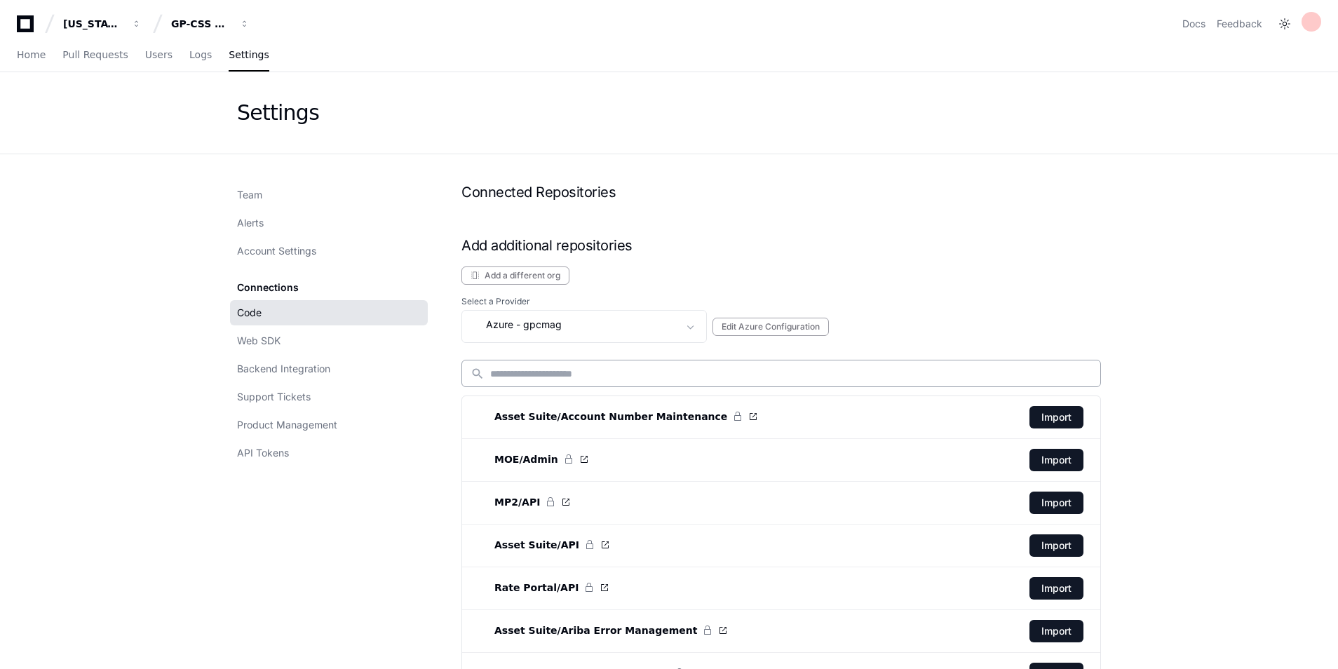
click at [618, 370] on input at bounding box center [790, 374] width 601 height 14
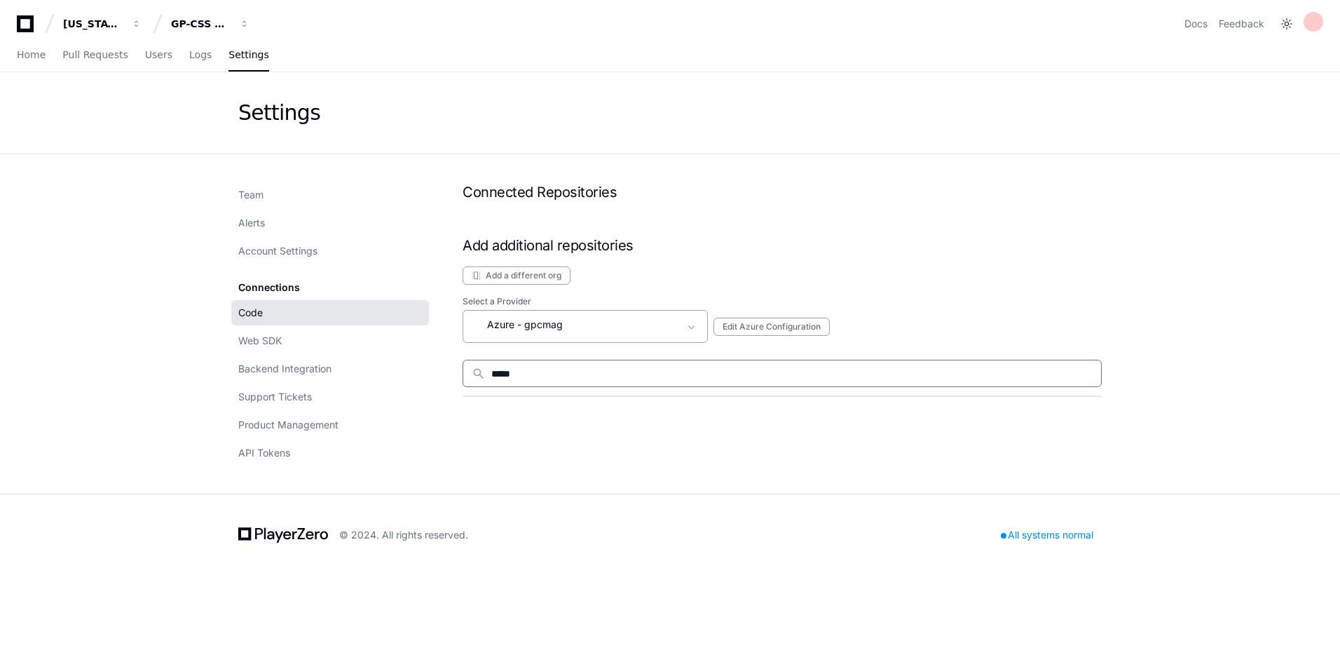
type input "*****"
click at [618, 327] on div "Azure - gpcmag" at bounding box center [576, 324] width 208 height 17
click at [620, 405] on mat-option "Azure - gppkgit" at bounding box center [585, 403] width 245 height 34
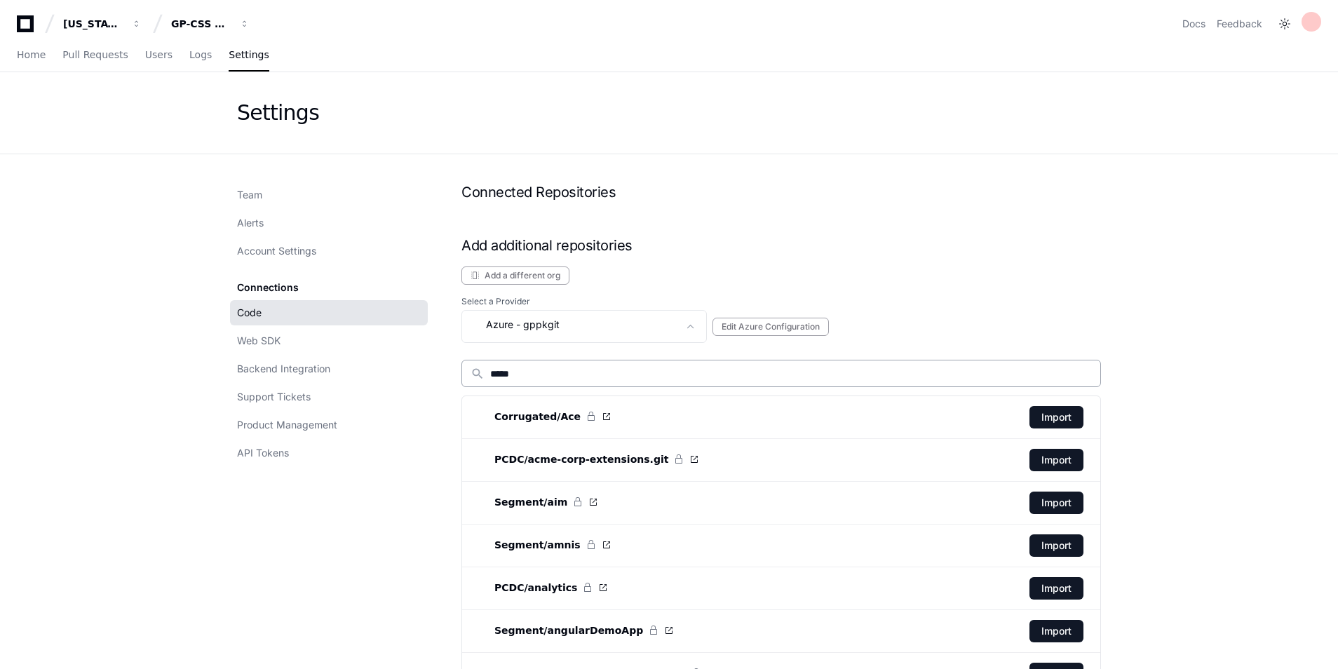
click at [618, 380] on div "search *****" at bounding box center [780, 373] width 639 height 27
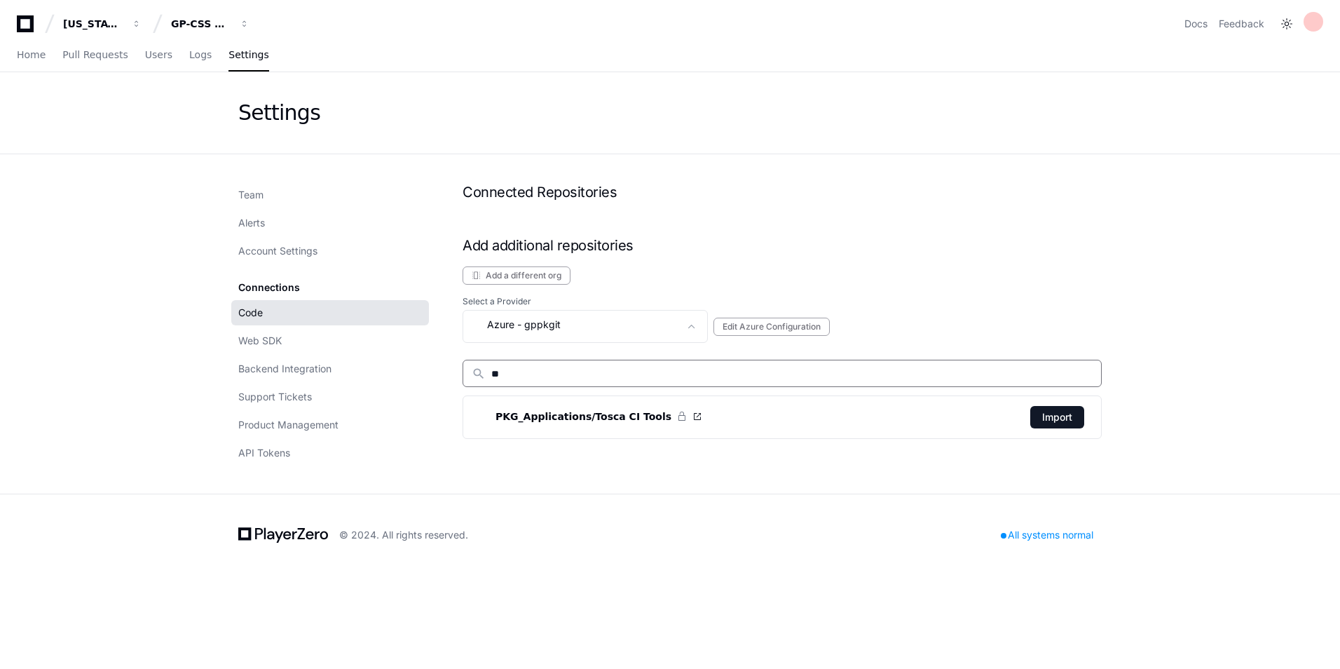
type input "*"
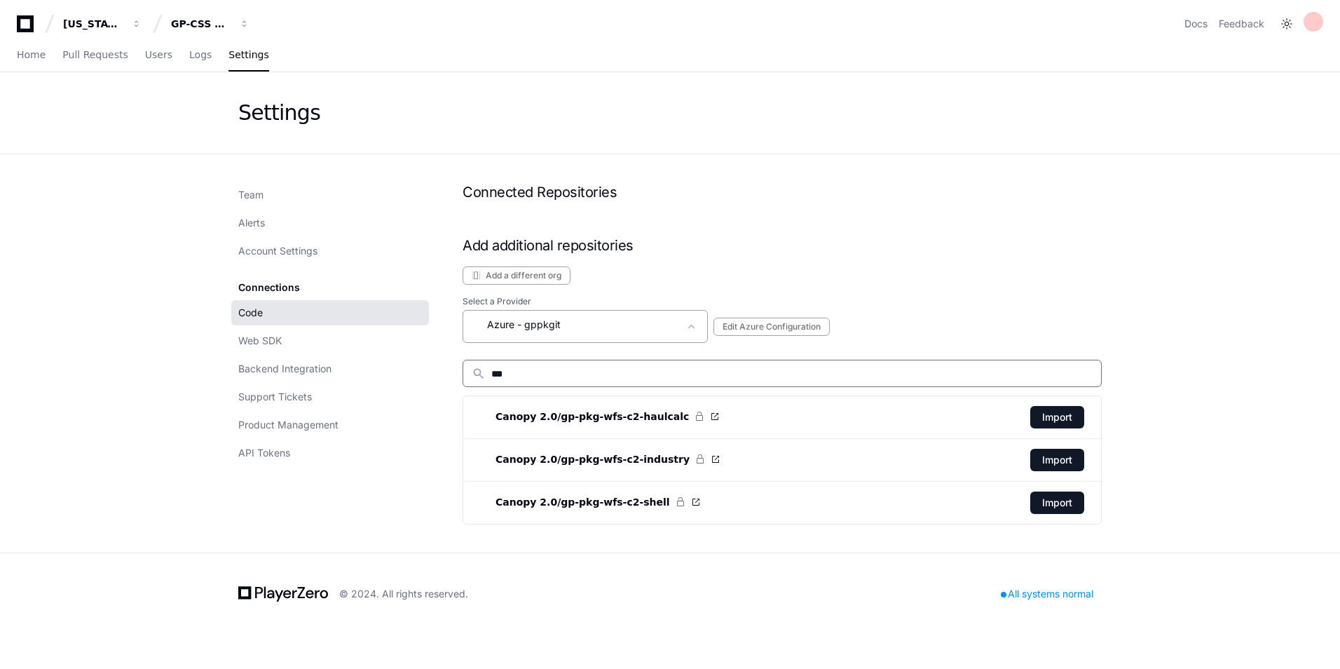
type input "***"
click at [586, 325] on div "Azure - gppkgit" at bounding box center [576, 324] width 208 height 17
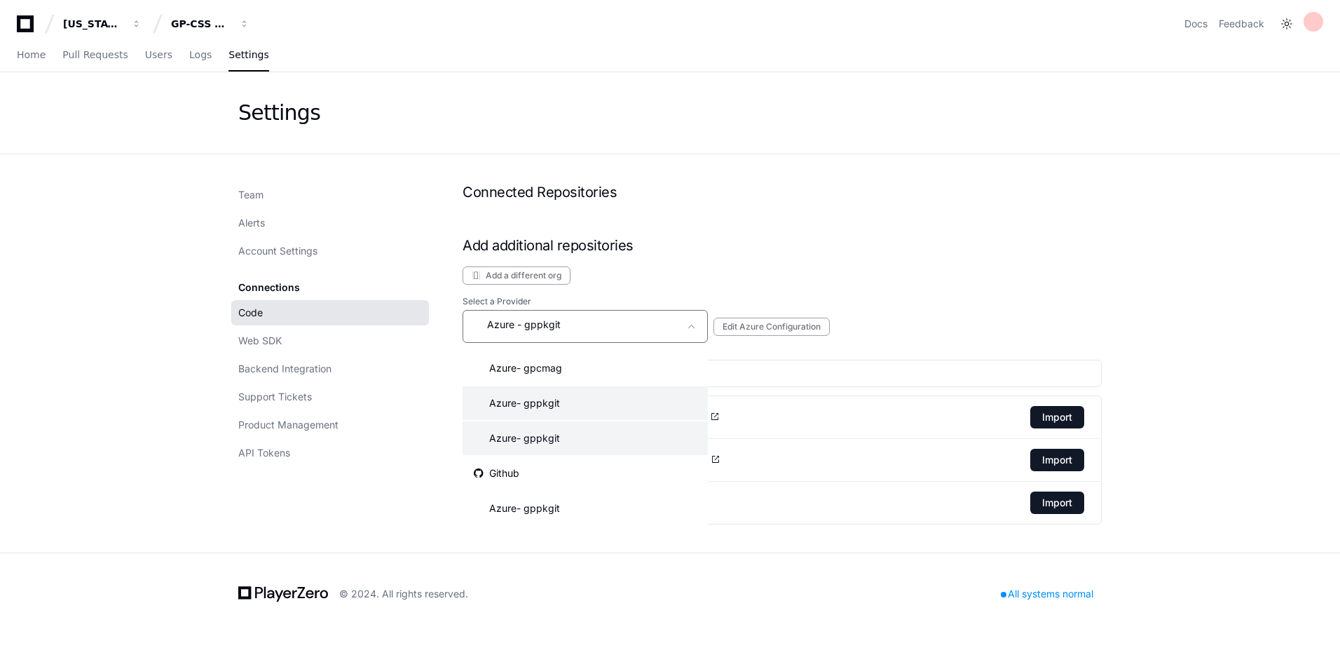
click at [583, 444] on mat-option "Azure - gppkgit" at bounding box center [585, 438] width 245 height 34
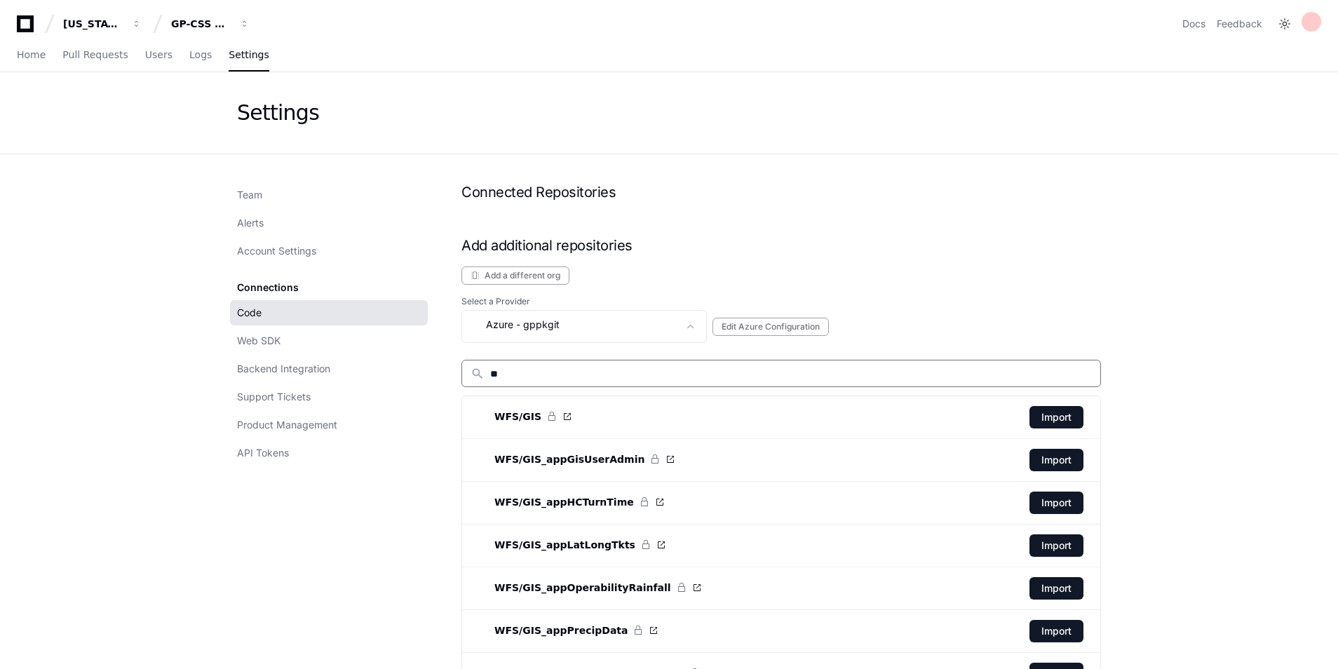
type input "***"
click at [579, 327] on div "Azure - gppkgit" at bounding box center [574, 324] width 208 height 17
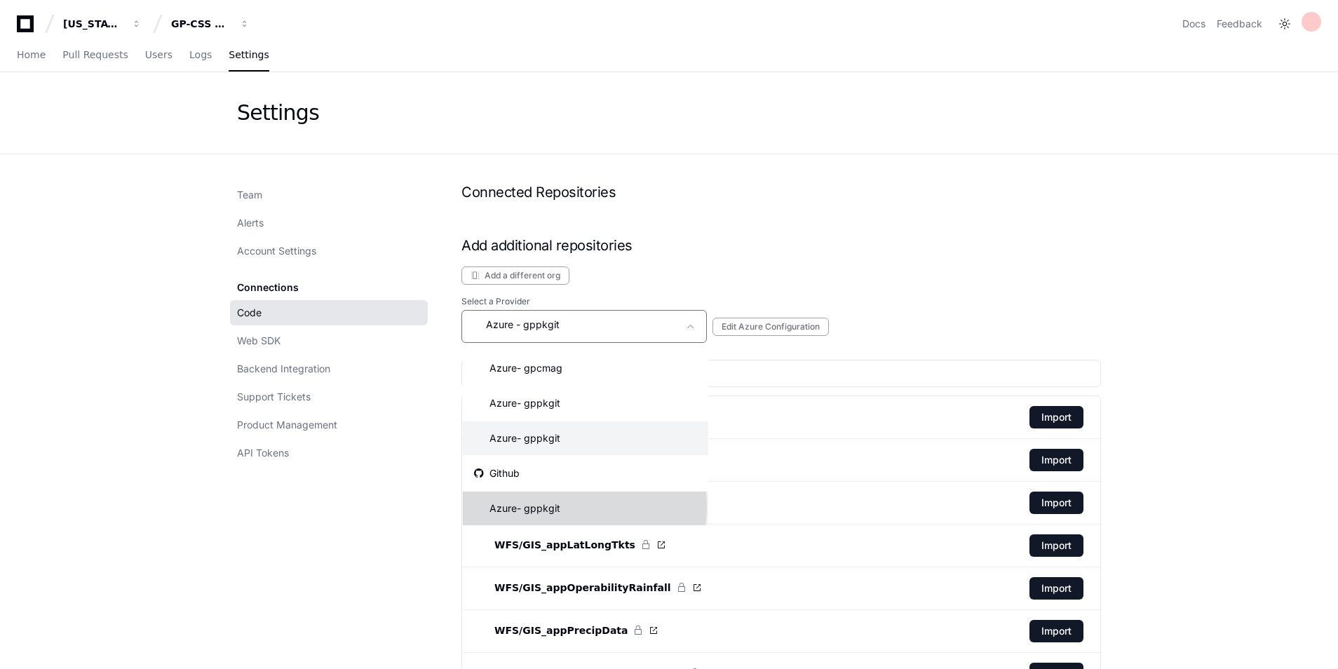
click at [573, 506] on mat-option "Azure - gppkgit" at bounding box center [585, 508] width 245 height 34
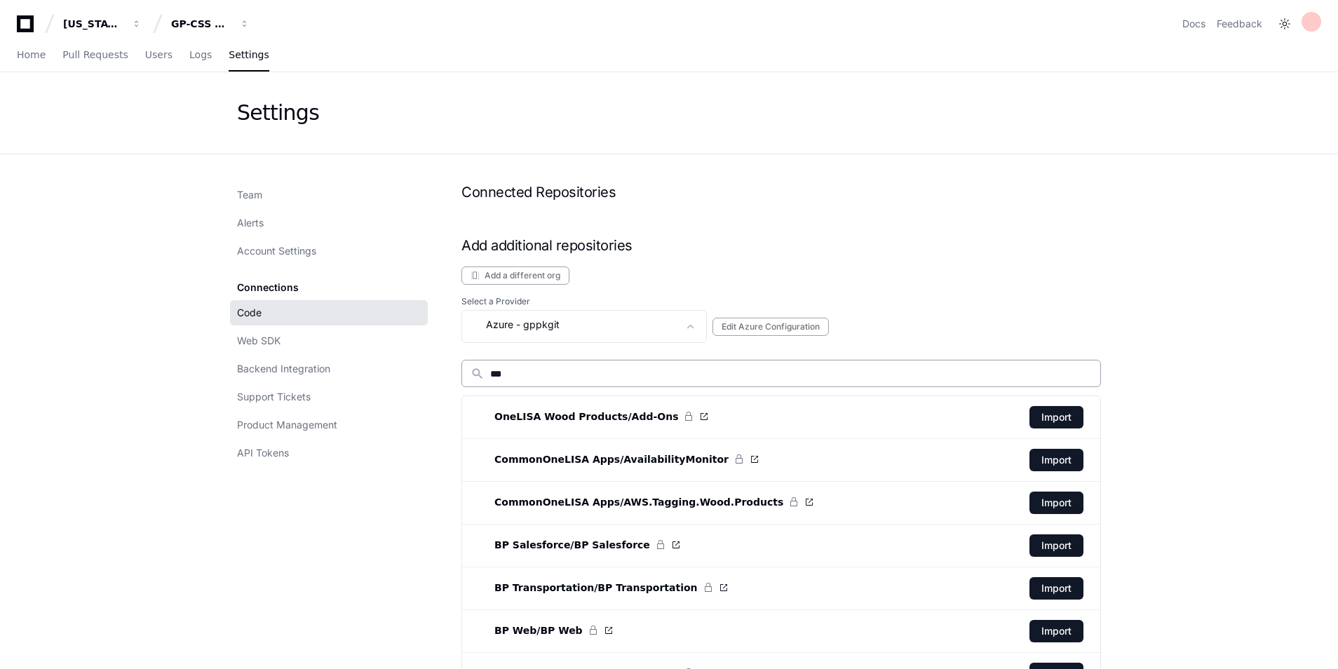
click at [692, 381] on div "search ***" at bounding box center [780, 373] width 639 height 27
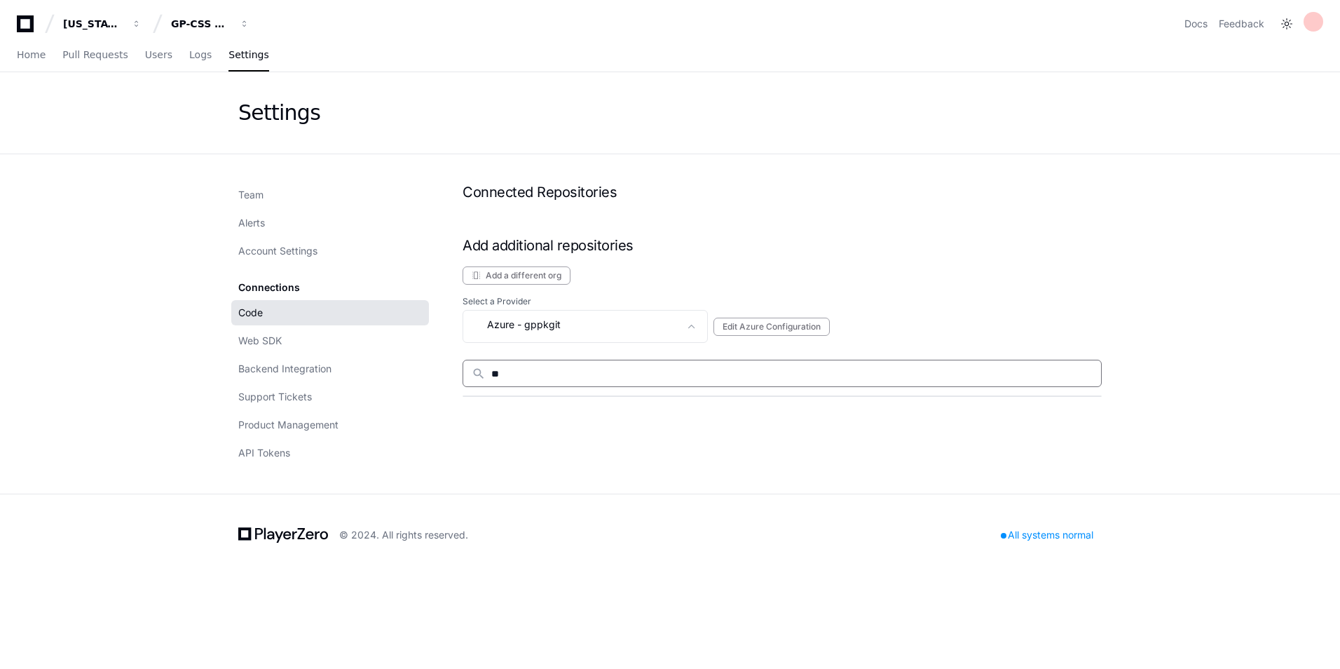
type input "*"
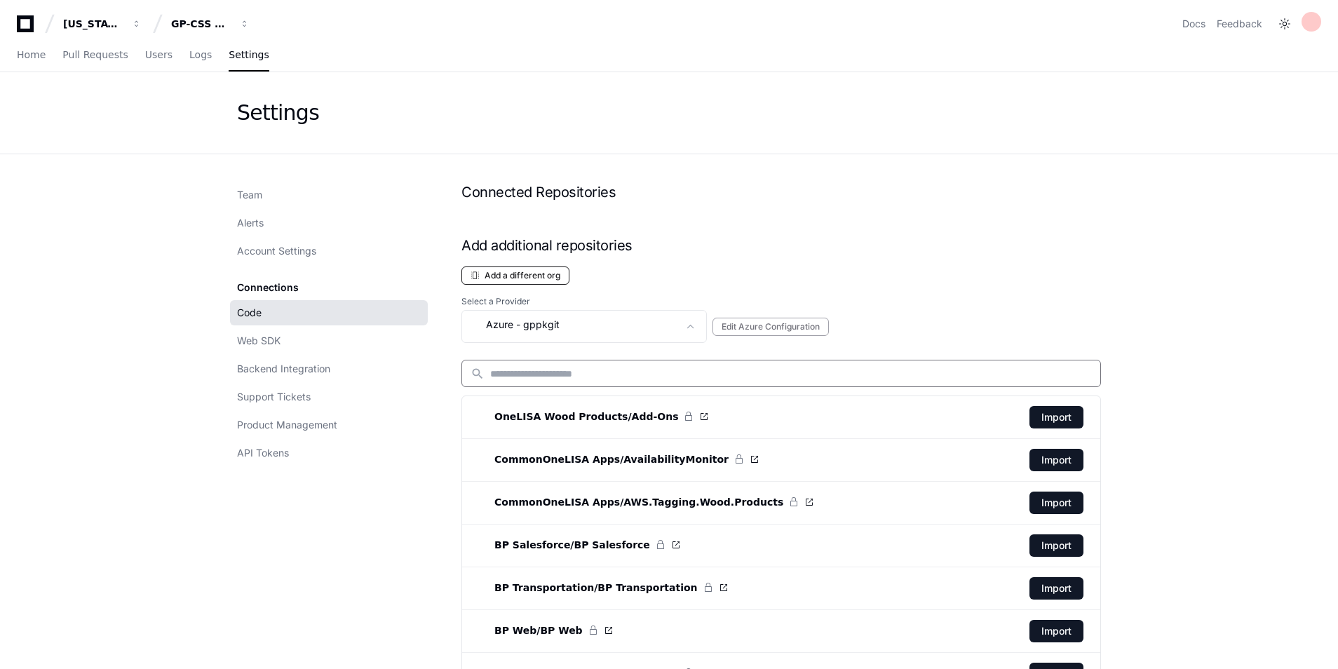
click at [543, 278] on button "Add a different org" at bounding box center [515, 275] width 108 height 18
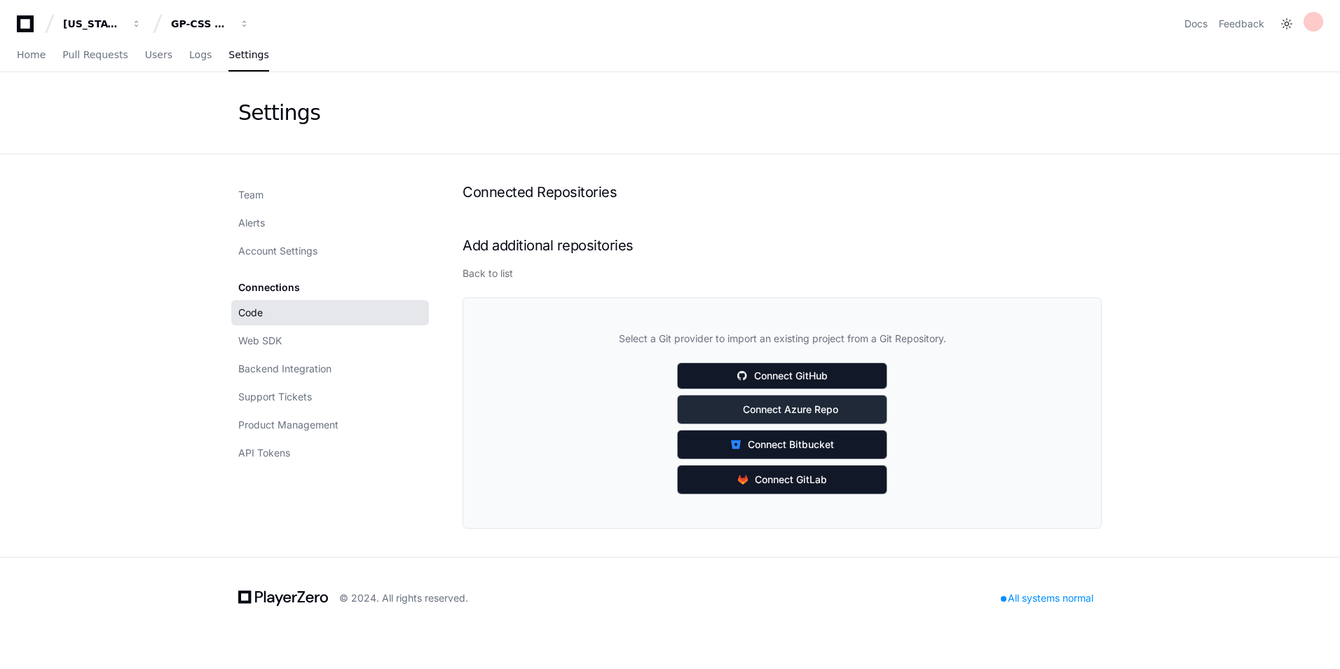
click at [782, 407] on span "Connect Azure Repo" at bounding box center [790, 409] width 95 height 14
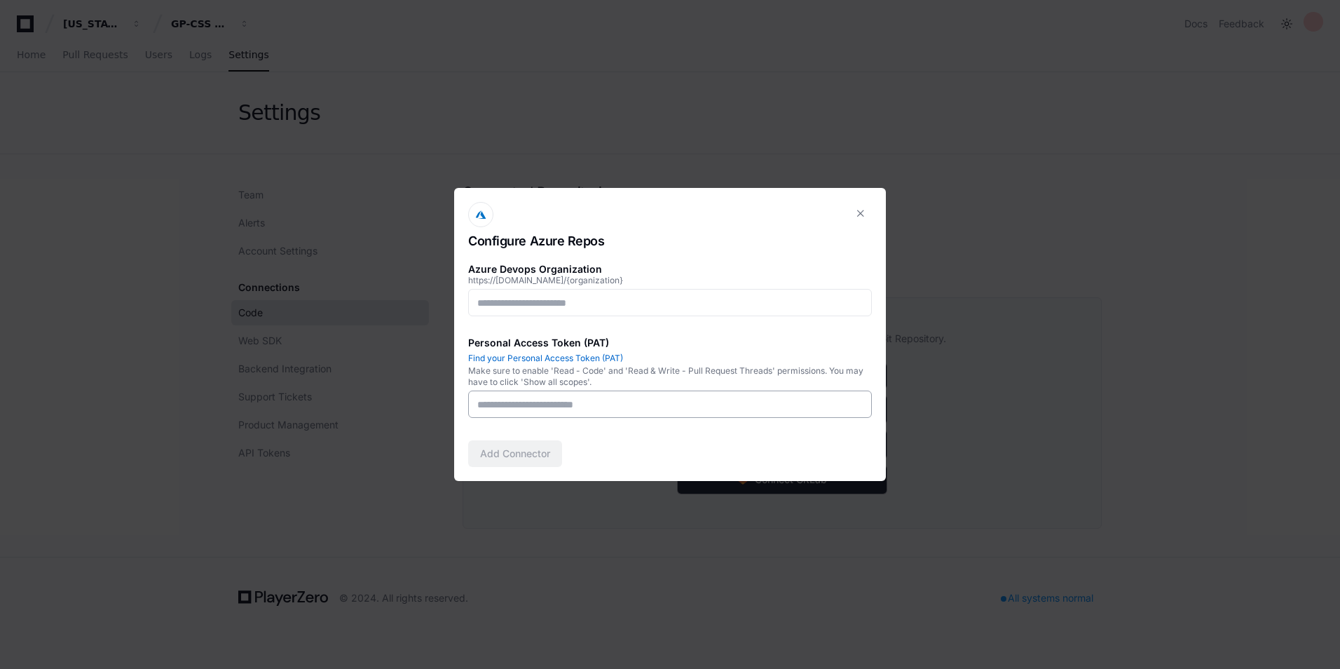
click at [782, 409] on input at bounding box center [670, 404] width 386 height 14
click at [736, 404] on input at bounding box center [670, 404] width 386 height 14
paste input "**********"
type input "**********"
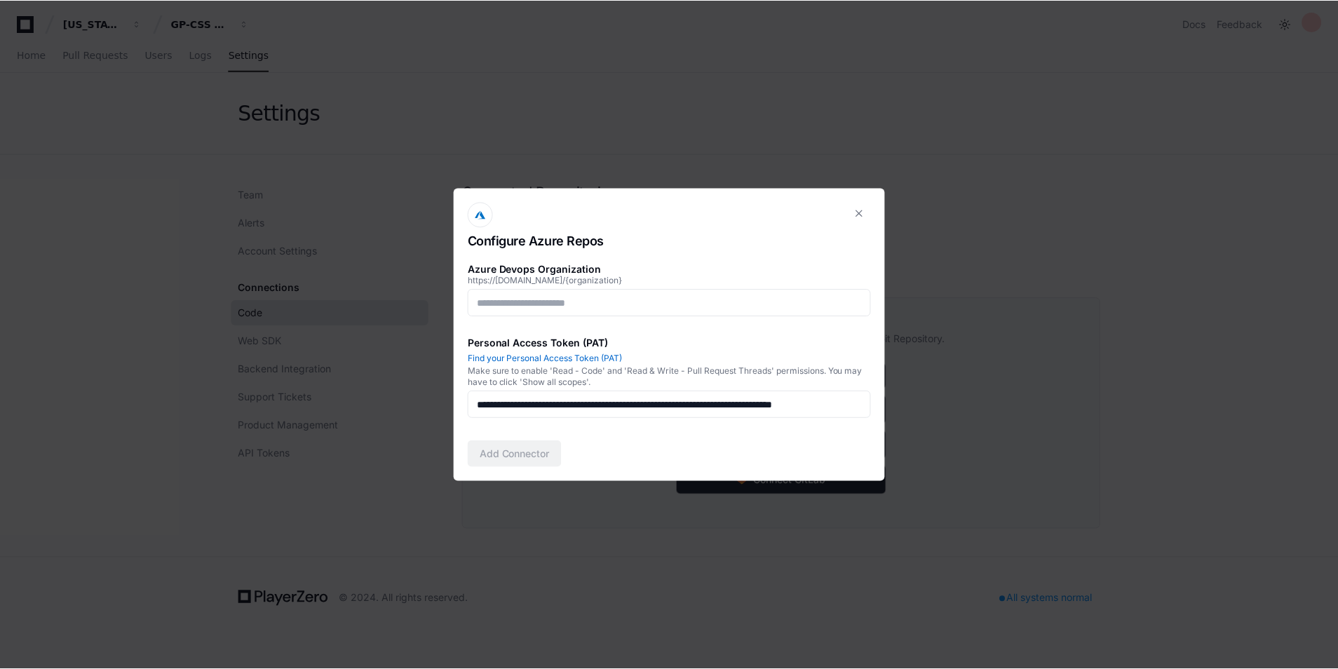
scroll to position [0, 0]
click at [498, 307] on input at bounding box center [670, 303] width 386 height 14
paste input "**********"
type input "***"
click at [529, 457] on button "Add Connector" at bounding box center [515, 453] width 94 height 27
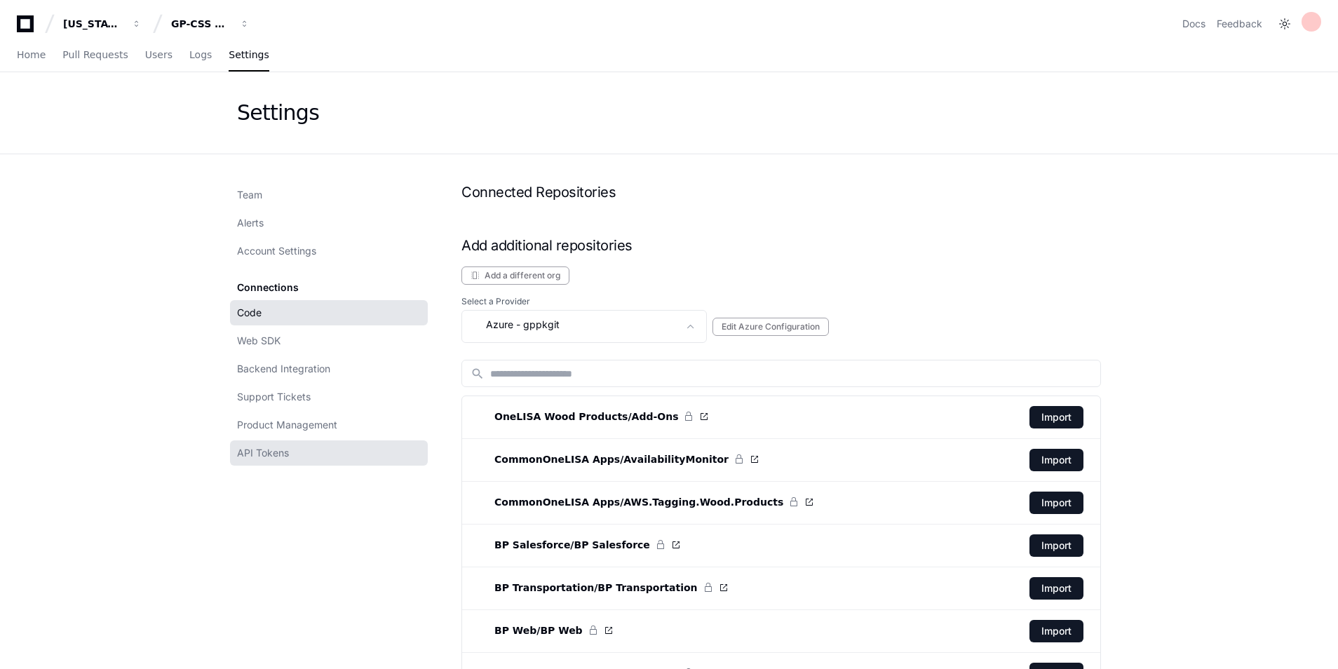
click at [336, 461] on link "API Tokens" at bounding box center [329, 452] width 198 height 25
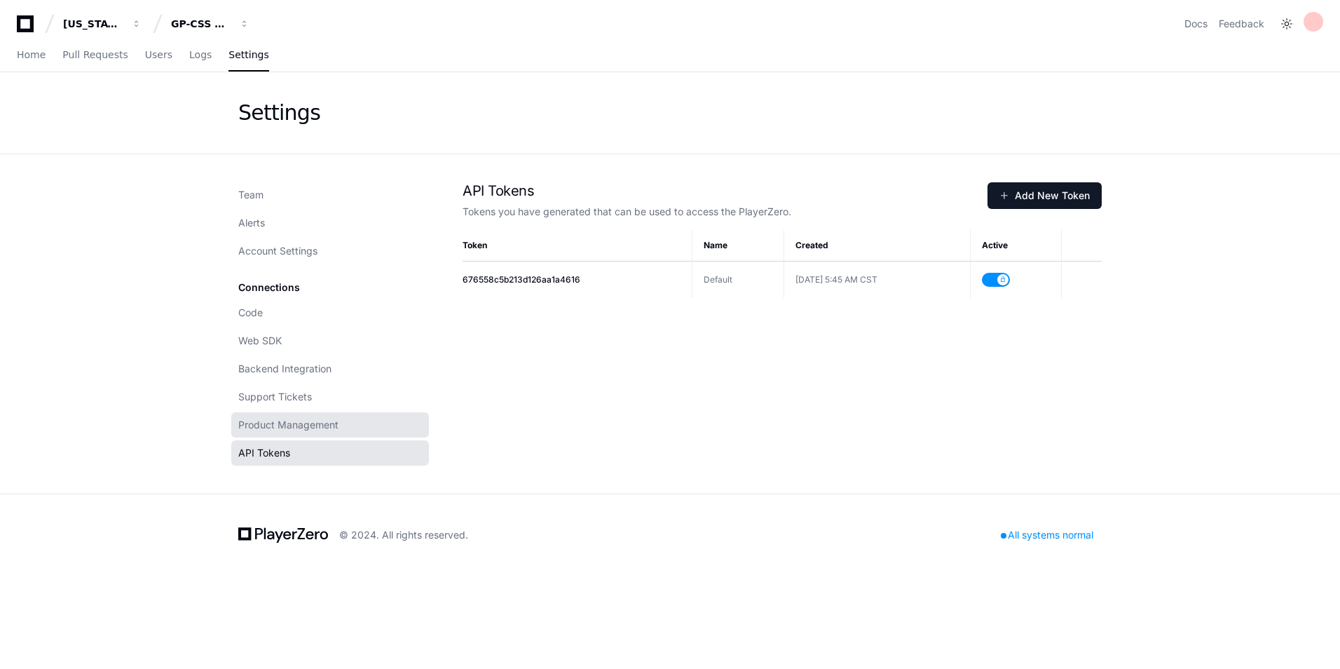
click at [322, 424] on span "Product Management" at bounding box center [288, 425] width 100 height 14
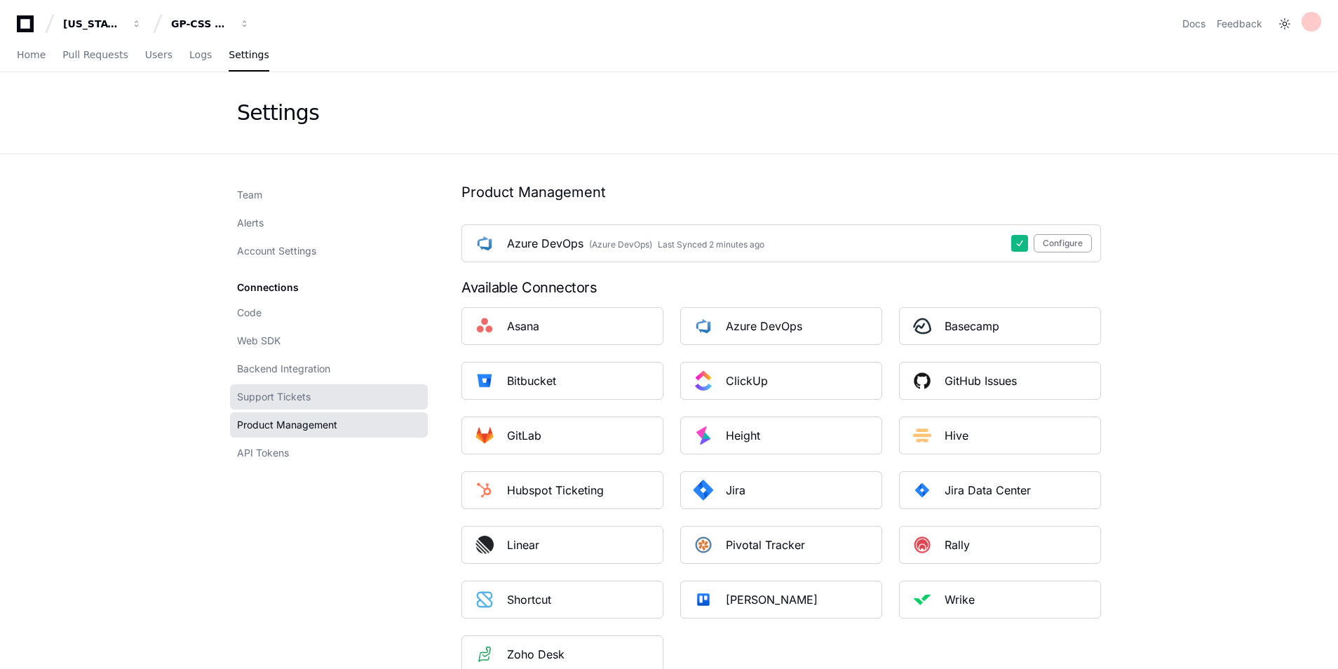
click at [297, 393] on span "Support Tickets" at bounding box center [274, 397] width 74 height 14
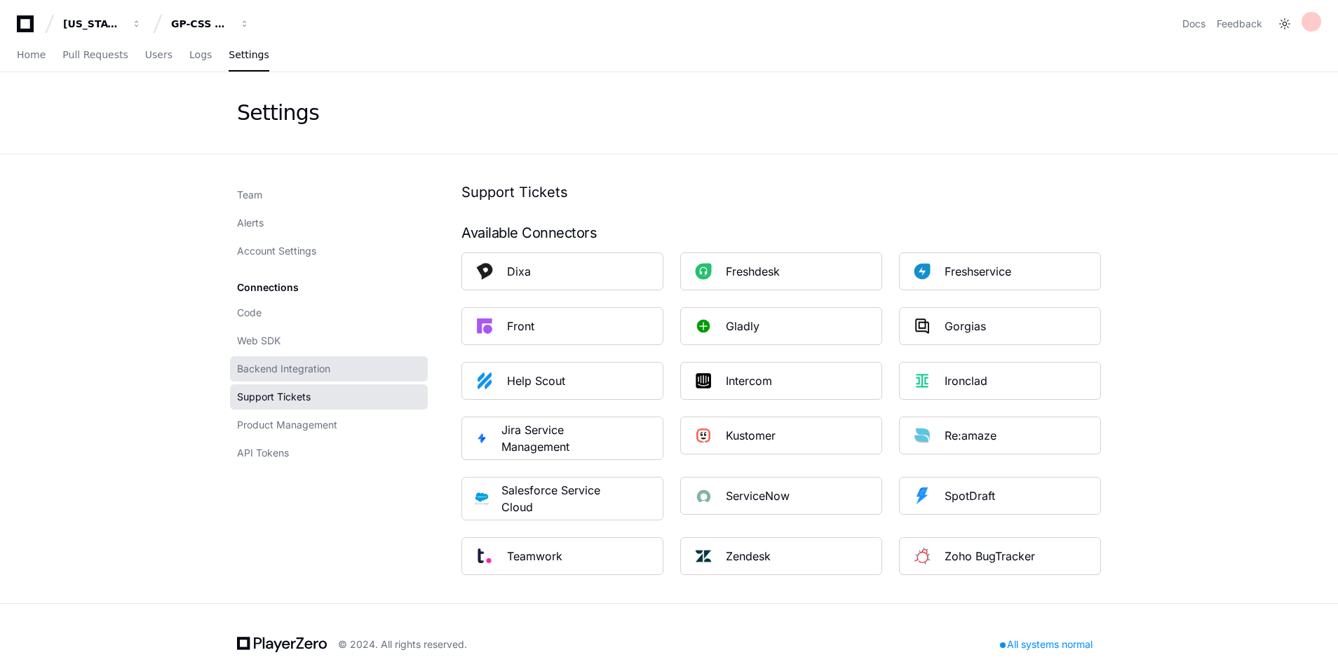
click at [297, 367] on span "Backend Integration" at bounding box center [283, 369] width 93 height 14
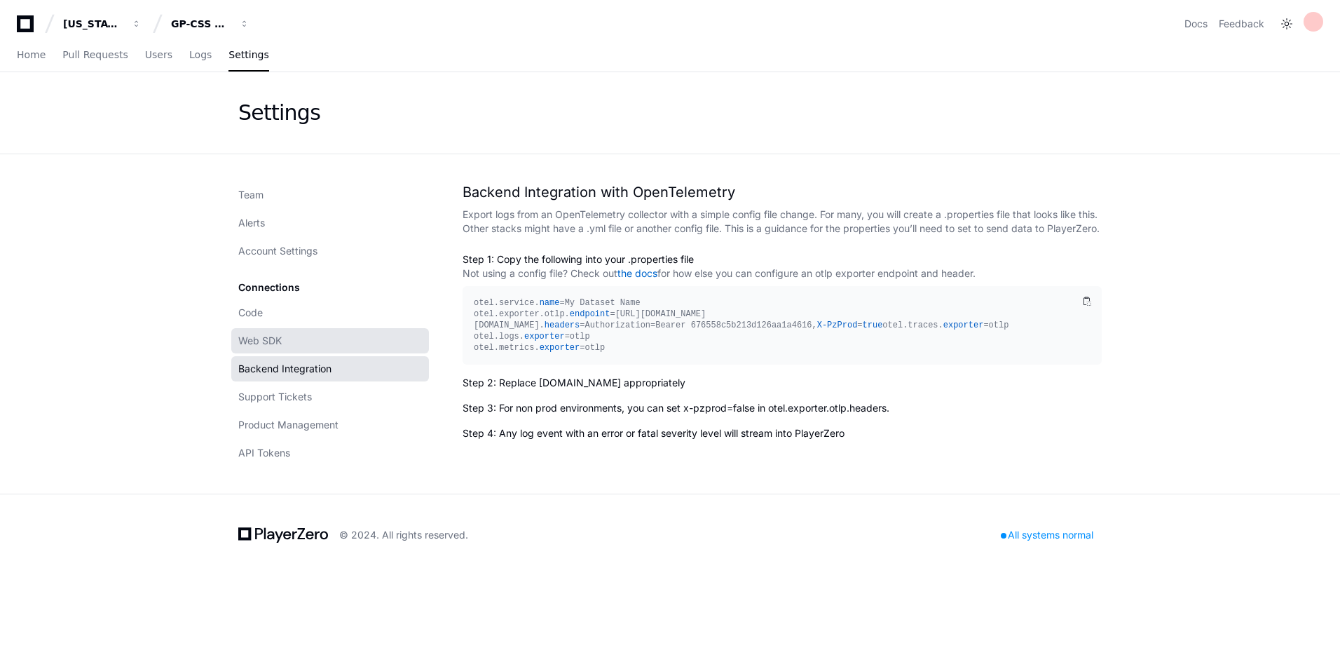
click at [294, 338] on link "Web SDK" at bounding box center [330, 340] width 198 height 25
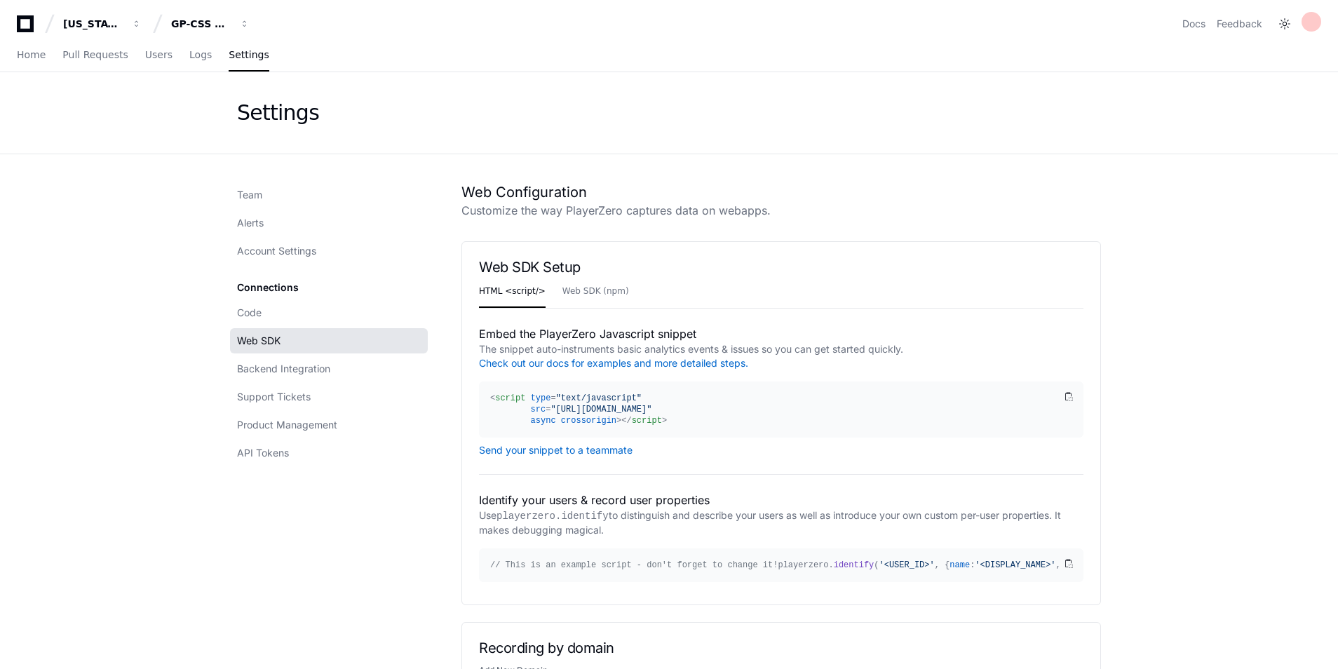
click at [357, 321] on link "Code" at bounding box center [329, 312] width 198 height 25
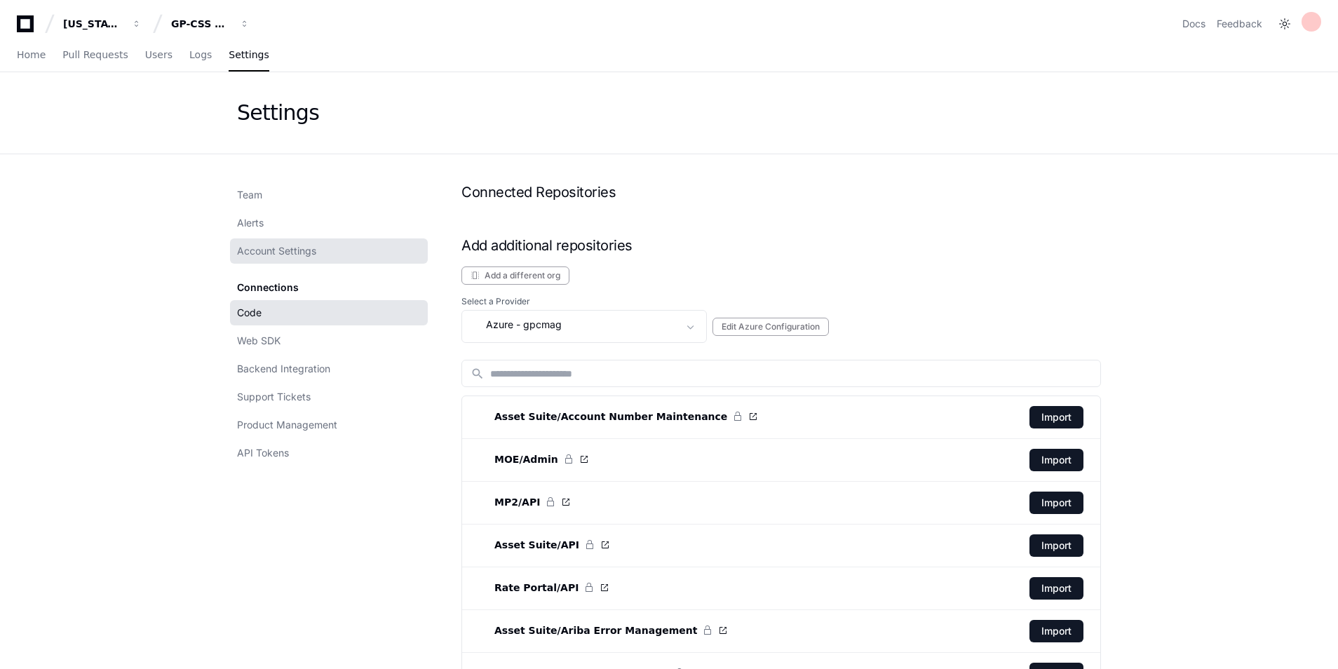
click at [273, 248] on span "Account Settings" at bounding box center [276, 251] width 79 height 14
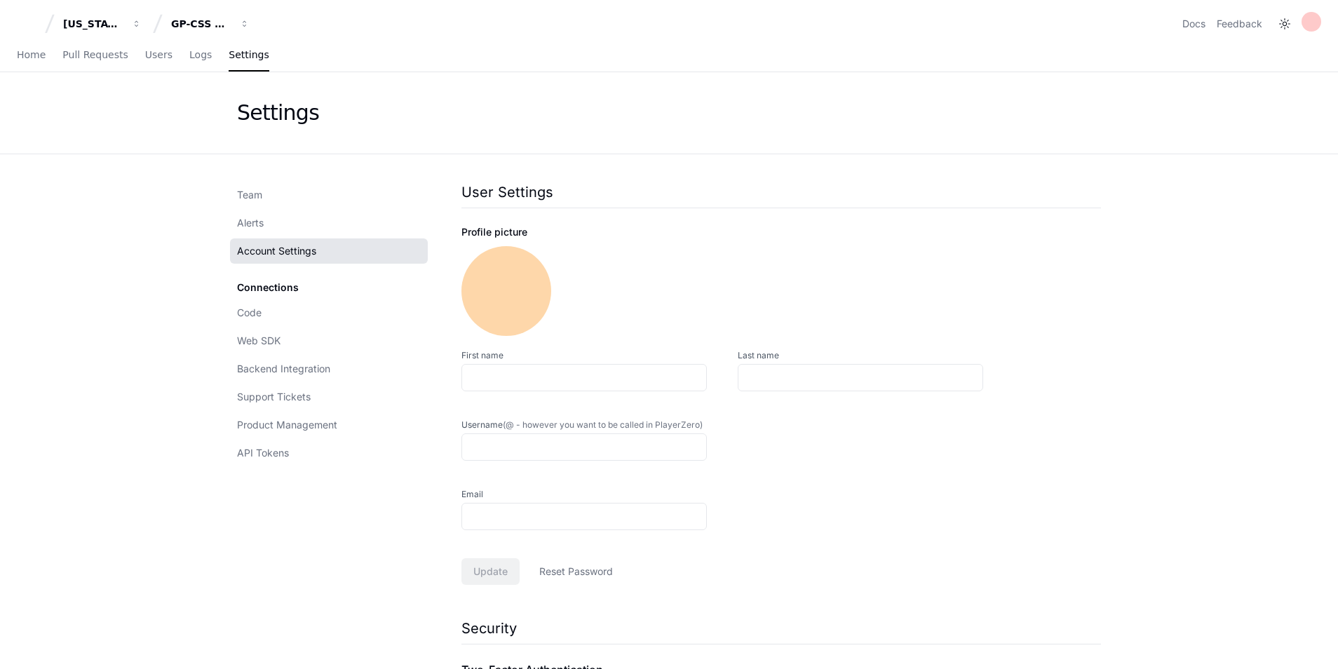
type input "**********"
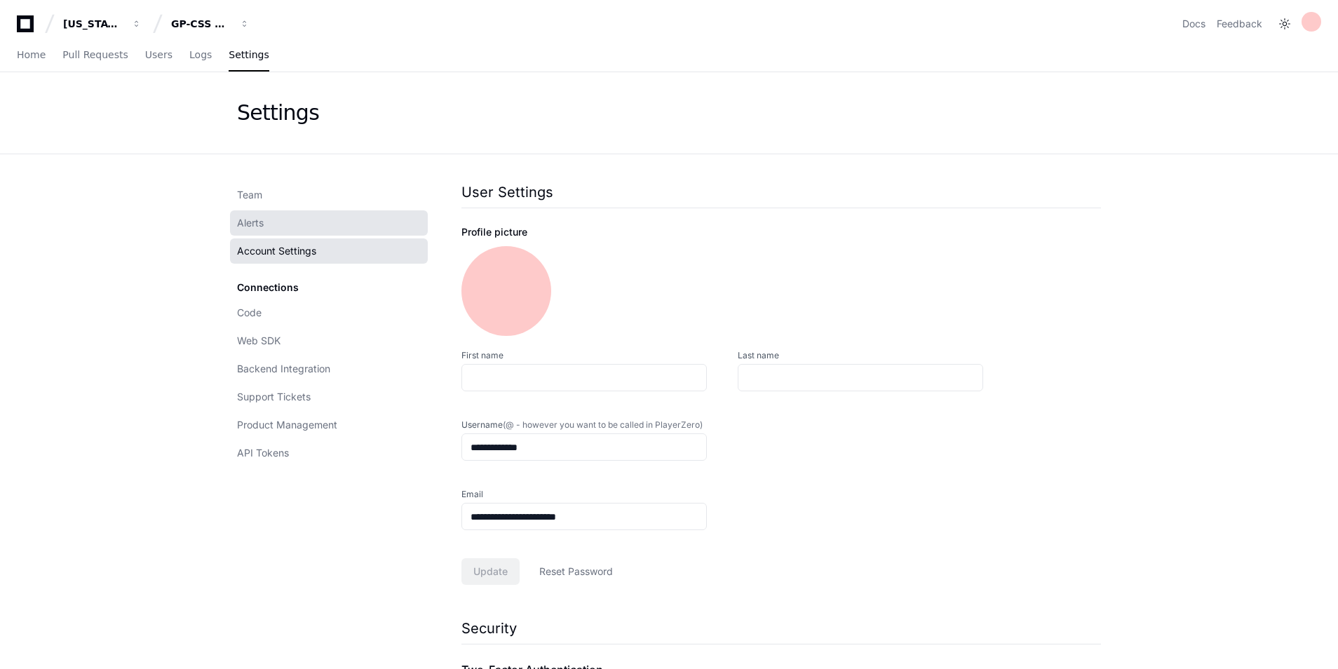
click at [240, 234] on link "Alerts" at bounding box center [329, 222] width 198 height 25
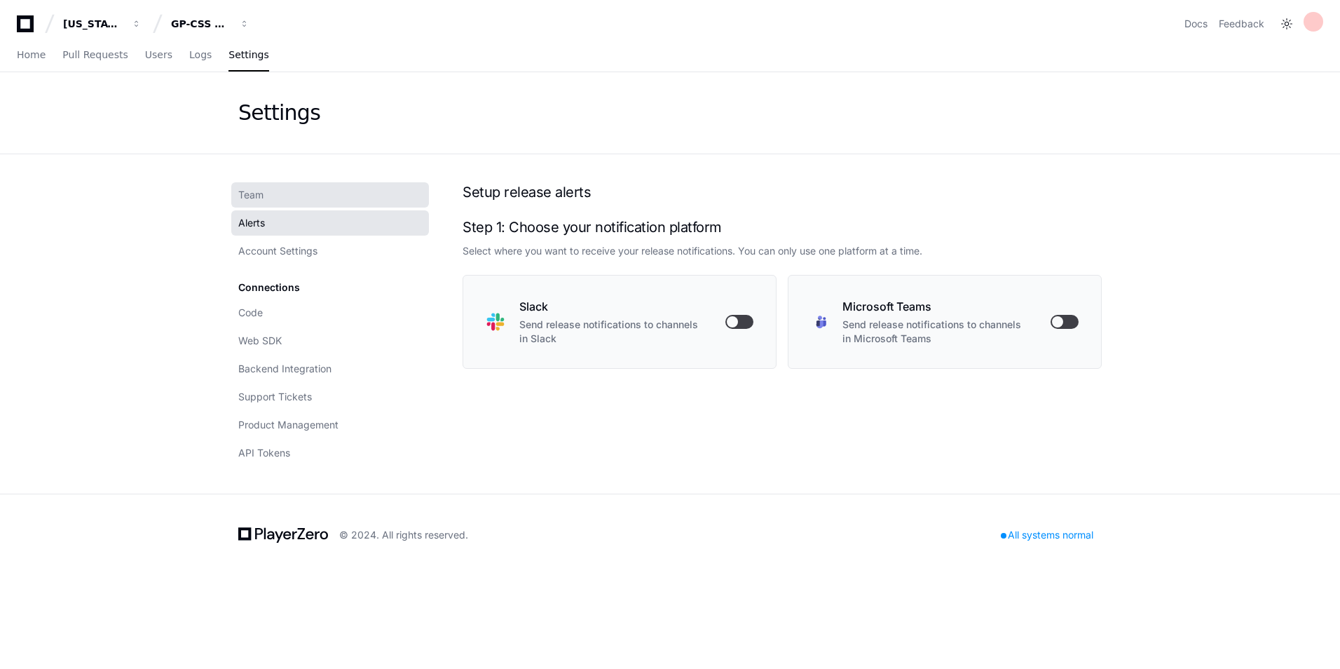
click at [257, 197] on span "Team" at bounding box center [250, 195] width 25 height 14
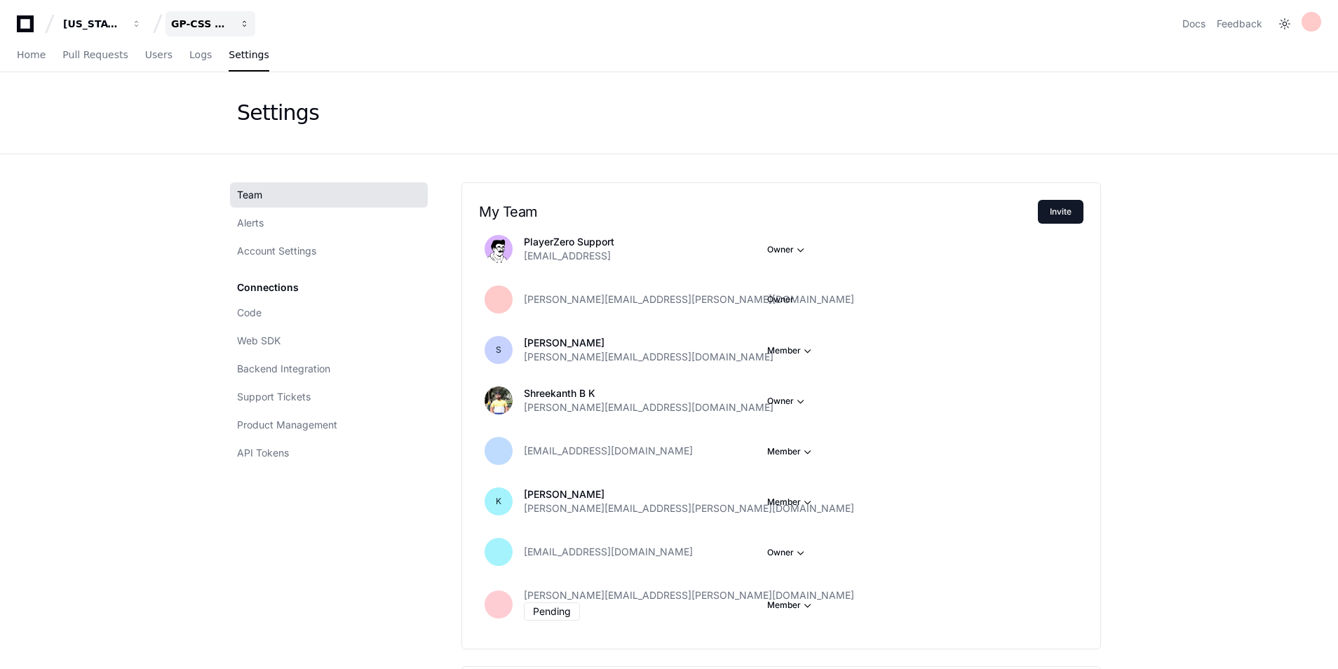
click at [206, 28] on div "GP-CSS WebPortal" at bounding box center [201, 24] width 60 height 14
click at [233, 138] on span "GP-Scaling" at bounding box center [222, 130] width 58 height 17
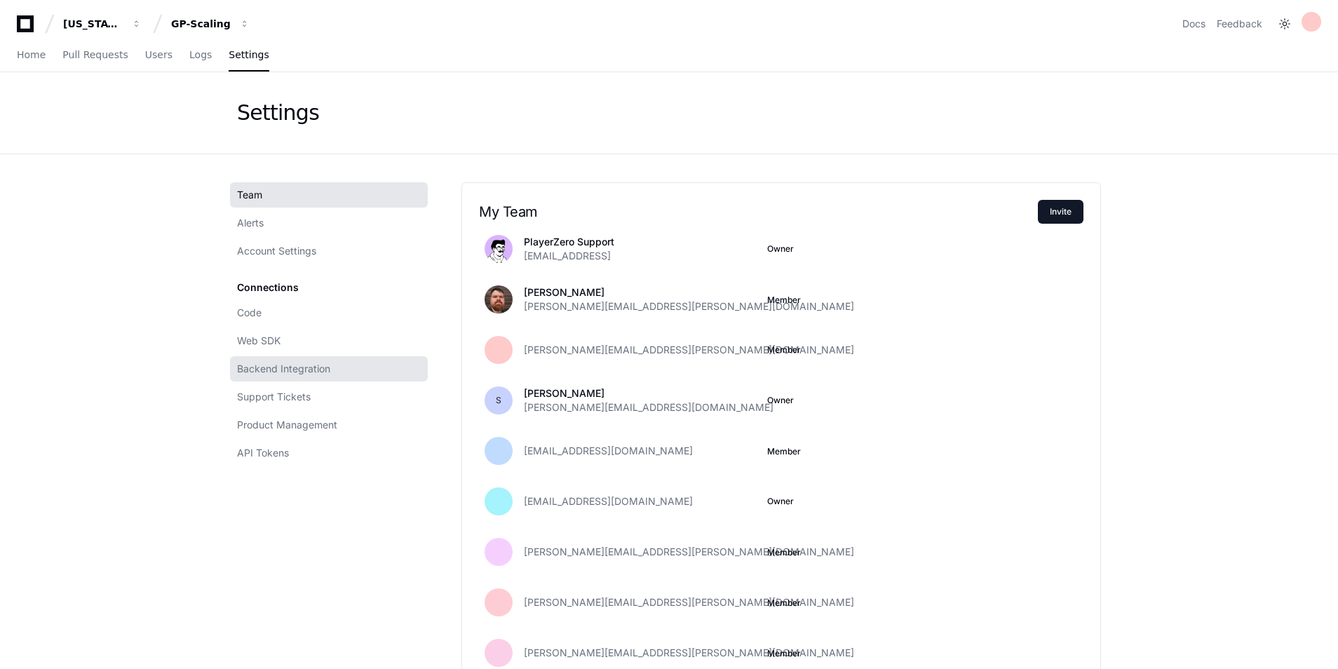
click at [339, 360] on link "Backend Integration" at bounding box center [329, 368] width 198 height 25
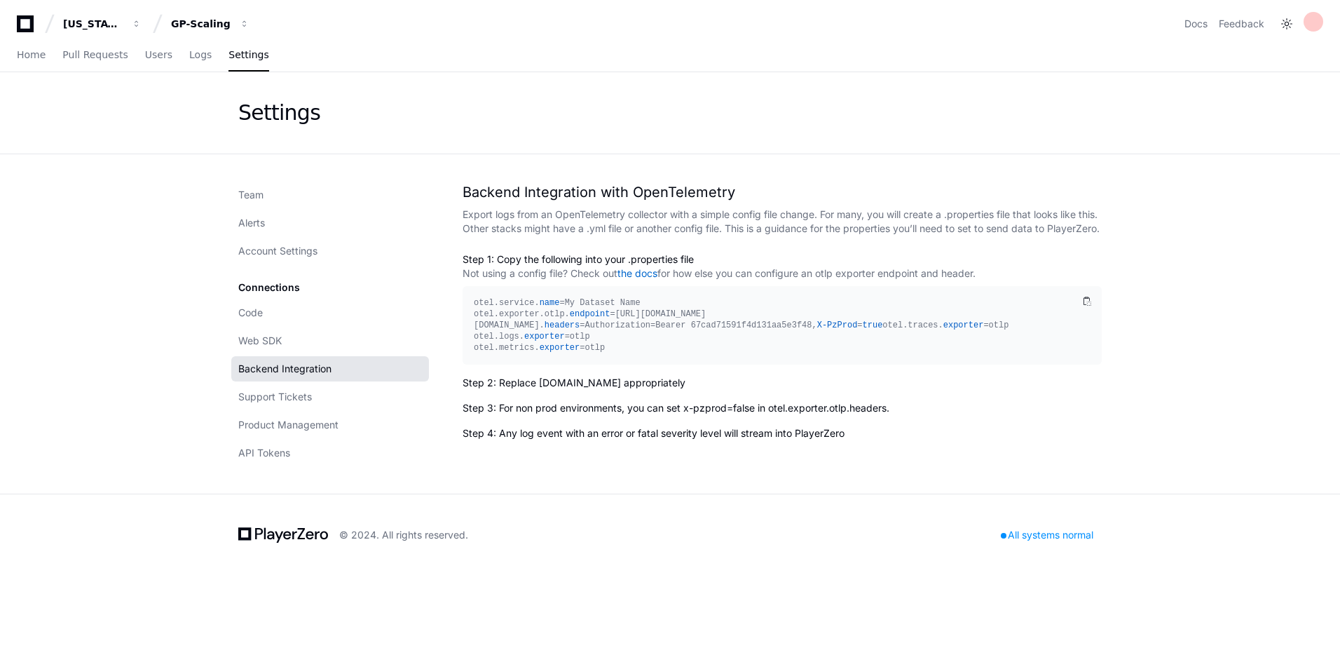
click at [289, 409] on div "Code Web SDK Backend Integration Support Tickets Product Management API Tokens" at bounding box center [330, 382] width 198 height 165
click at [290, 398] on span "Support Tickets" at bounding box center [275, 397] width 74 height 14
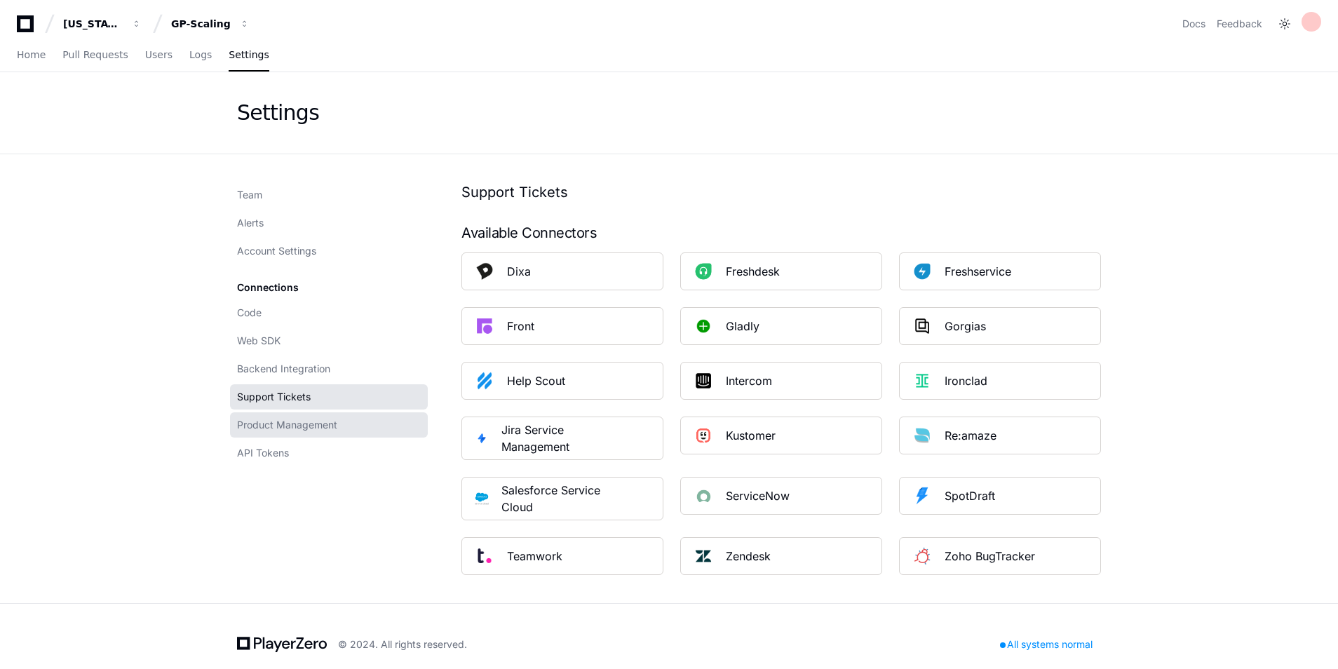
click at [290, 426] on span "Product Management" at bounding box center [287, 425] width 100 height 14
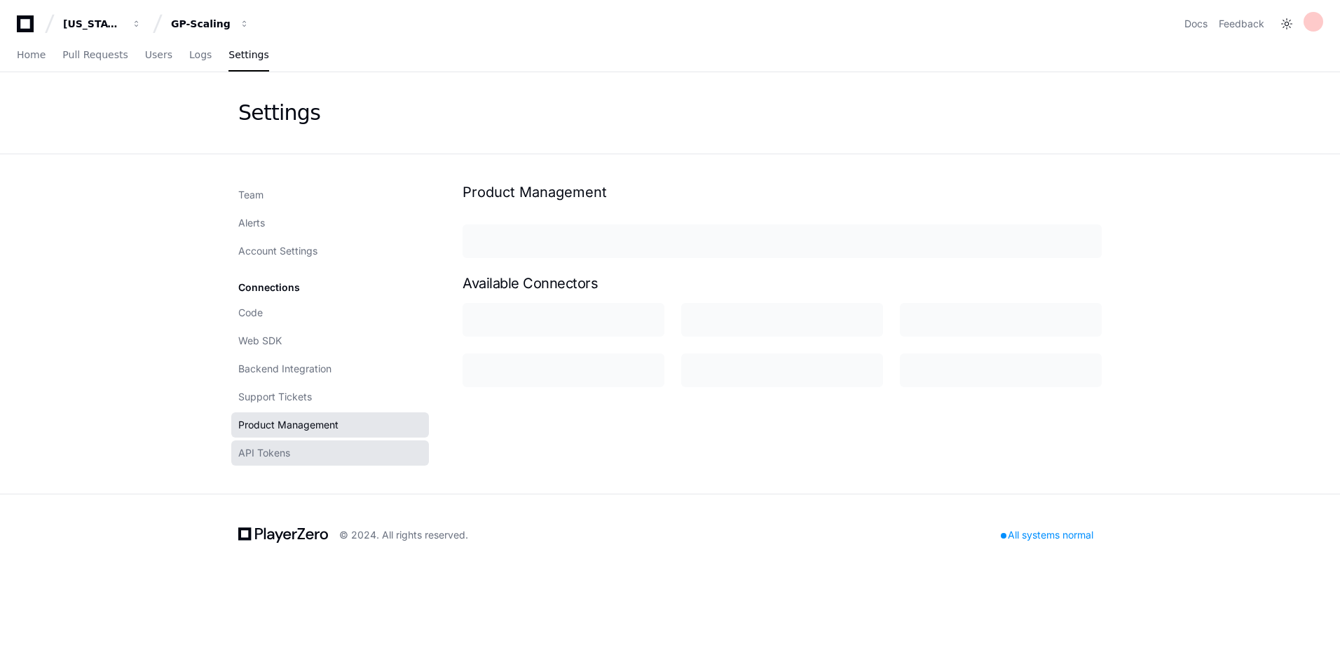
click at [266, 461] on link "API Tokens" at bounding box center [330, 452] width 198 height 25
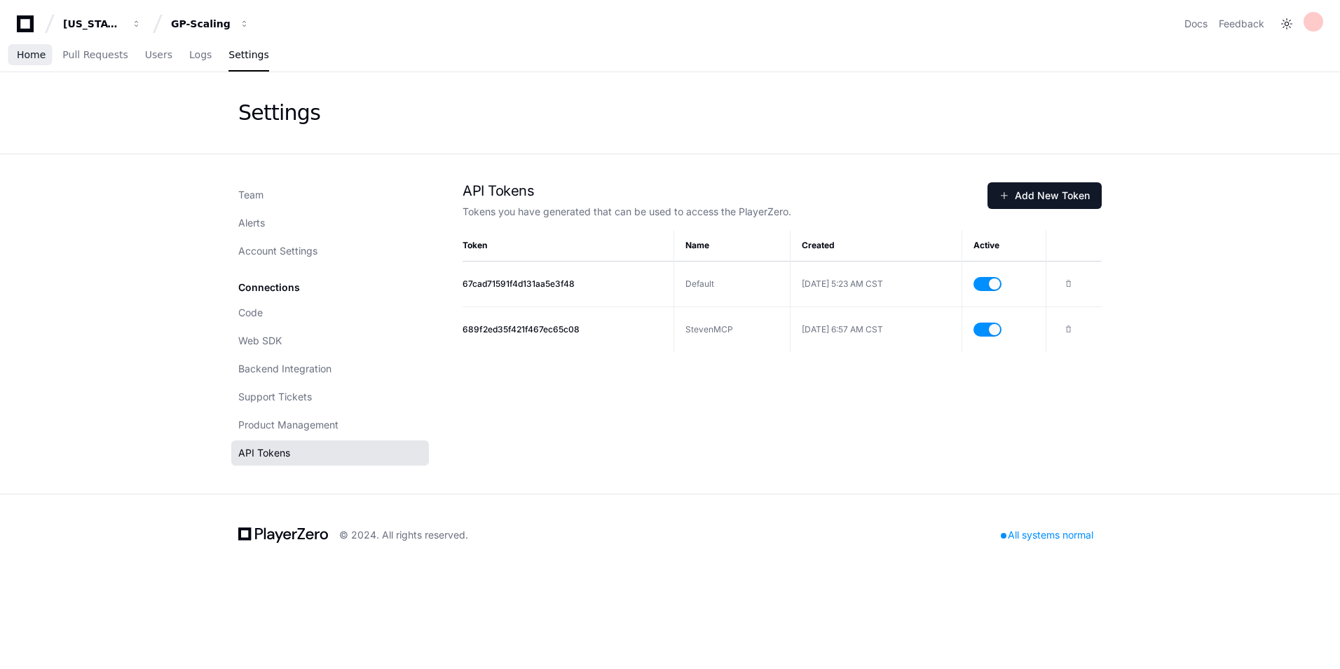
click at [21, 62] on link "Home" at bounding box center [31, 55] width 29 height 32
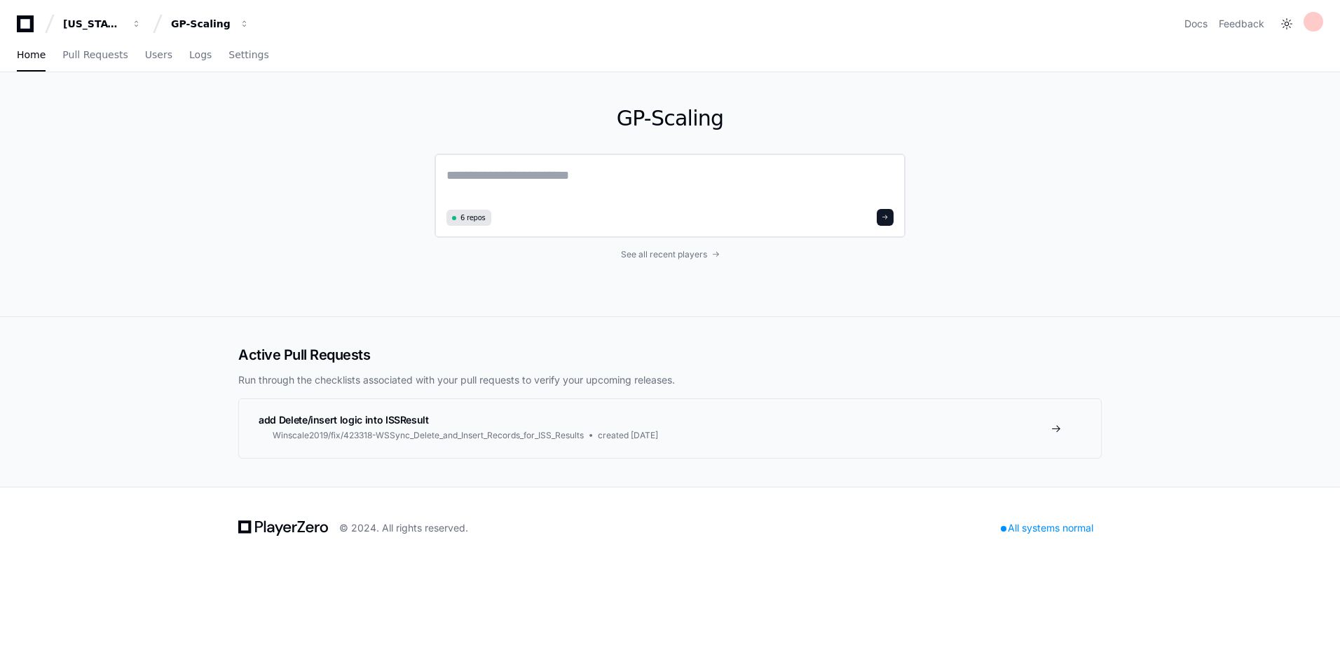
click at [554, 175] on textarea at bounding box center [670, 184] width 447 height 39
click at [191, 25] on div "GP-Scaling" at bounding box center [201, 24] width 60 height 14
click at [561, 173] on textarea at bounding box center [670, 184] width 447 height 39
type textarea "**********"
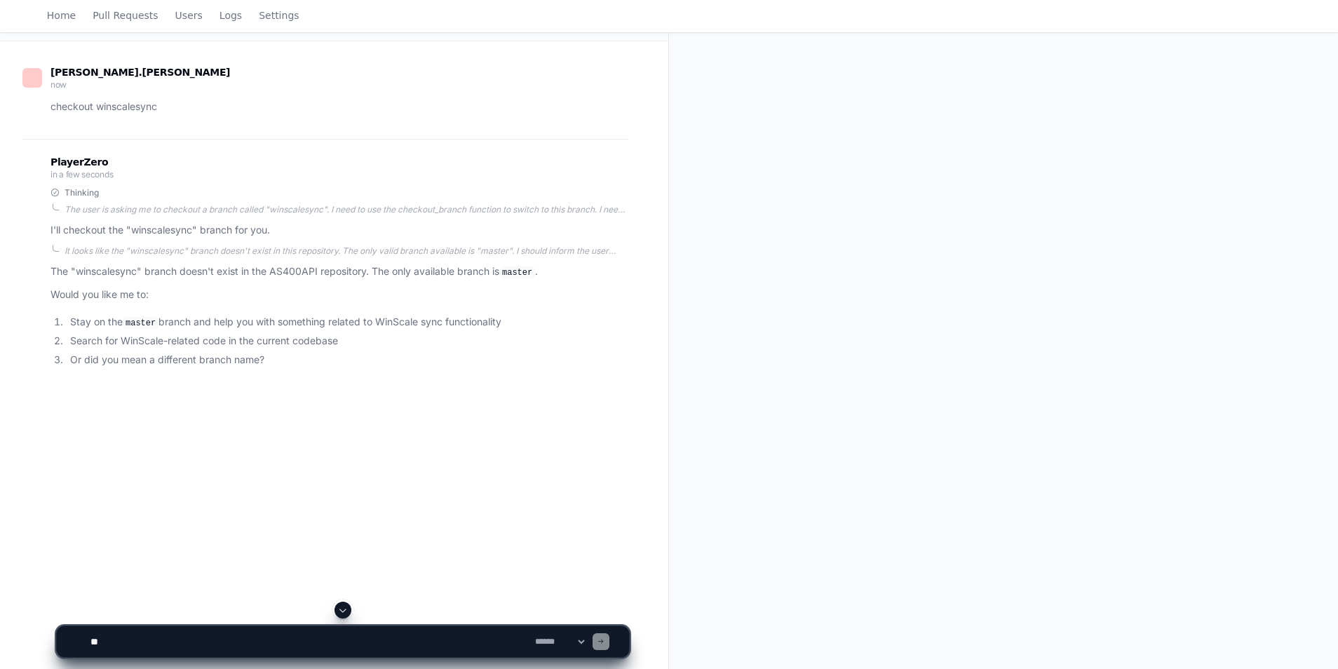
scroll to position [140, 0]
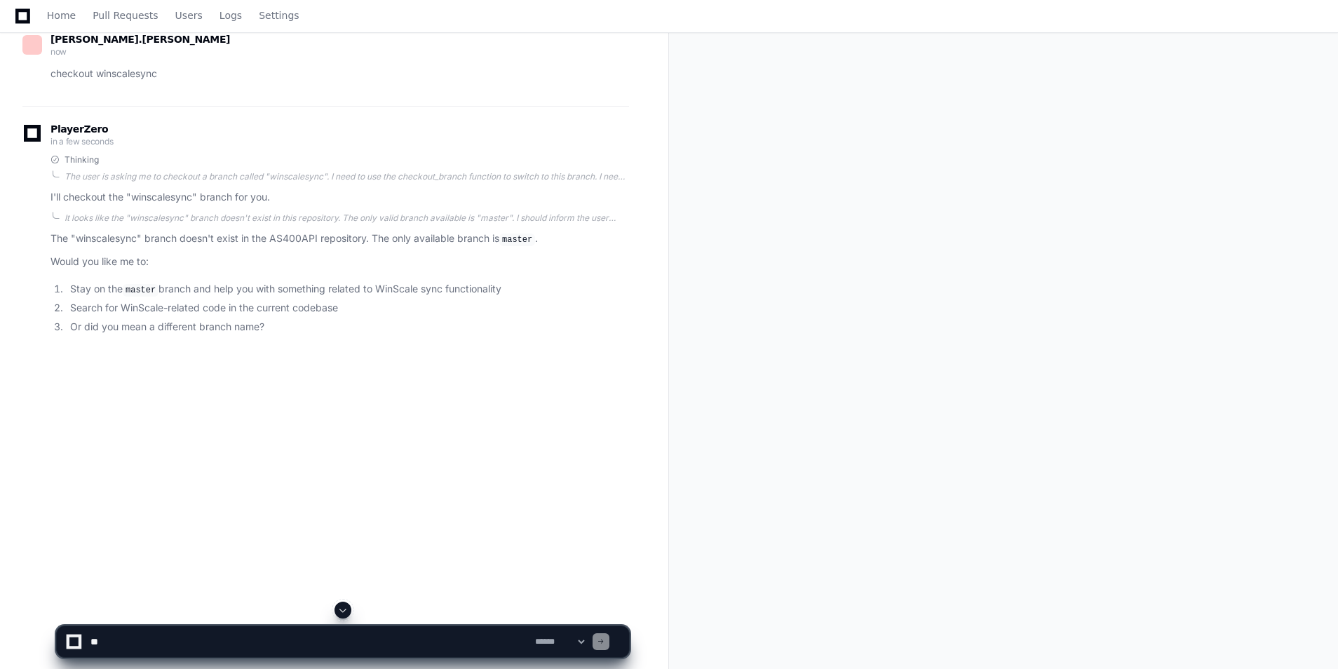
click at [313, 639] on textarea at bounding box center [310, 641] width 444 height 31
type textarea "**********"
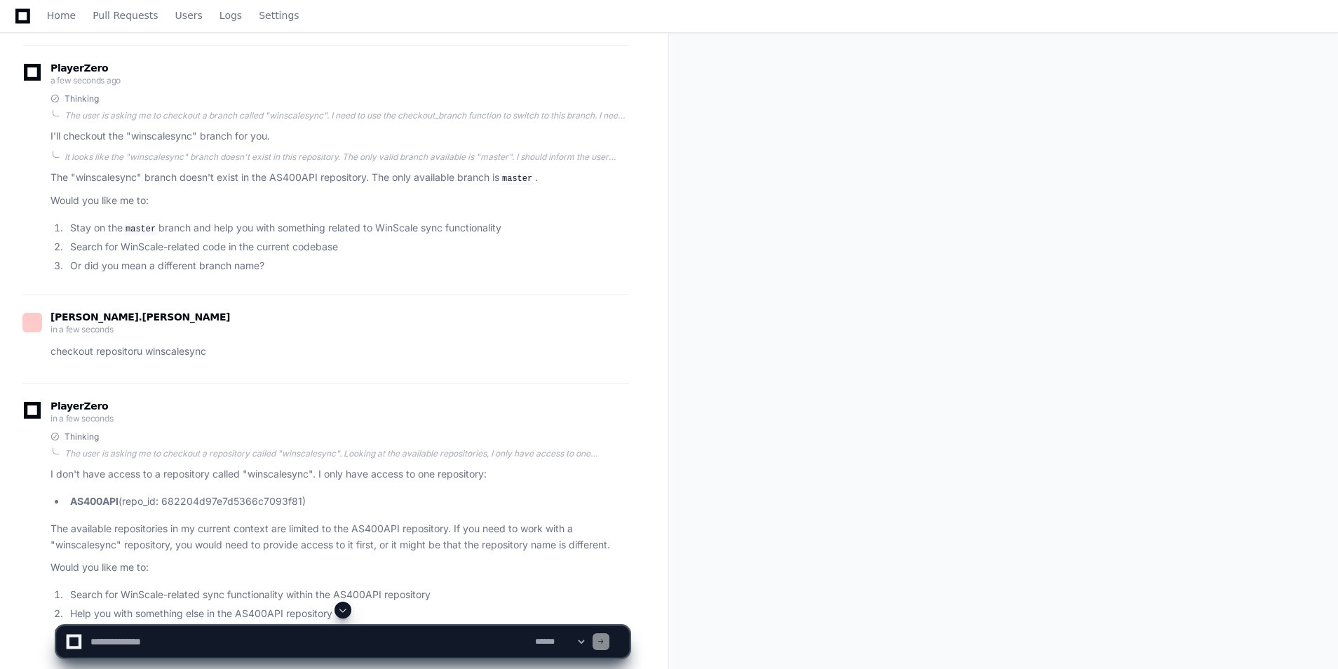
scroll to position [279, 0]
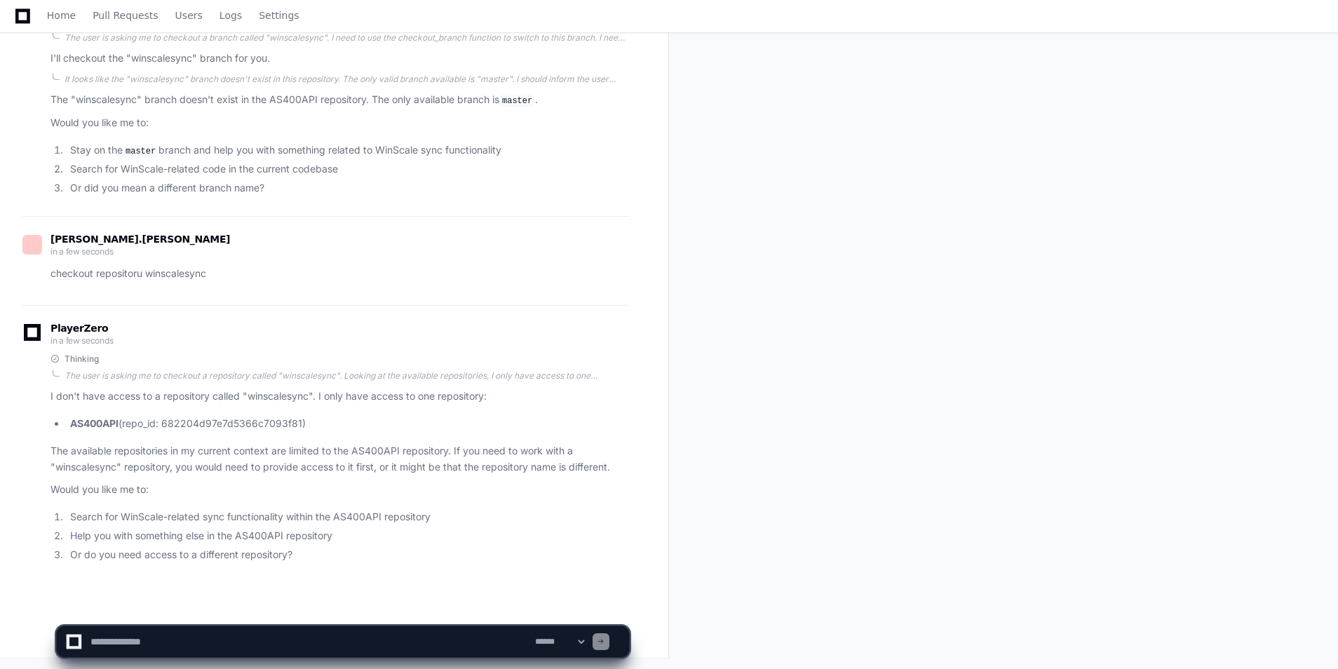
click at [386, 637] on textarea at bounding box center [310, 641] width 444 height 31
type textarea "**********"
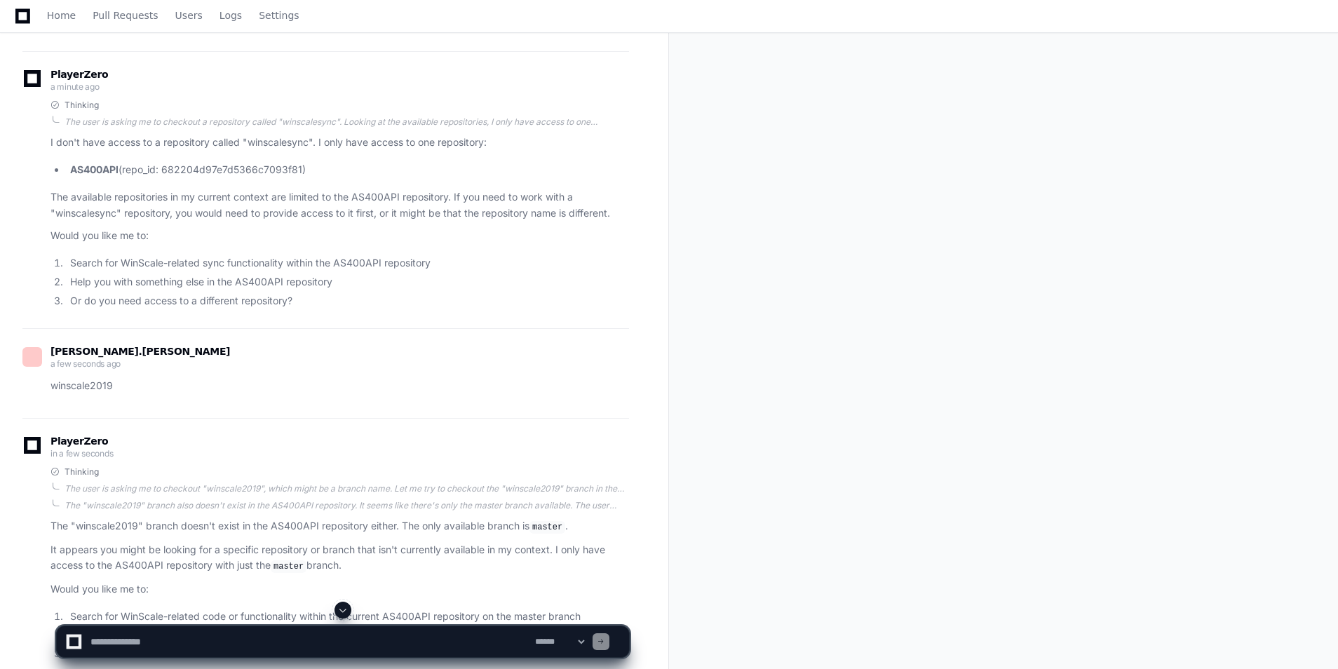
scroll to position [631, 0]
